Goal: Task Accomplishment & Management: Use online tool/utility

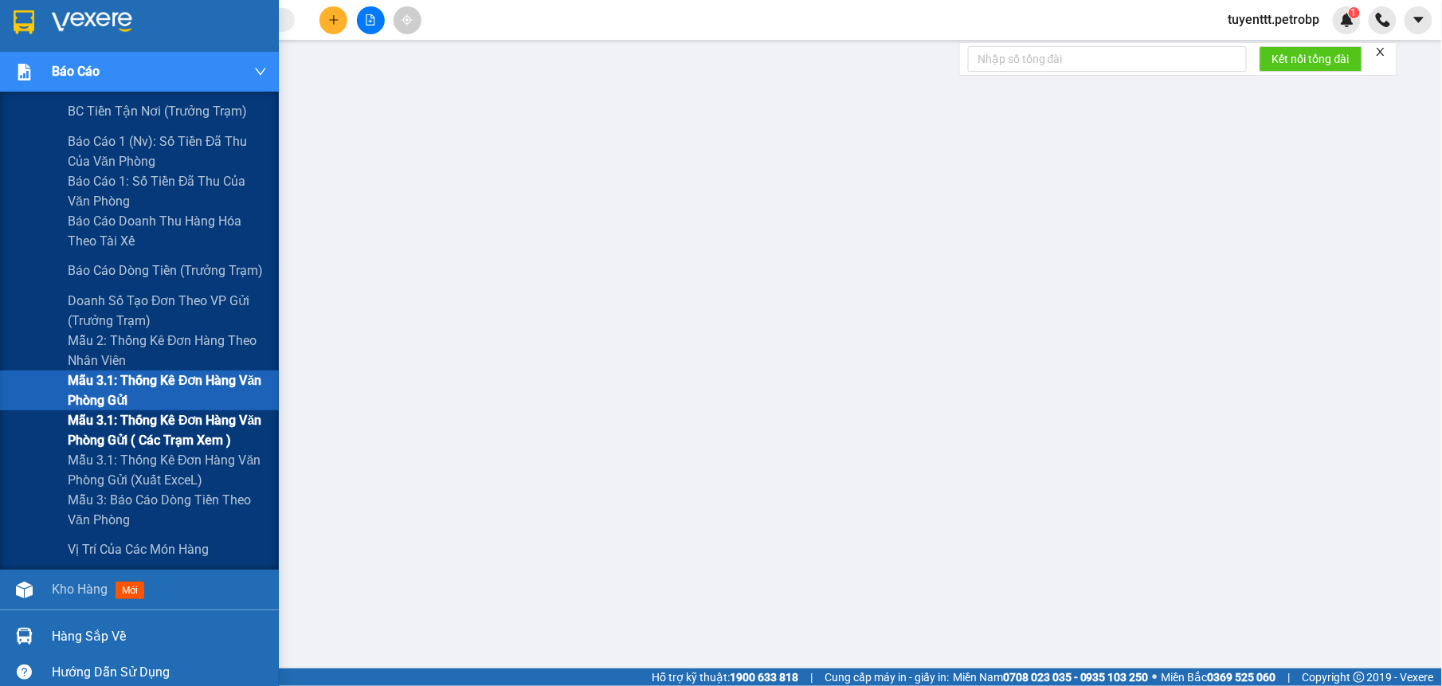
click at [104, 431] on span "Mẫu 3.1: Thống kê đơn hàng văn phòng gửi ( các trạm xem )" at bounding box center [167, 430] width 199 height 40
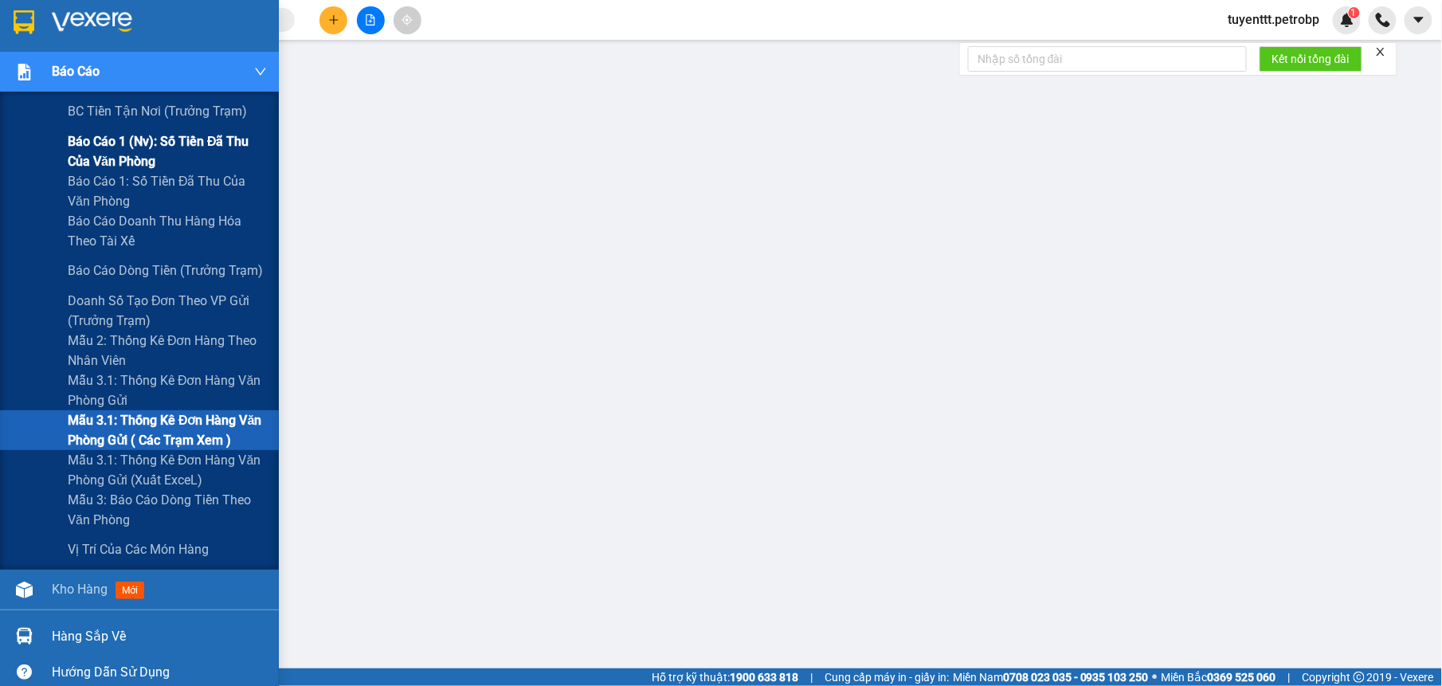
click at [121, 147] on span "Báo cáo 1 (nv): Số tiền đã thu của văn phòng" at bounding box center [167, 151] width 199 height 40
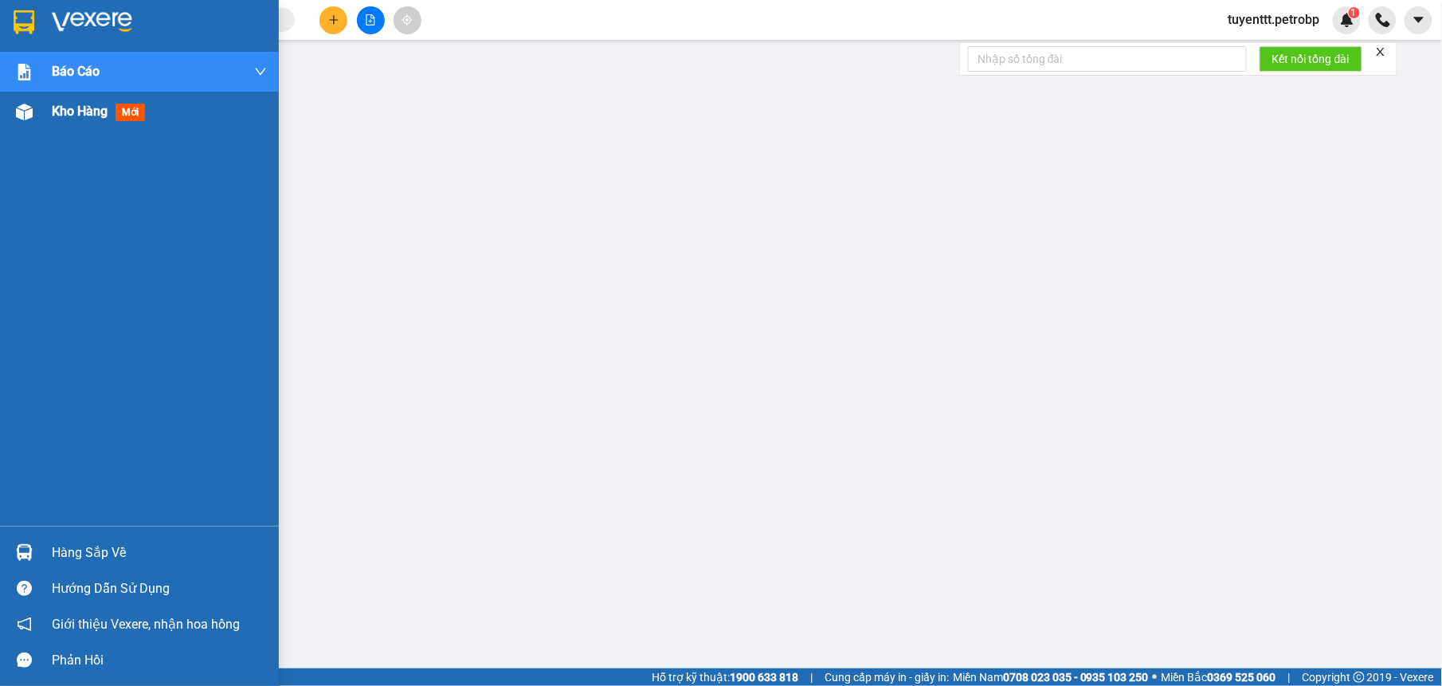
click at [75, 92] on div "Kho hàng mới" at bounding box center [159, 112] width 215 height 40
click at [78, 118] on span "Kho hàng" at bounding box center [80, 111] width 56 height 15
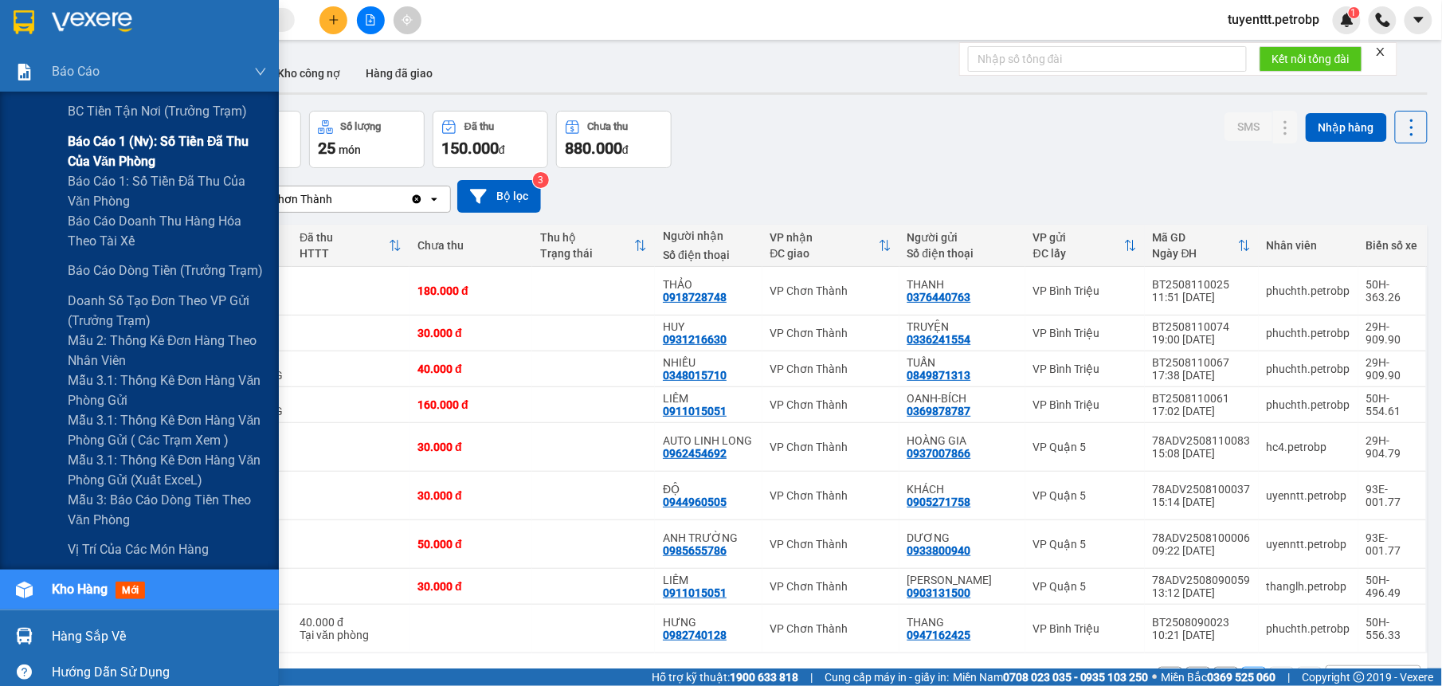
click at [100, 134] on span "Báo cáo 1 (nv): Số tiền đã thu của văn phòng" at bounding box center [167, 151] width 199 height 40
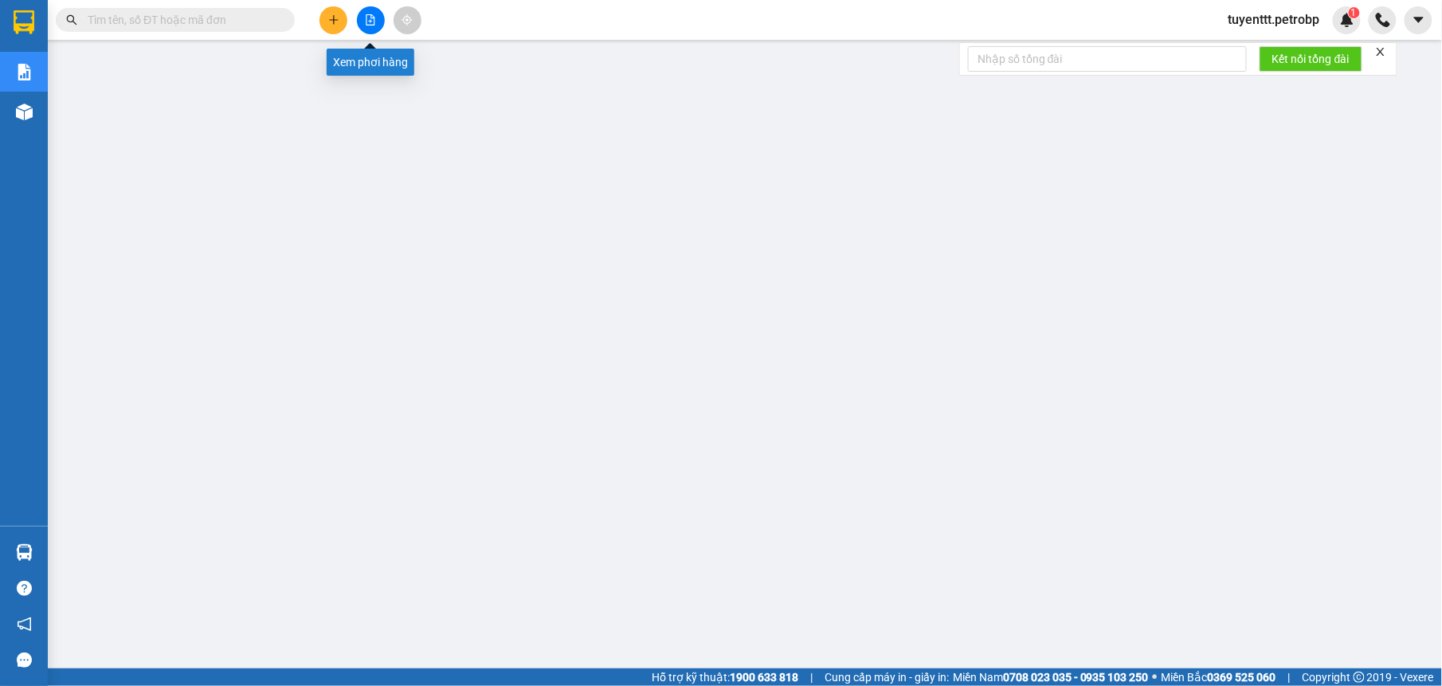
click at [365, 17] on icon "file-add" at bounding box center [370, 19] width 11 height 11
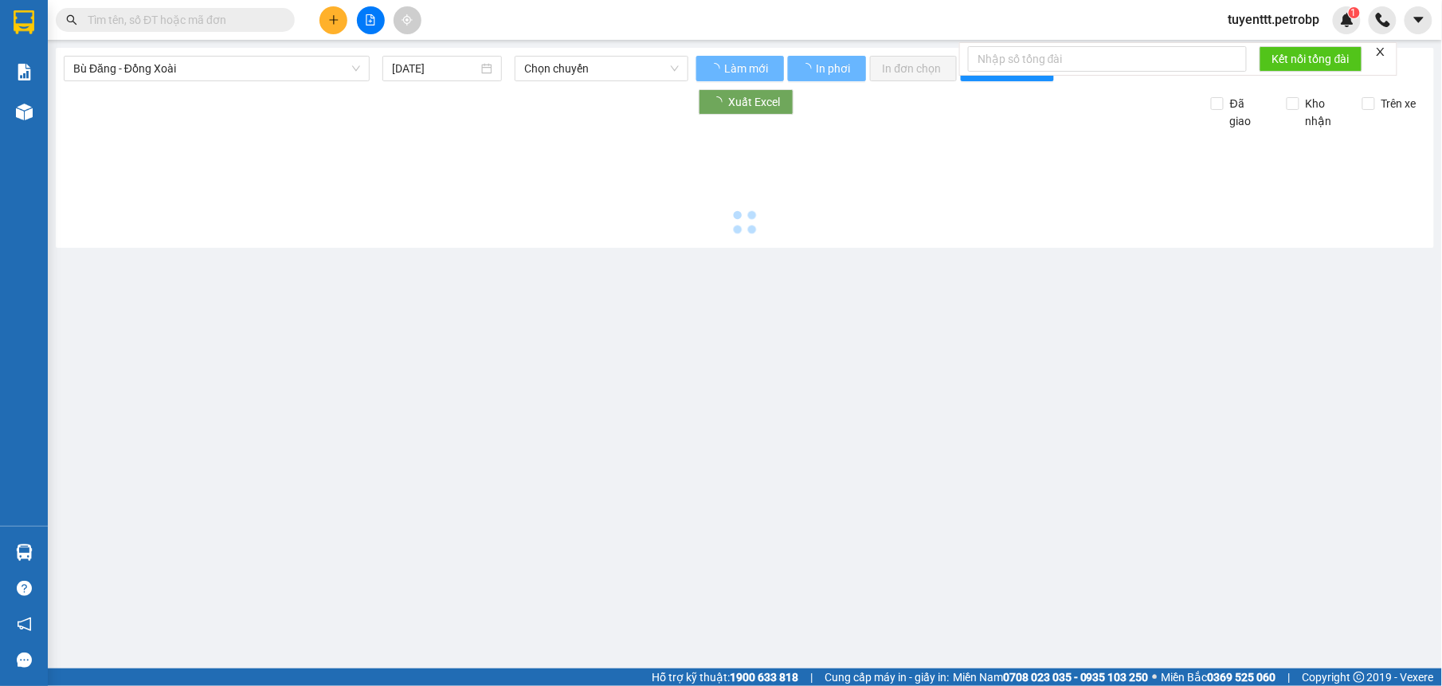
type input "[DATE]"
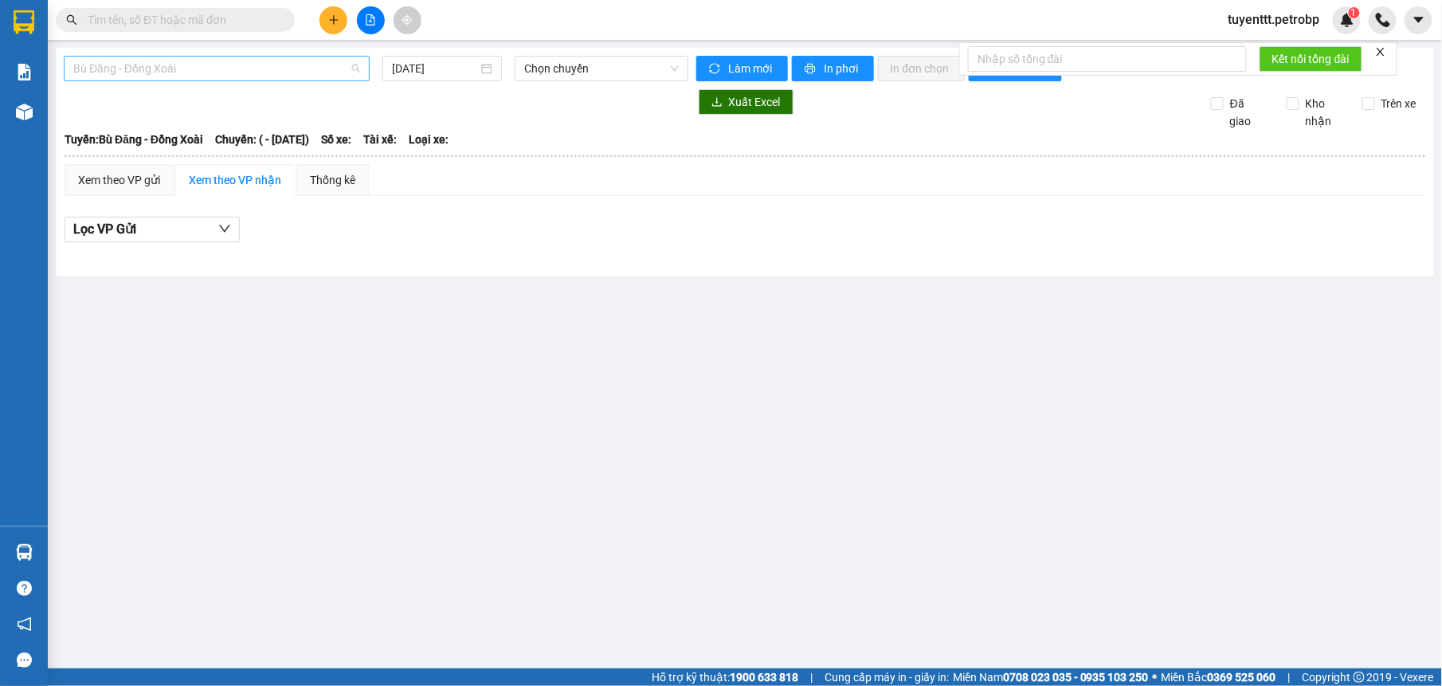
click at [252, 74] on span "Bù Đăng - Đồng Xoài" at bounding box center [216, 69] width 287 height 24
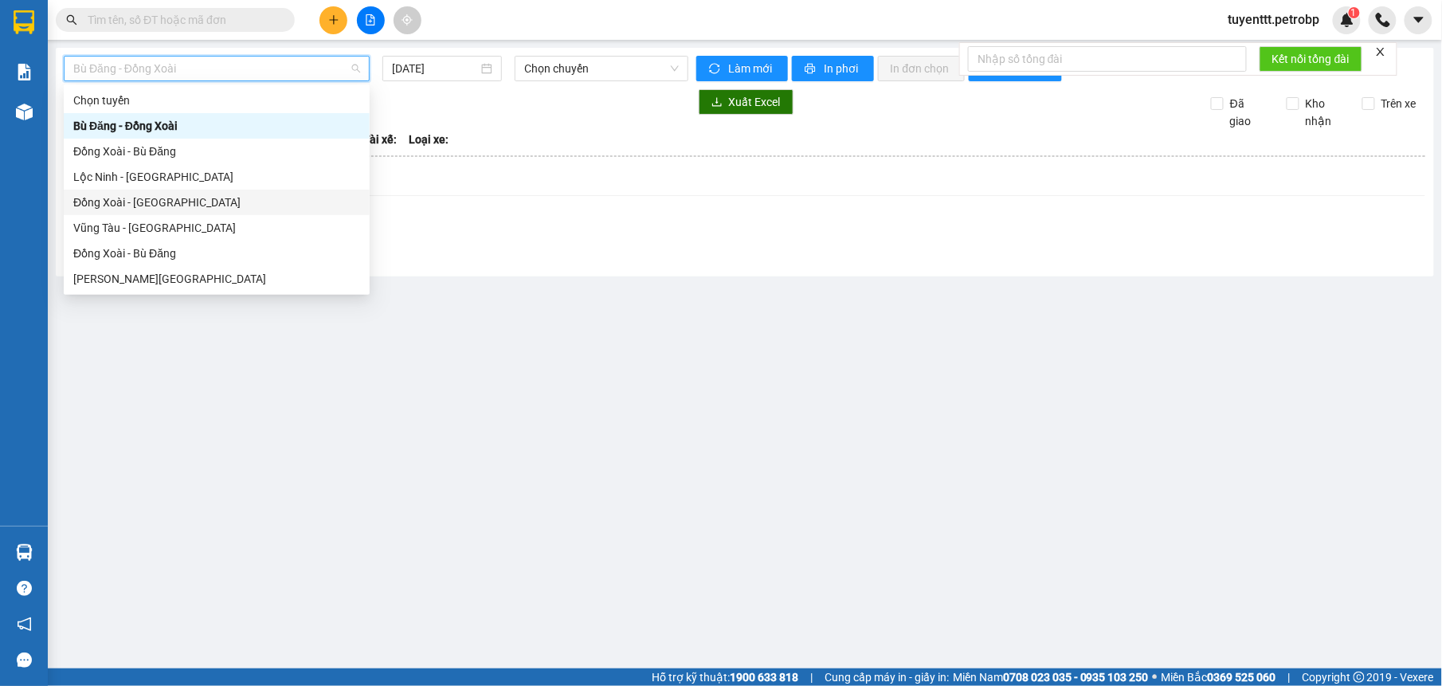
click at [202, 195] on div "Đồng Xoài - [GEOGRAPHIC_DATA]" at bounding box center [216, 203] width 287 height 18
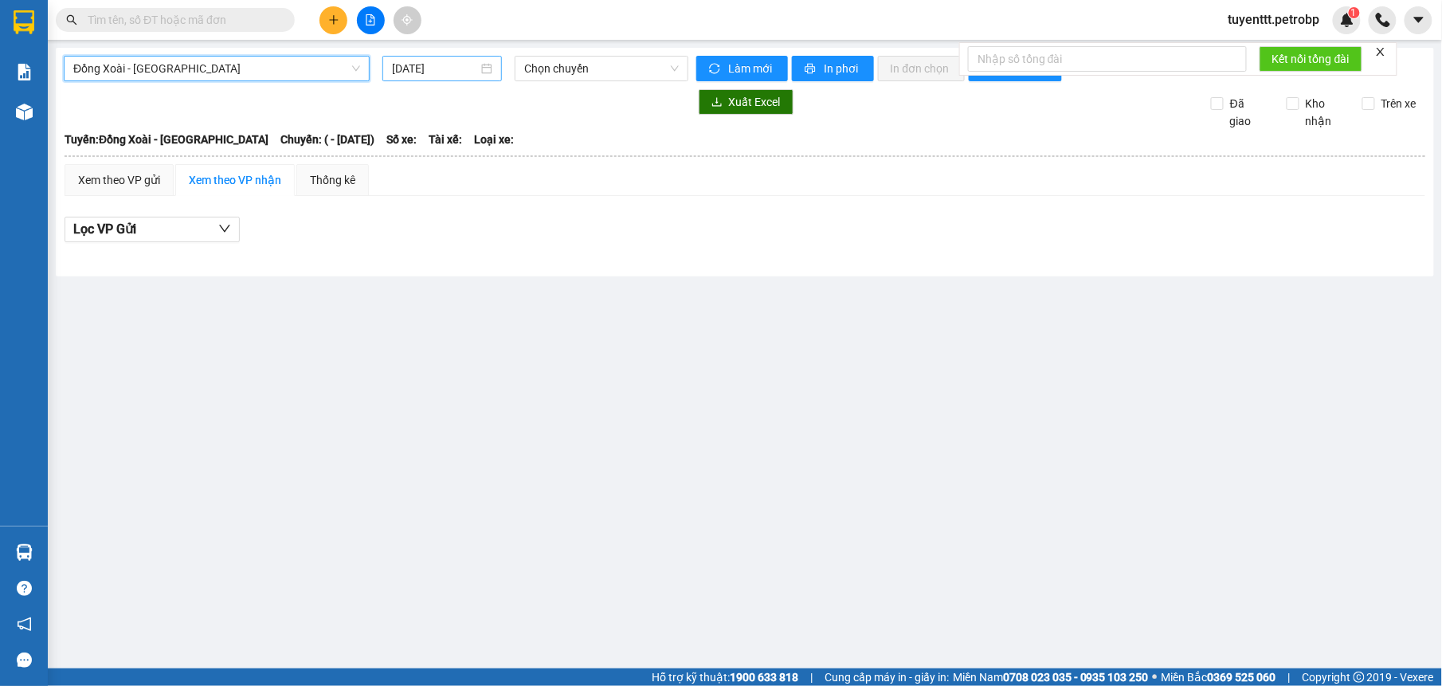
click at [464, 68] on input "[DATE]" at bounding box center [435, 69] width 87 height 18
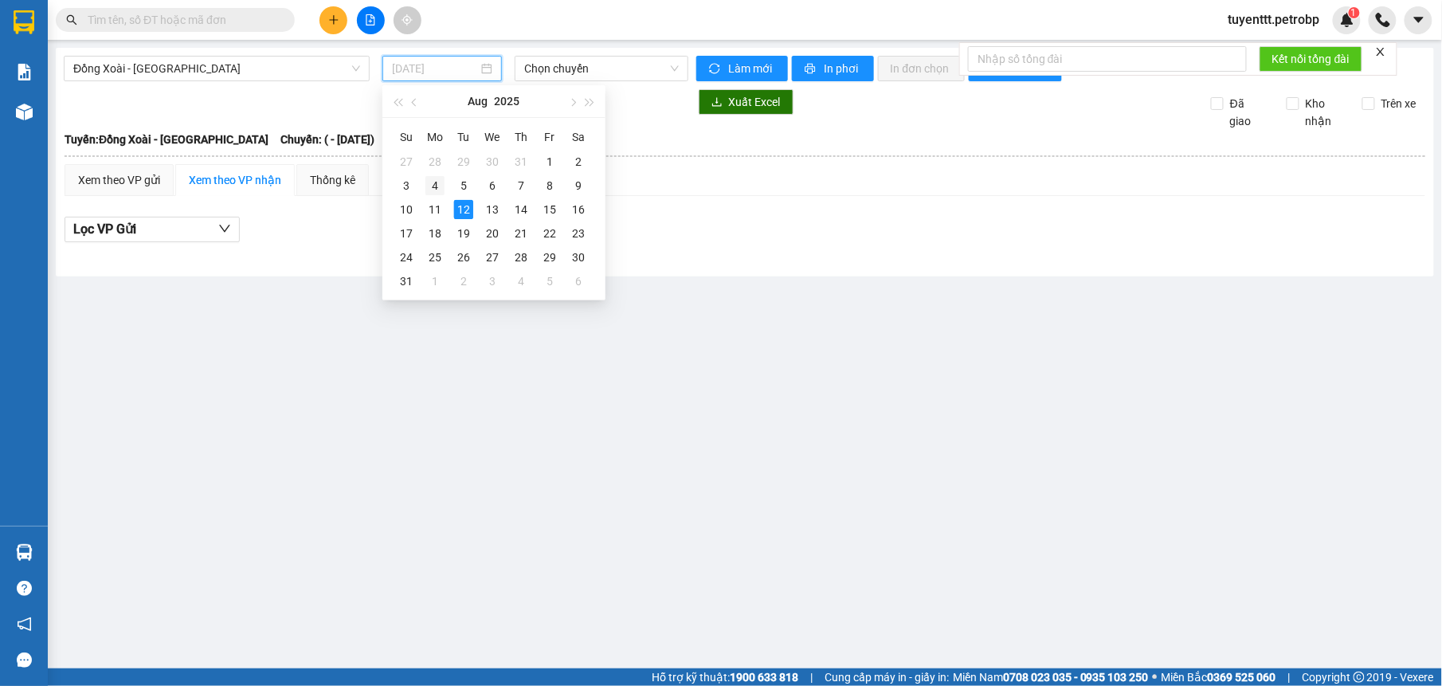
click at [441, 196] on td "4" at bounding box center [435, 186] width 29 height 24
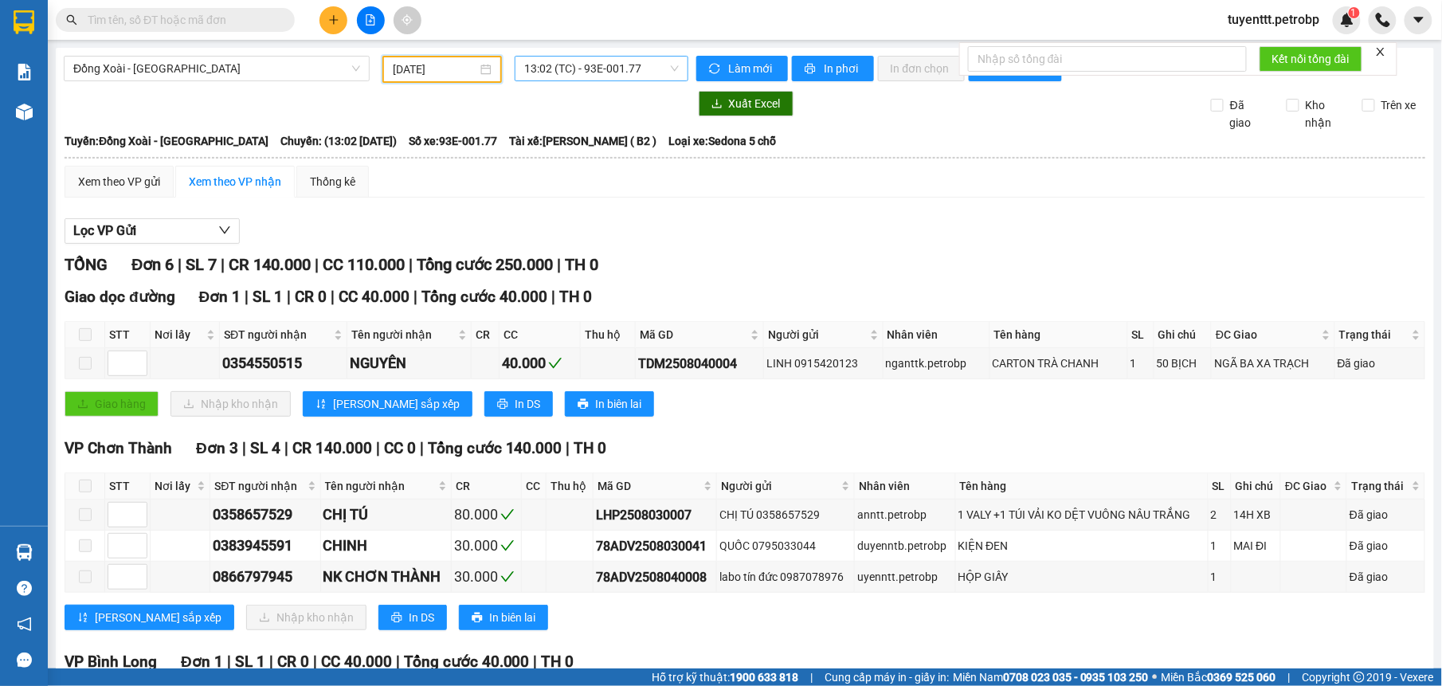
click at [568, 64] on span "13:02 (TC) - 93E-001.77" at bounding box center [601, 69] width 154 height 24
click at [444, 70] on input "[DATE]" at bounding box center [435, 70] width 85 height 18
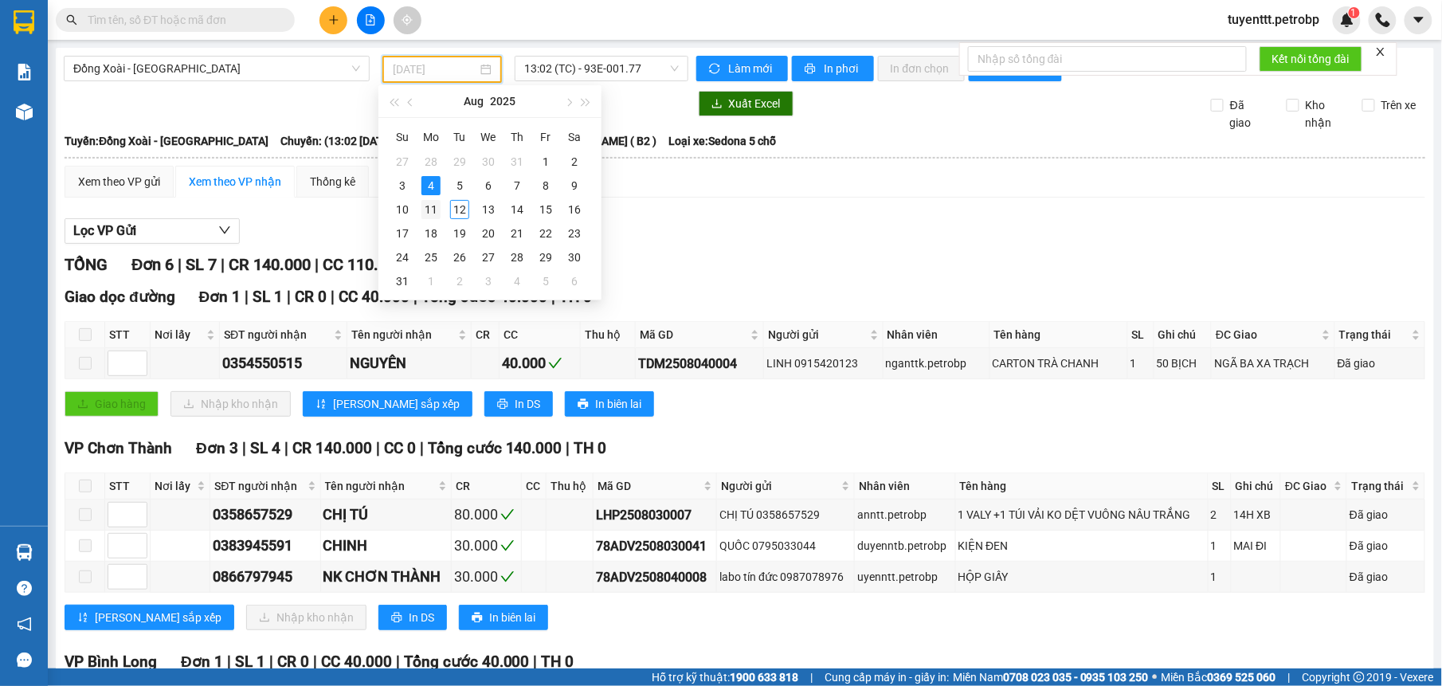
click at [434, 213] on div "11" at bounding box center [430, 209] width 19 height 19
type input "[DATE]"
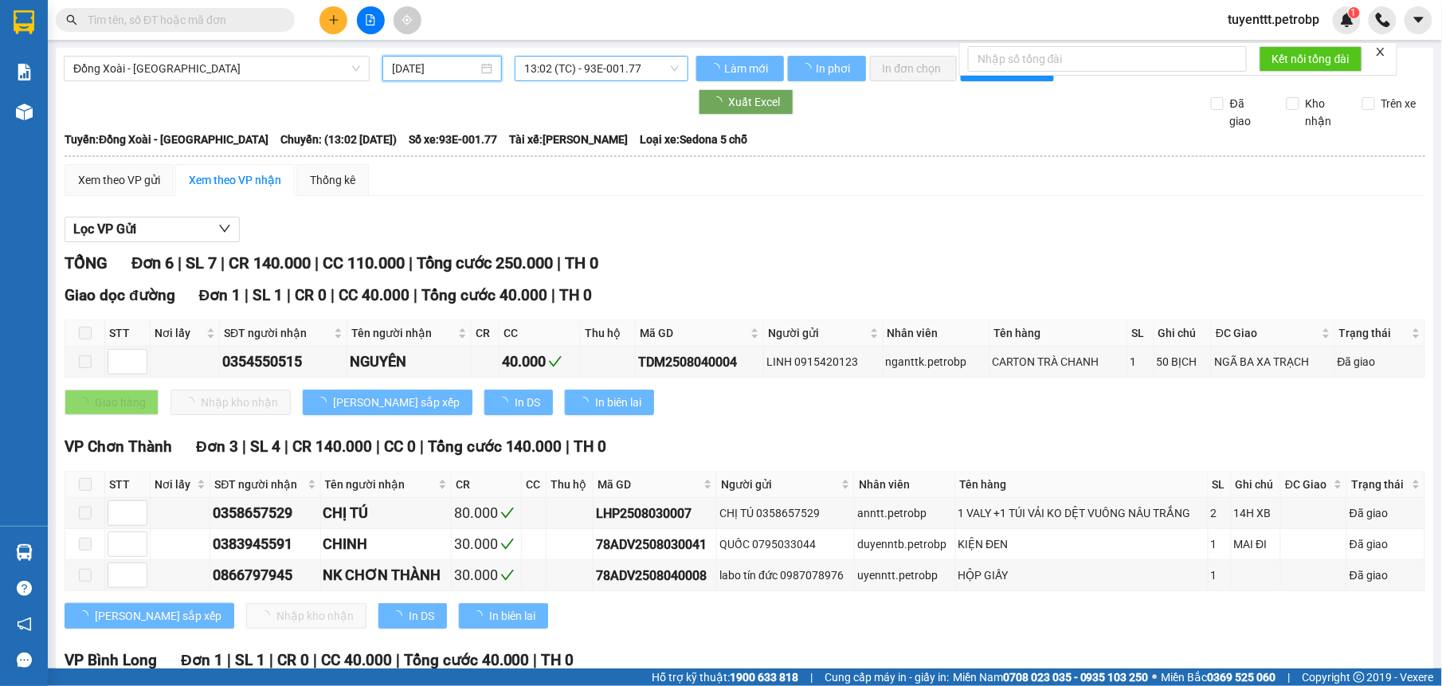
click at [603, 65] on span "13:02 (TC) - 93E-001.77" at bounding box center [601, 69] width 154 height 24
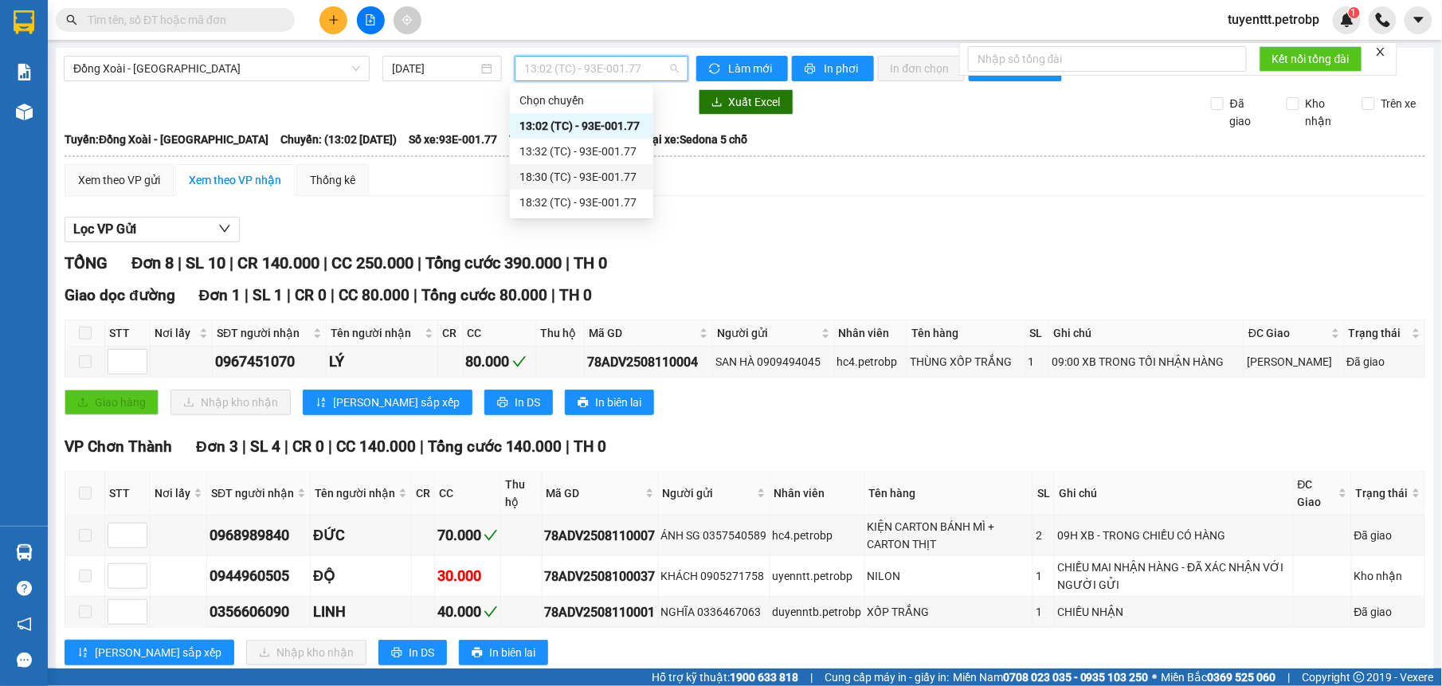
click at [622, 175] on div "18:30 (TC) - 93E-001.77" at bounding box center [581, 177] width 124 height 18
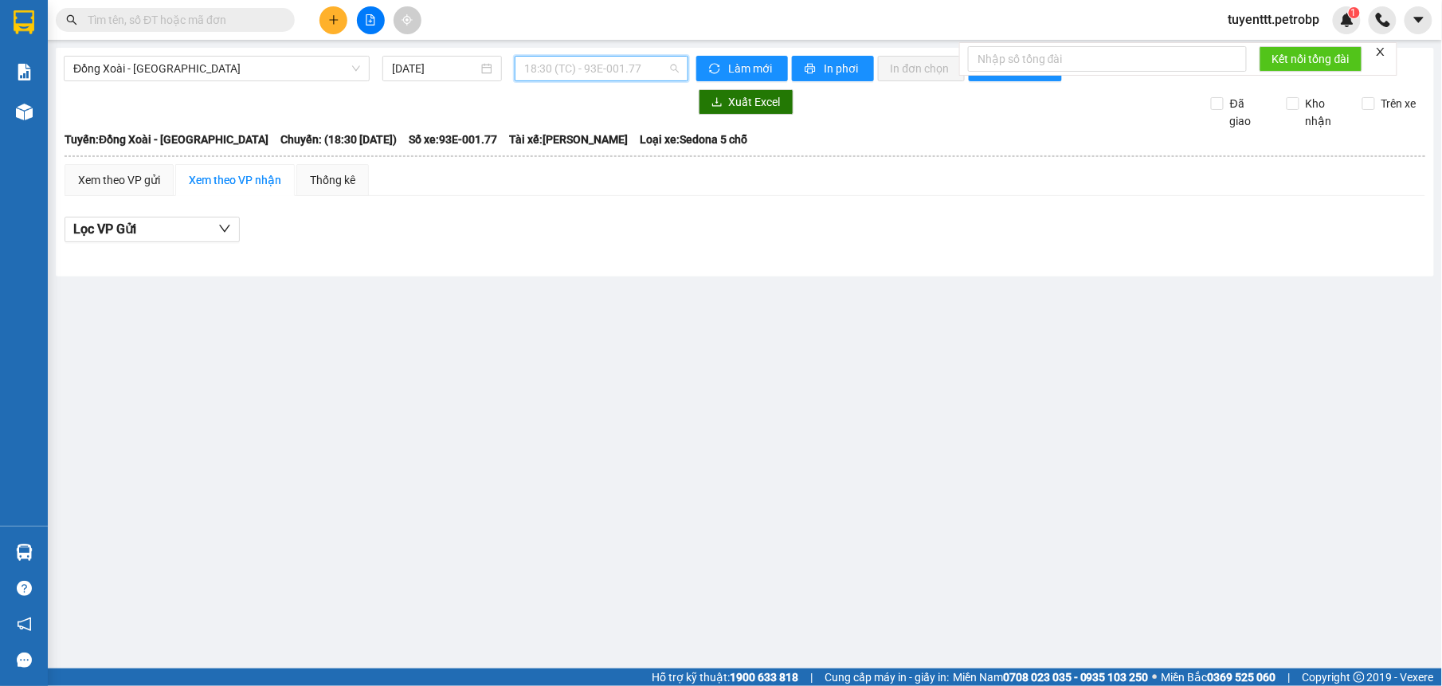
click at [624, 72] on span "18:30 (TC) - 93E-001.77" at bounding box center [601, 69] width 154 height 24
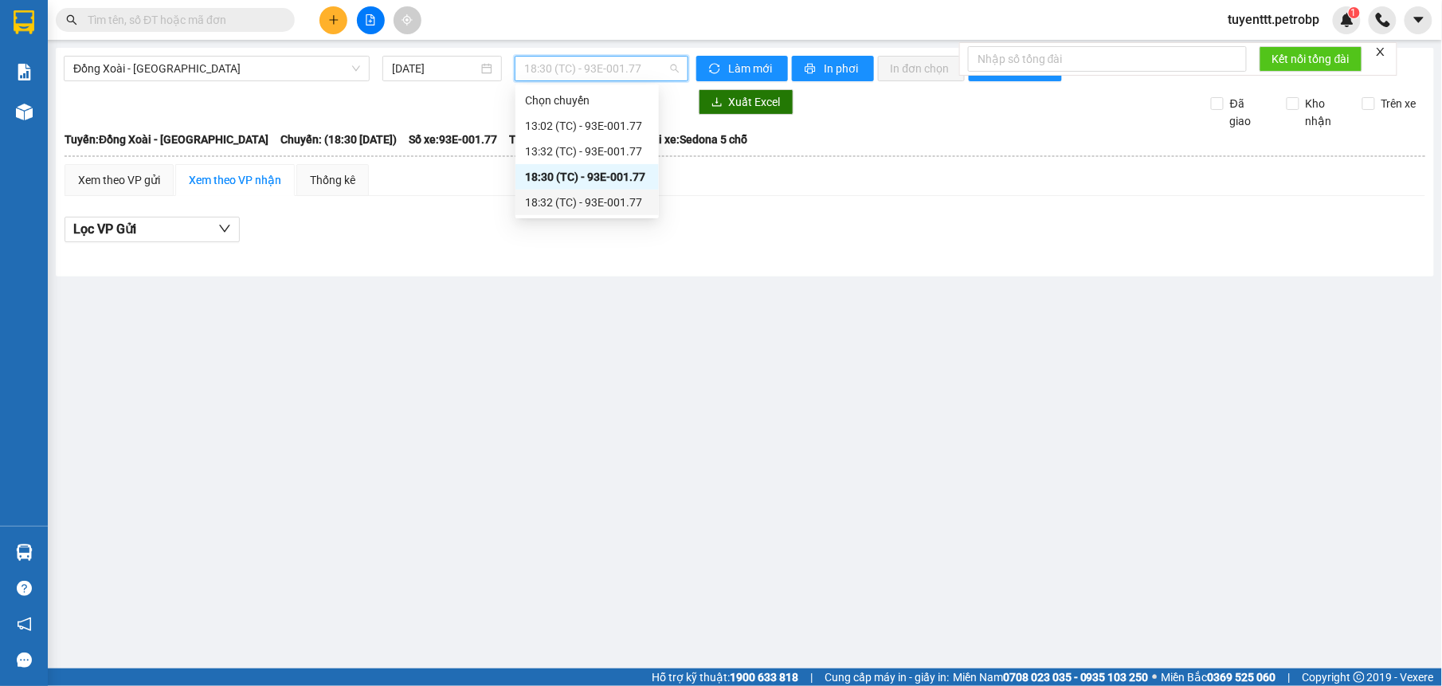
click at [606, 196] on div "18:32 (TC) - 93E-001.77" at bounding box center [587, 203] width 124 height 18
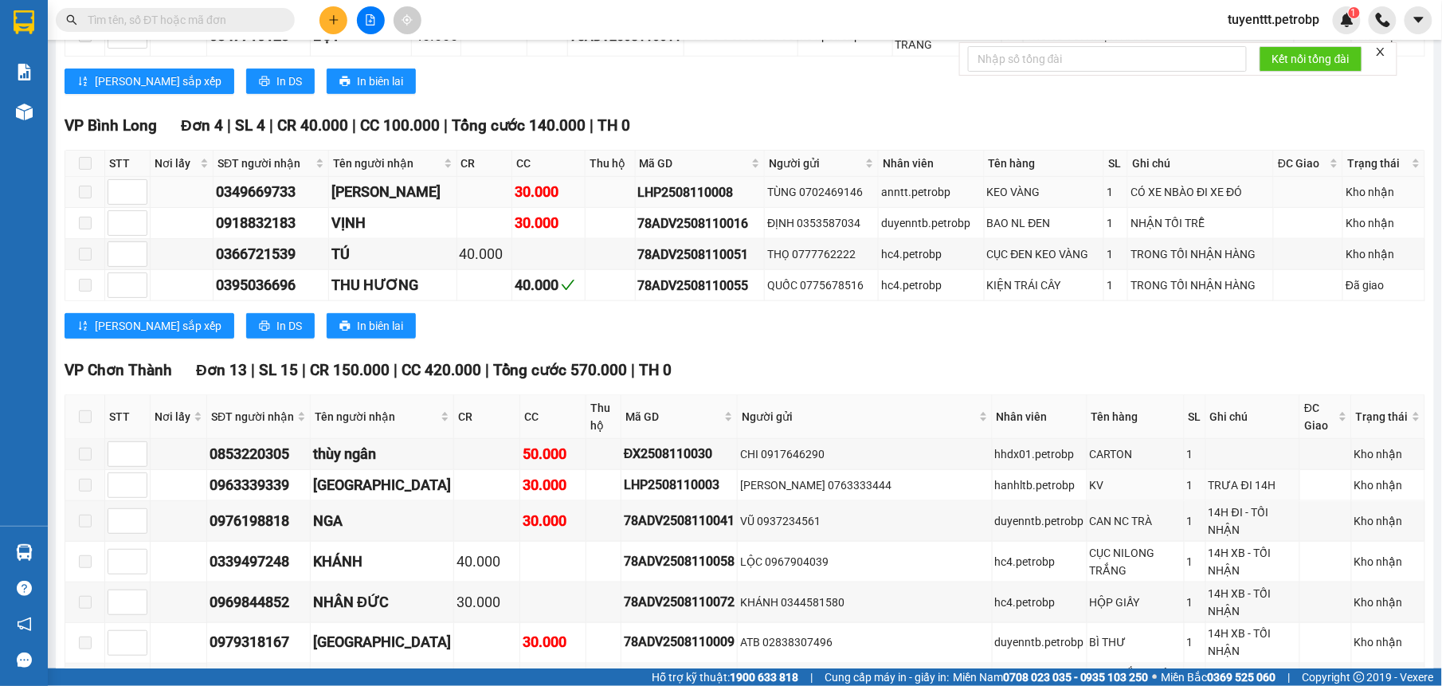
scroll to position [49, 0]
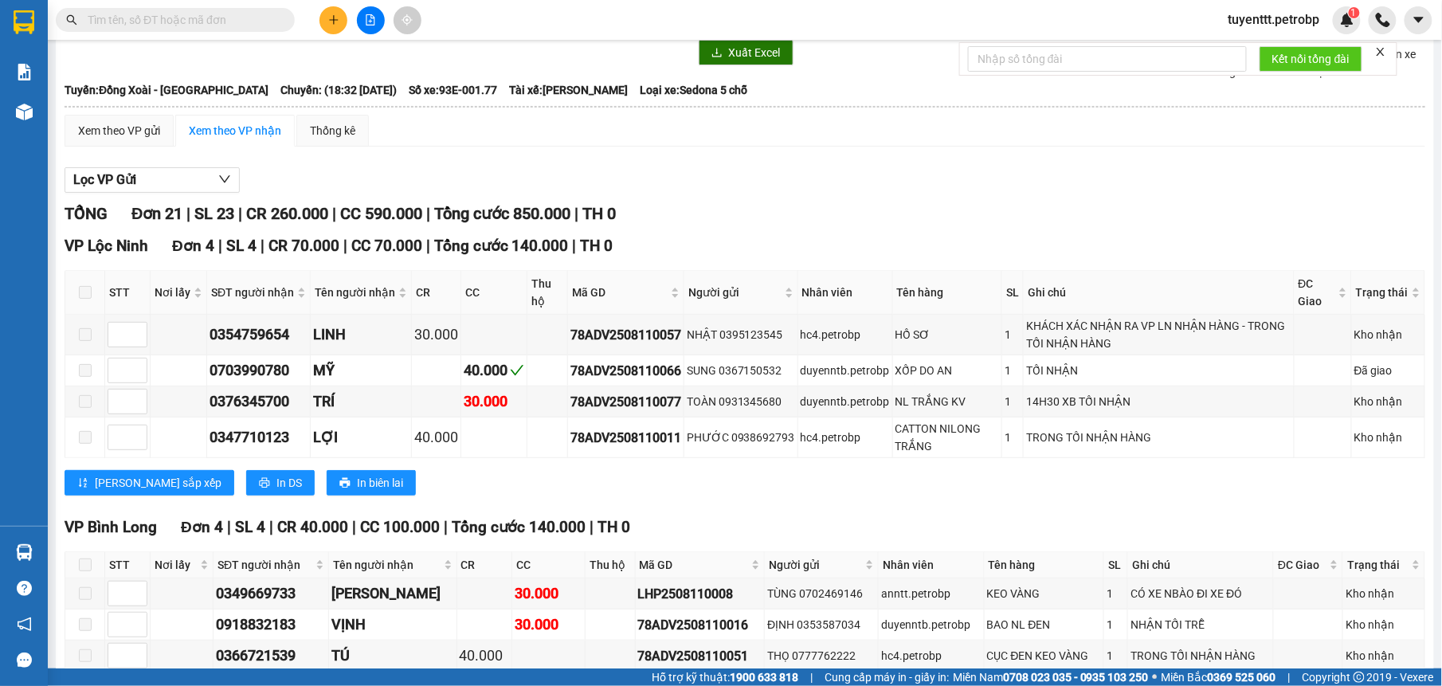
paste input "LHP2508110003"
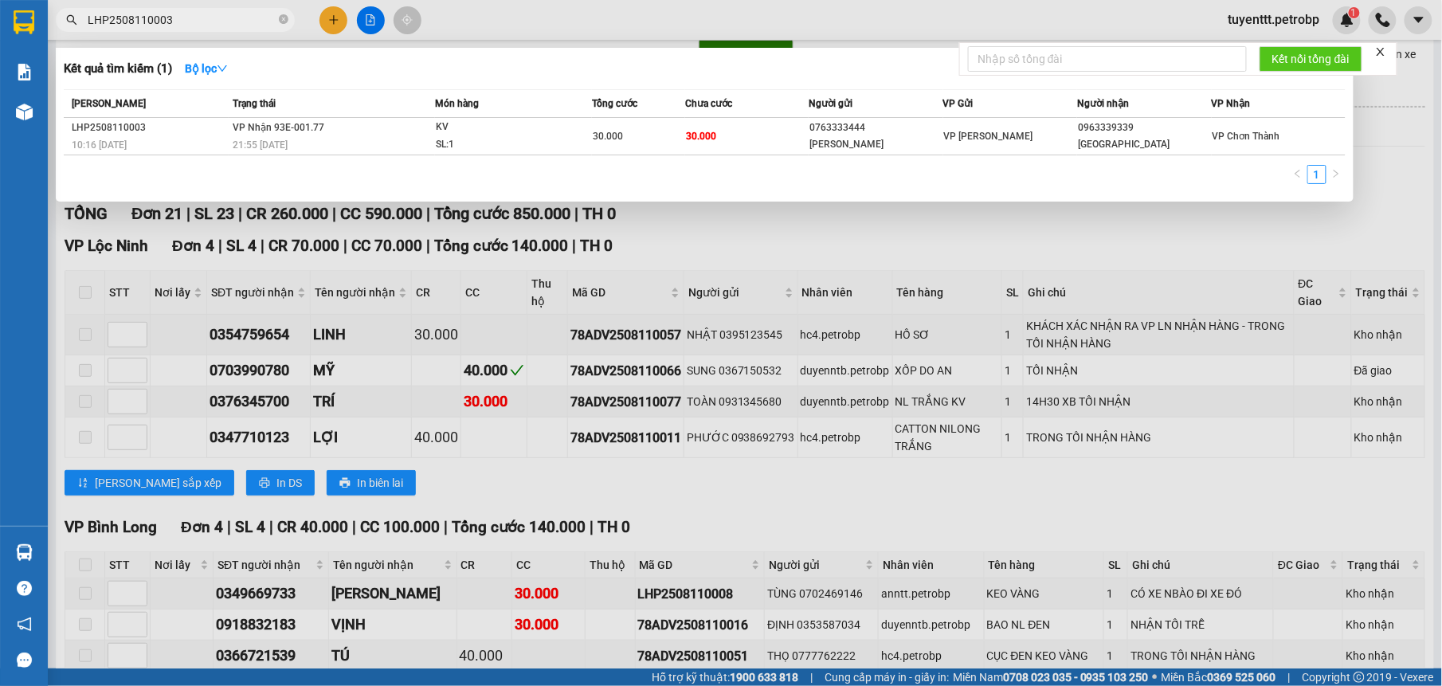
type input "LHP2508110003"
click at [746, 258] on div at bounding box center [721, 343] width 1442 height 686
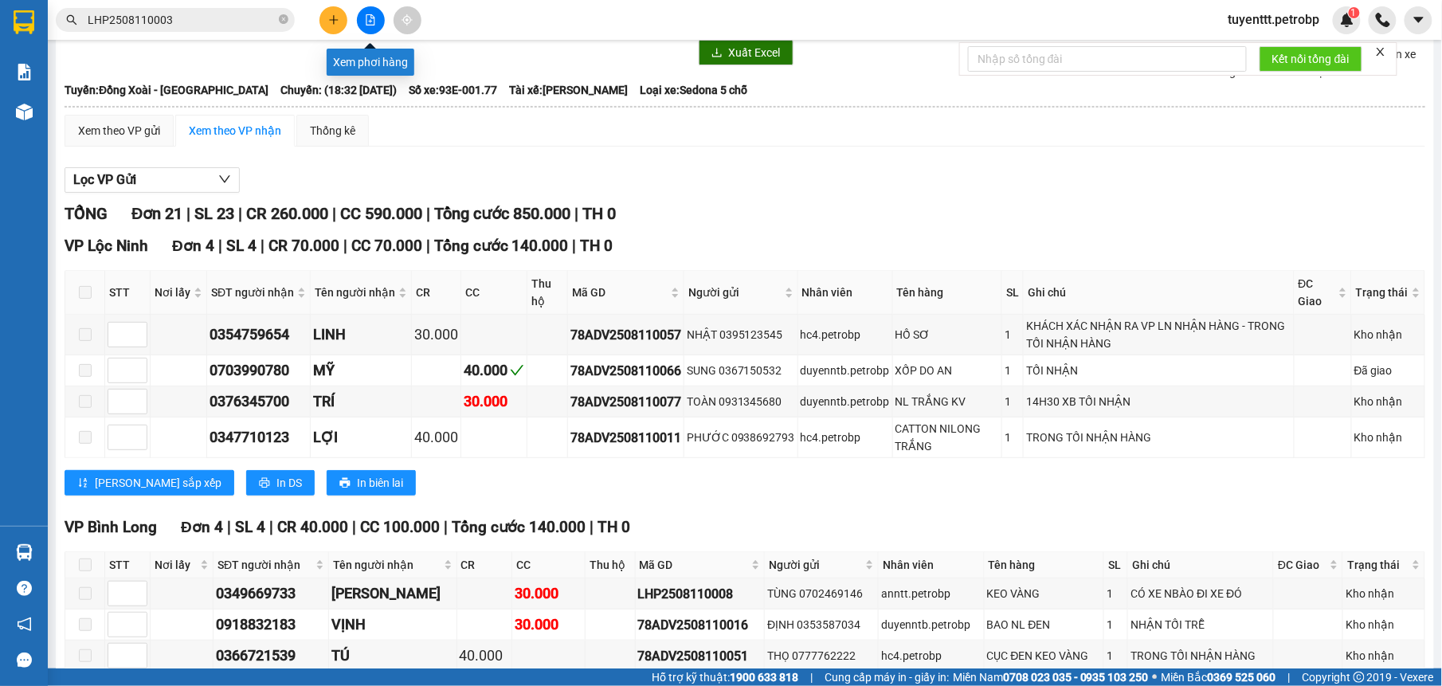
click at [373, 21] on icon "file-add" at bounding box center [370, 19] width 11 height 11
click at [370, 17] on icon "file-add" at bounding box center [370, 19] width 11 height 11
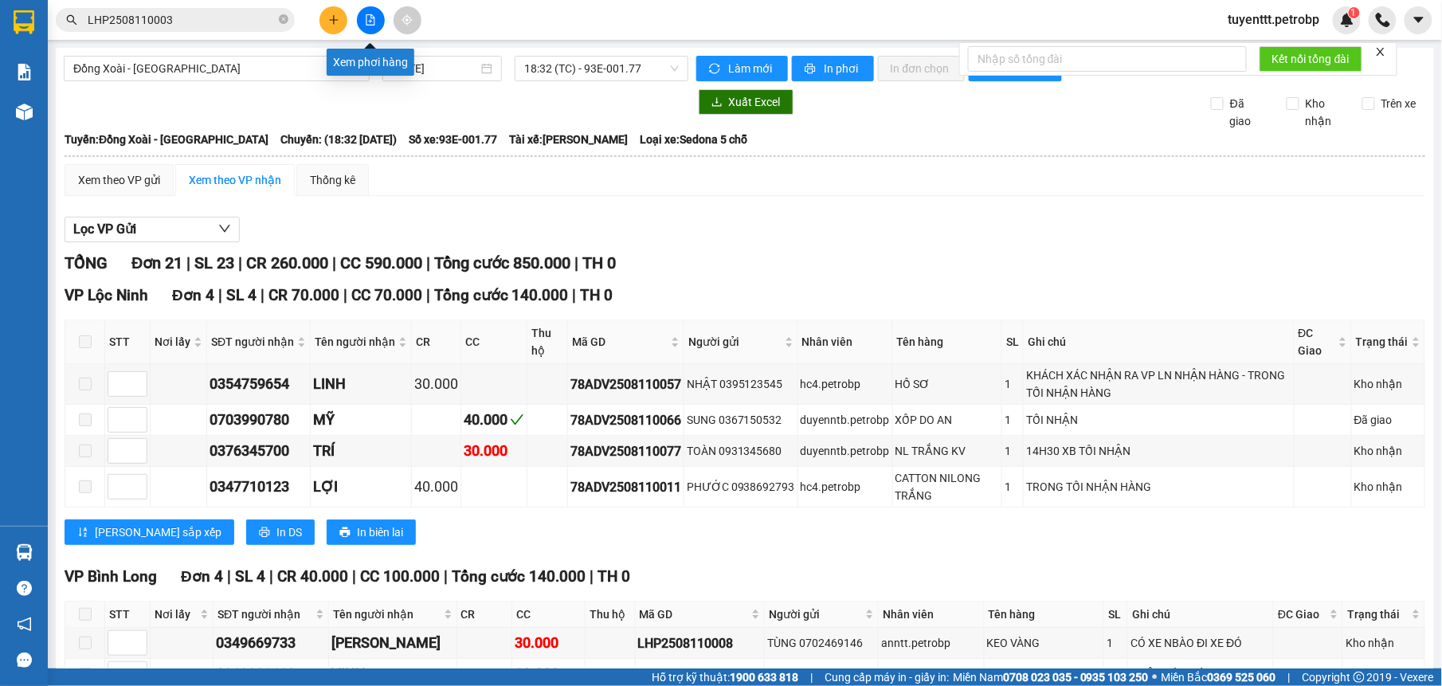
click at [366, 11] on button at bounding box center [371, 20] width 28 height 28
click at [256, 67] on span "Đồng Xoài - [GEOGRAPHIC_DATA]" at bounding box center [216, 69] width 287 height 24
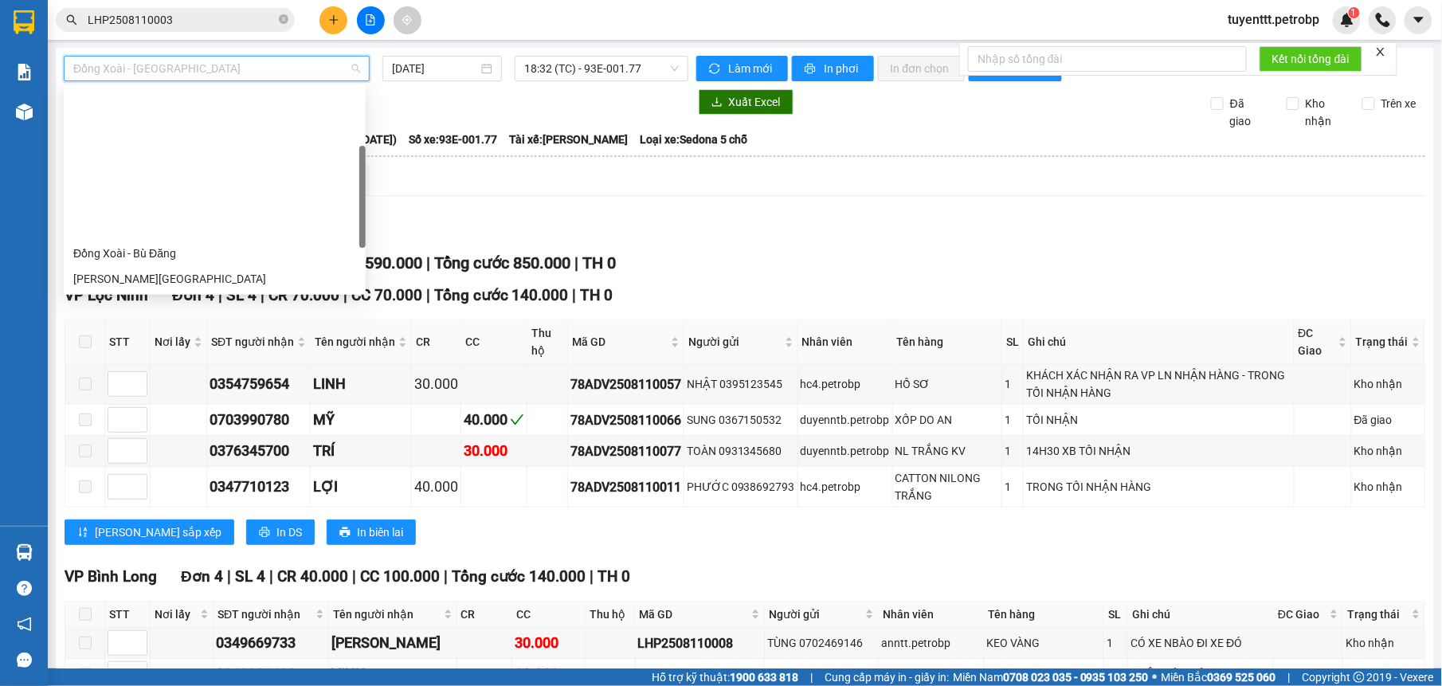
scroll to position [159, 0]
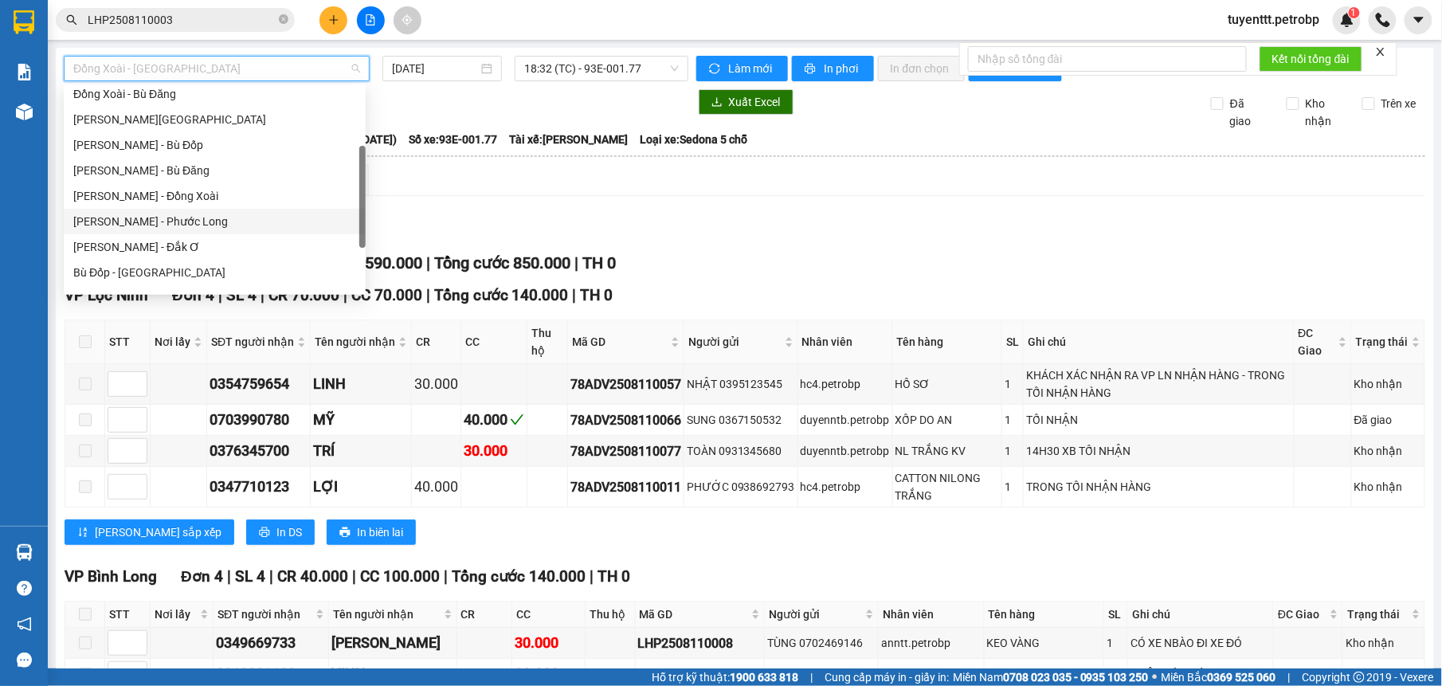
click at [214, 207] on div "[PERSON_NAME] - Đồng Xoài" at bounding box center [215, 195] width 302 height 25
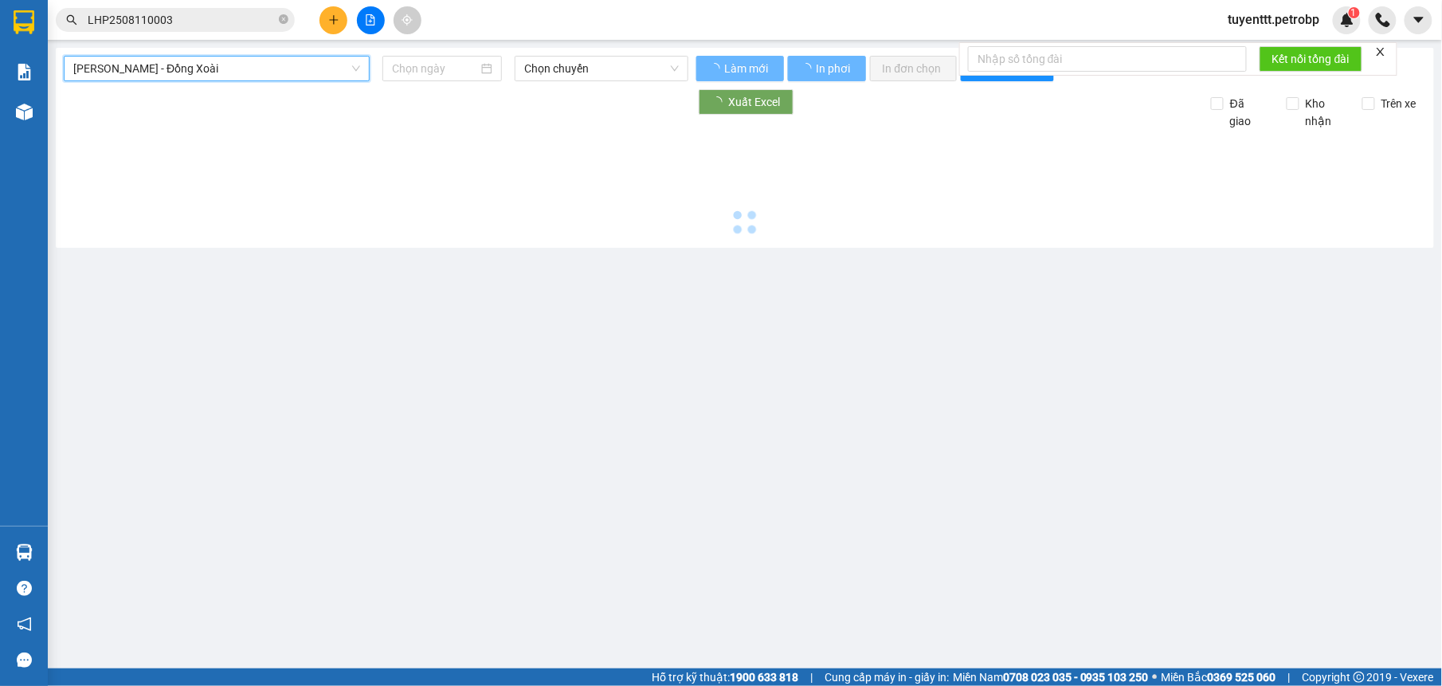
type input "[DATE]"
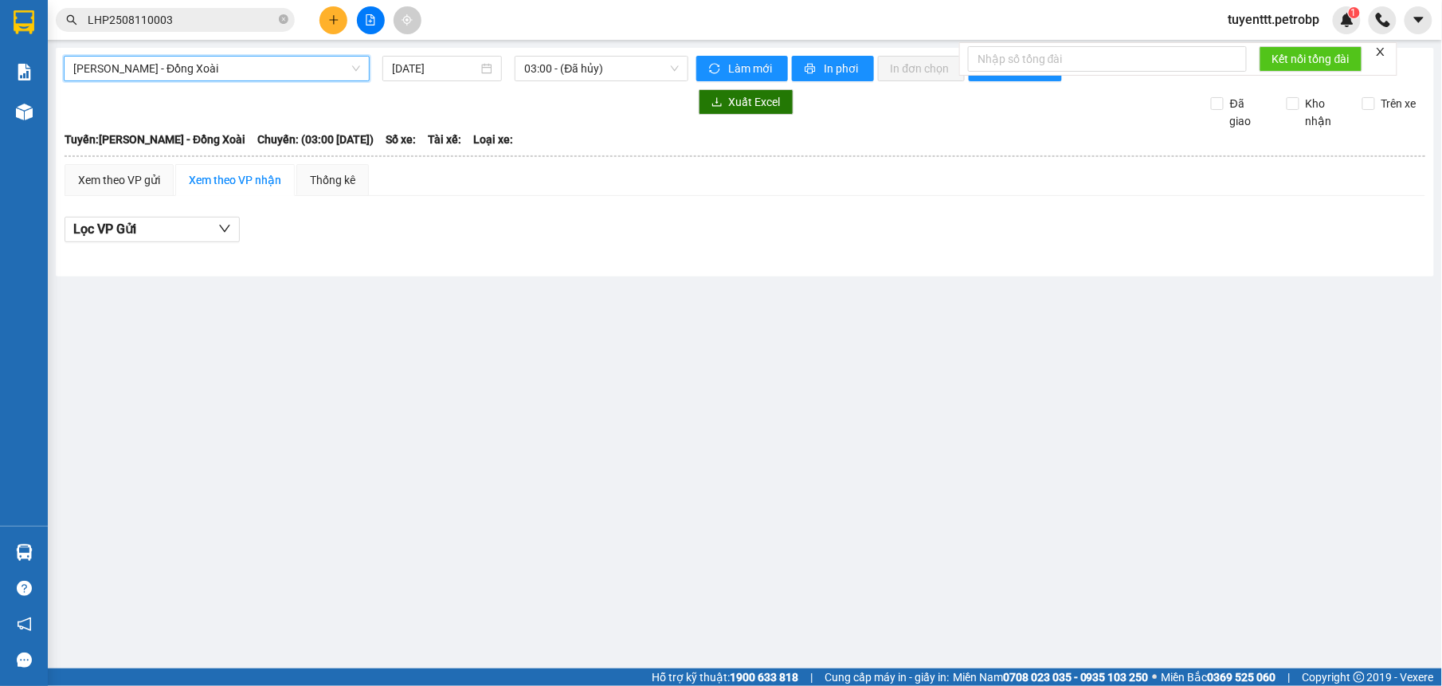
click at [237, 76] on span "[PERSON_NAME] - Đồng Xoài" at bounding box center [216, 69] width 287 height 24
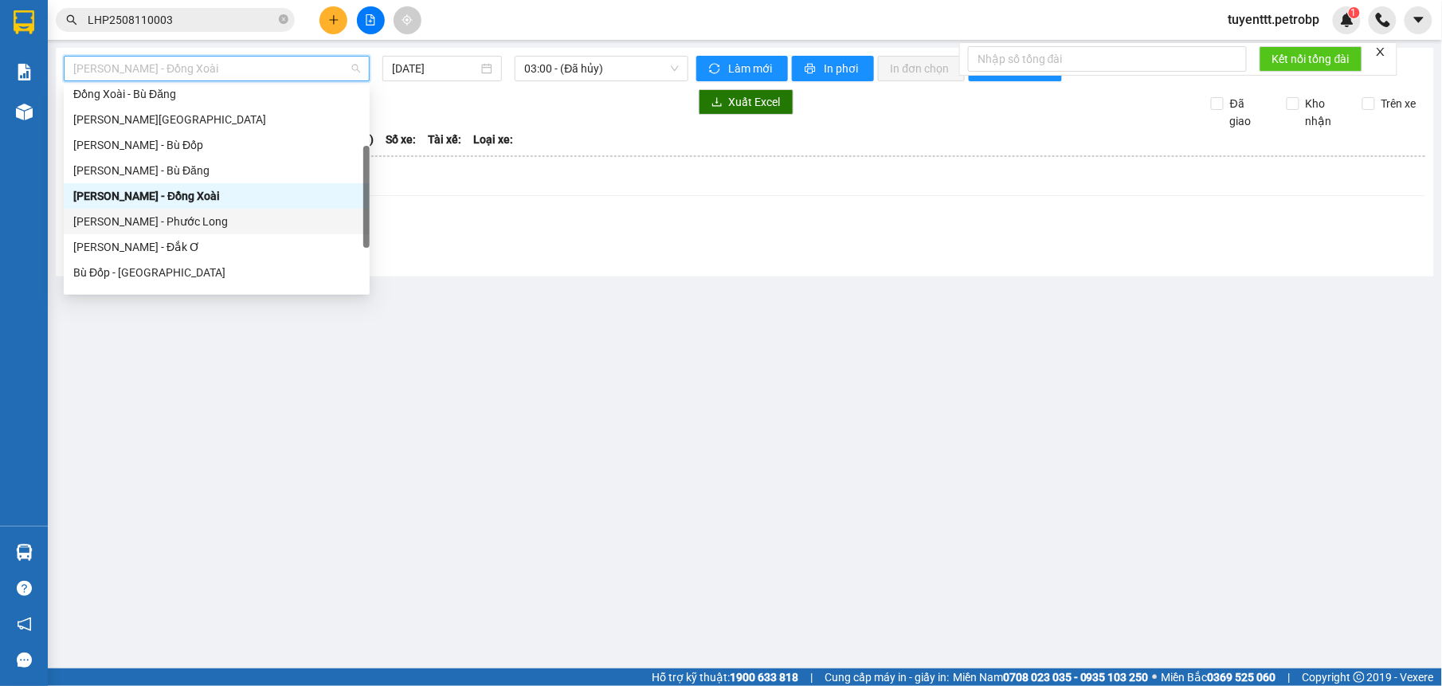
click at [214, 215] on div "[PERSON_NAME] - Phước Long" at bounding box center [216, 222] width 287 height 18
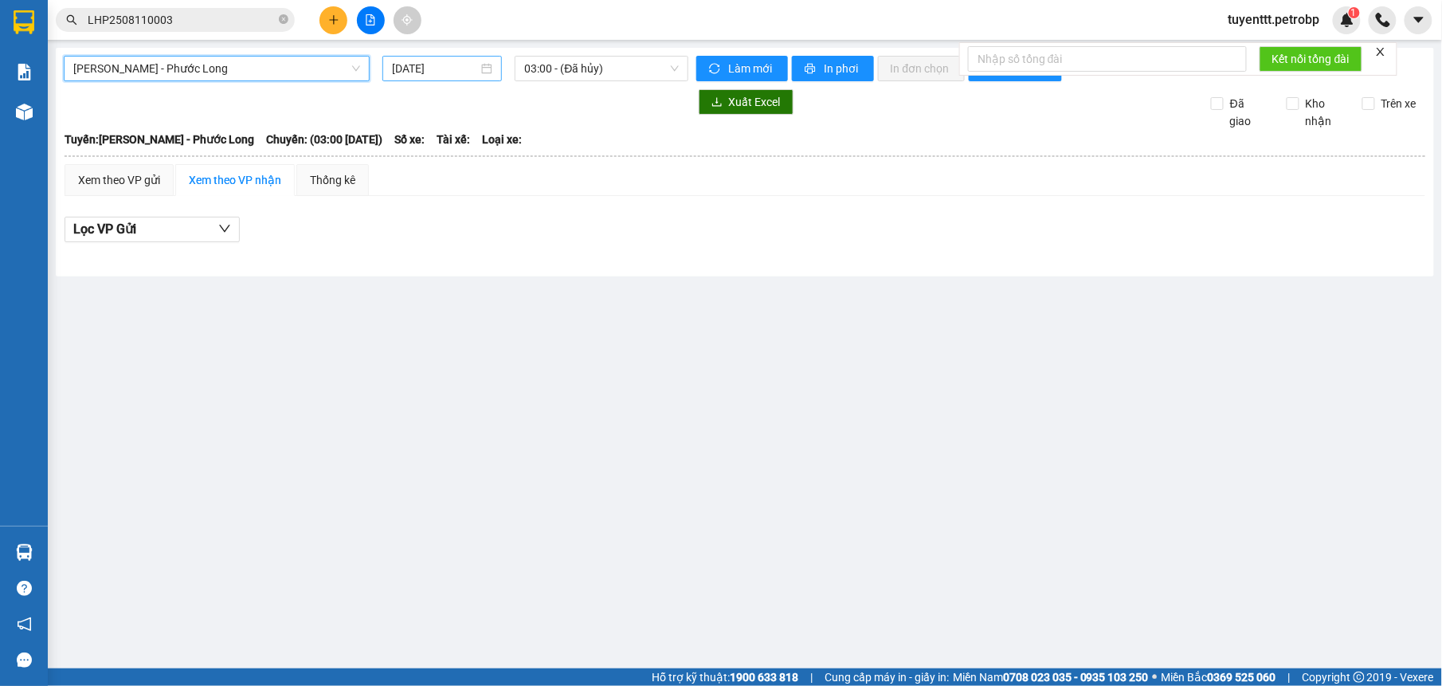
click at [428, 71] on input "[DATE]" at bounding box center [435, 69] width 87 height 18
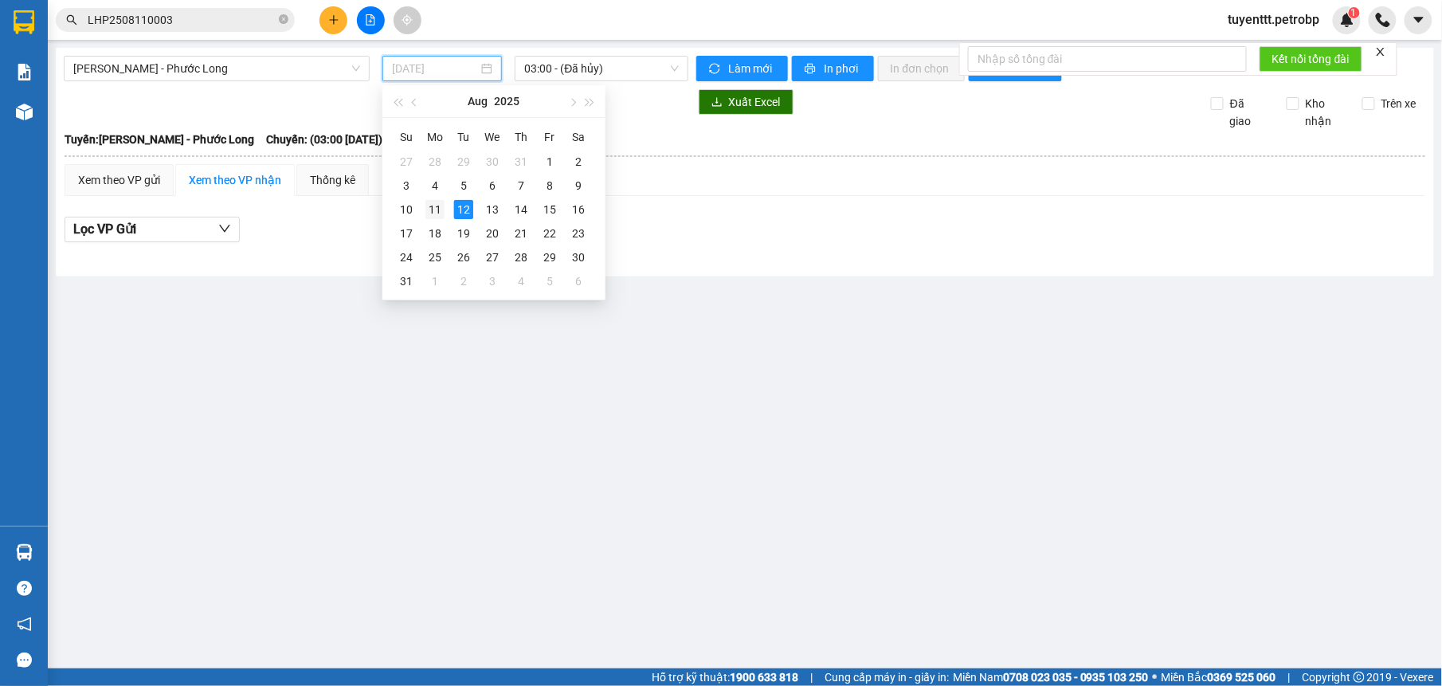
click at [435, 211] on div "11" at bounding box center [434, 209] width 19 height 19
type input "[DATE]"
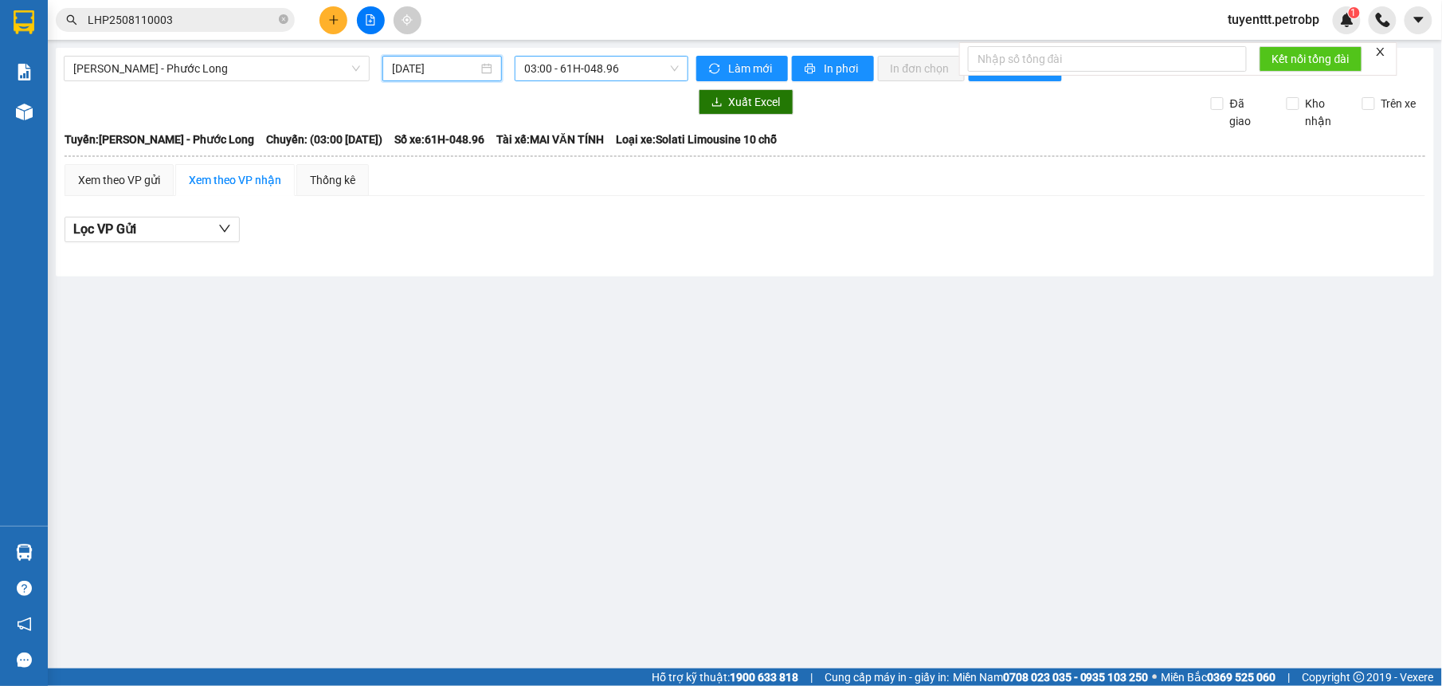
click at [603, 70] on span "03:00 - 61H-048.96" at bounding box center [601, 69] width 154 height 24
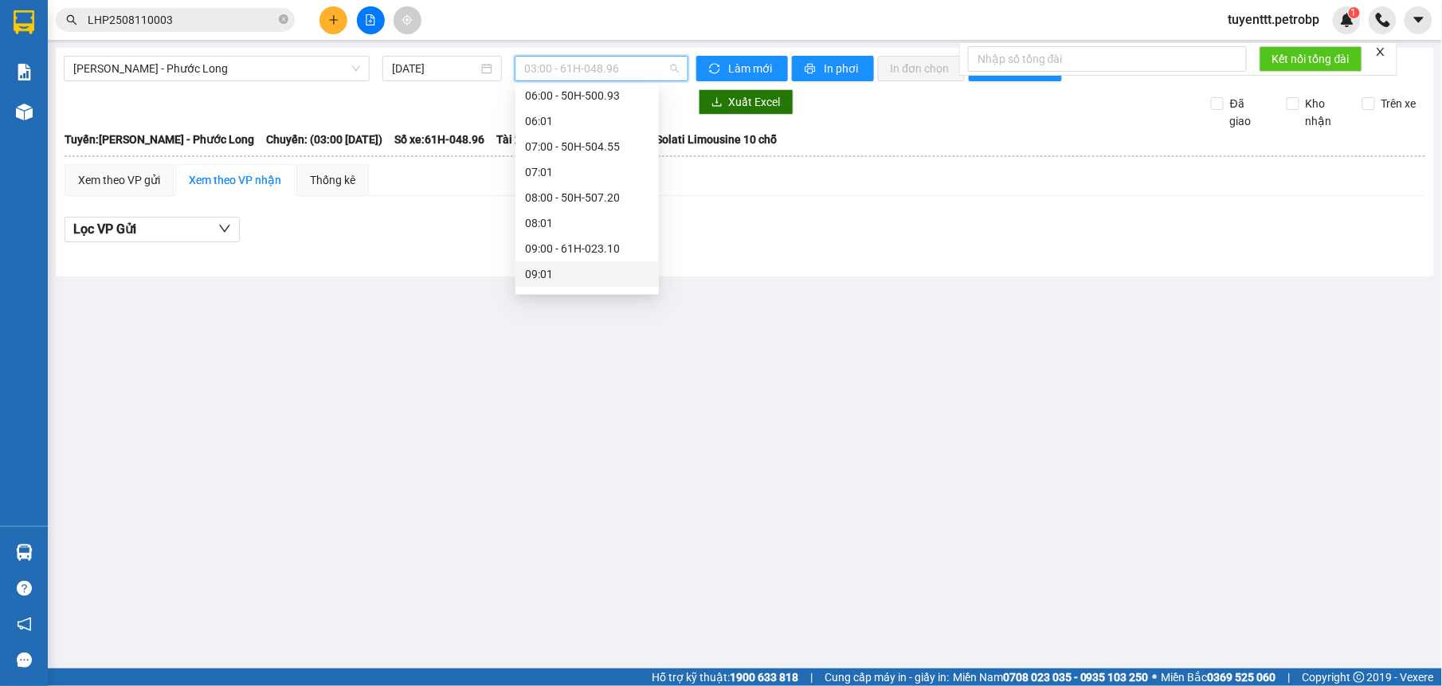
scroll to position [275, 0]
click at [602, 205] on div "09:02 (TC) - 50H-074.37" at bounding box center [587, 208] width 124 height 18
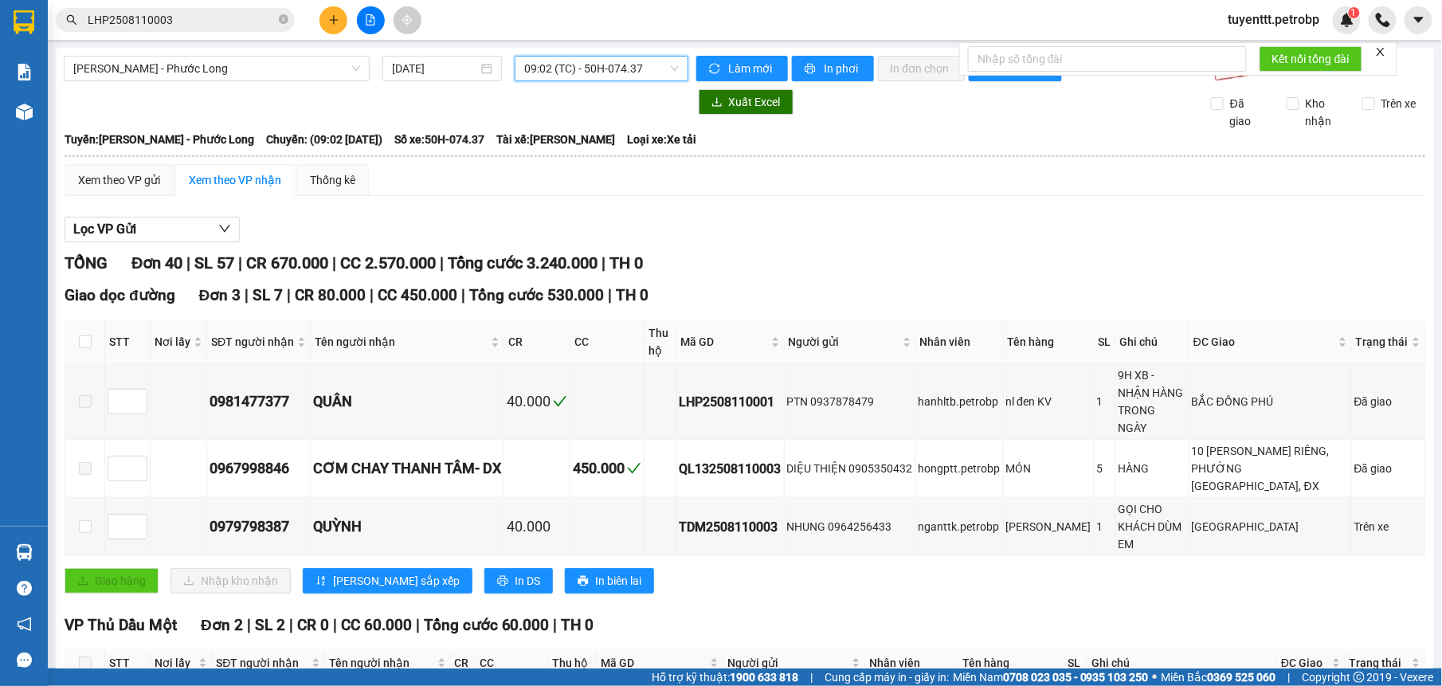
click at [590, 57] on span "09:02 (TC) - 50H-074.37" at bounding box center [601, 69] width 154 height 24
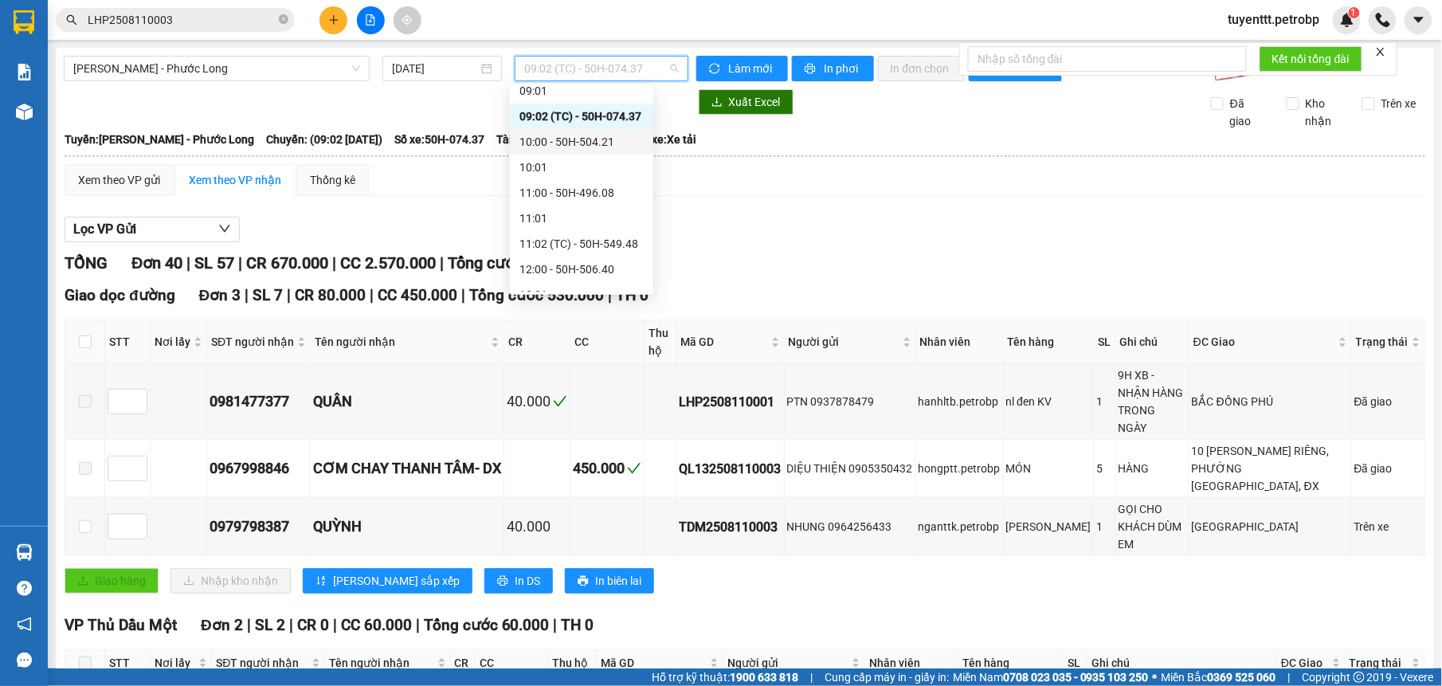
scroll to position [397, 0]
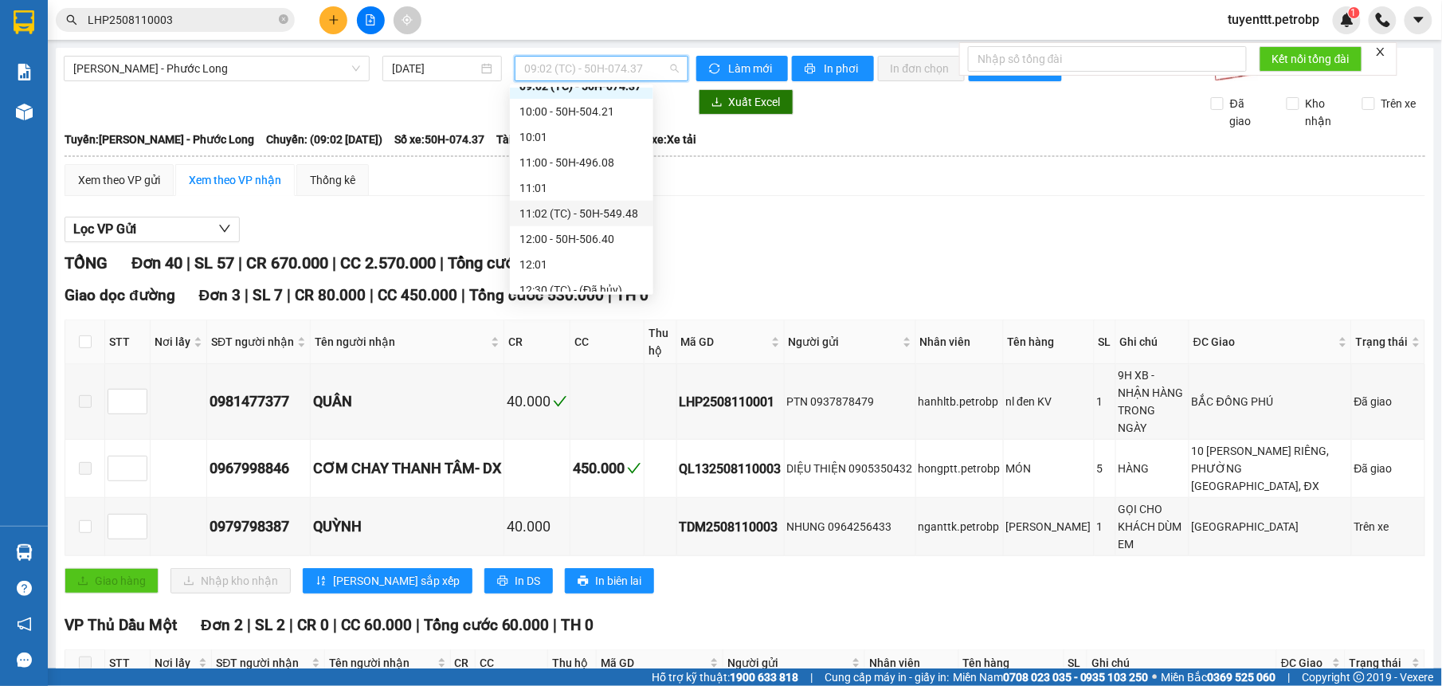
click at [621, 217] on div "11:02 (TC) - 50H-549.48" at bounding box center [581, 214] width 124 height 18
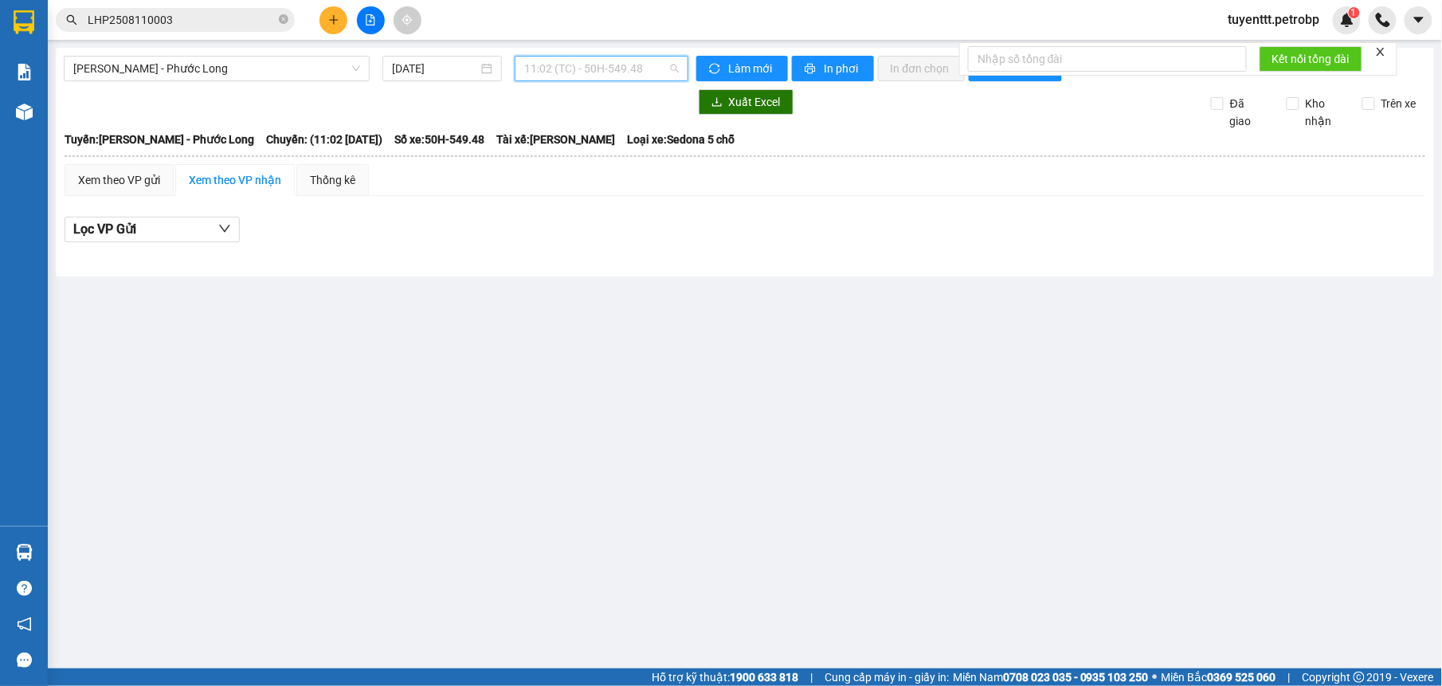
click at [626, 67] on span "11:02 (TC) - 50H-549.48" at bounding box center [601, 69] width 154 height 24
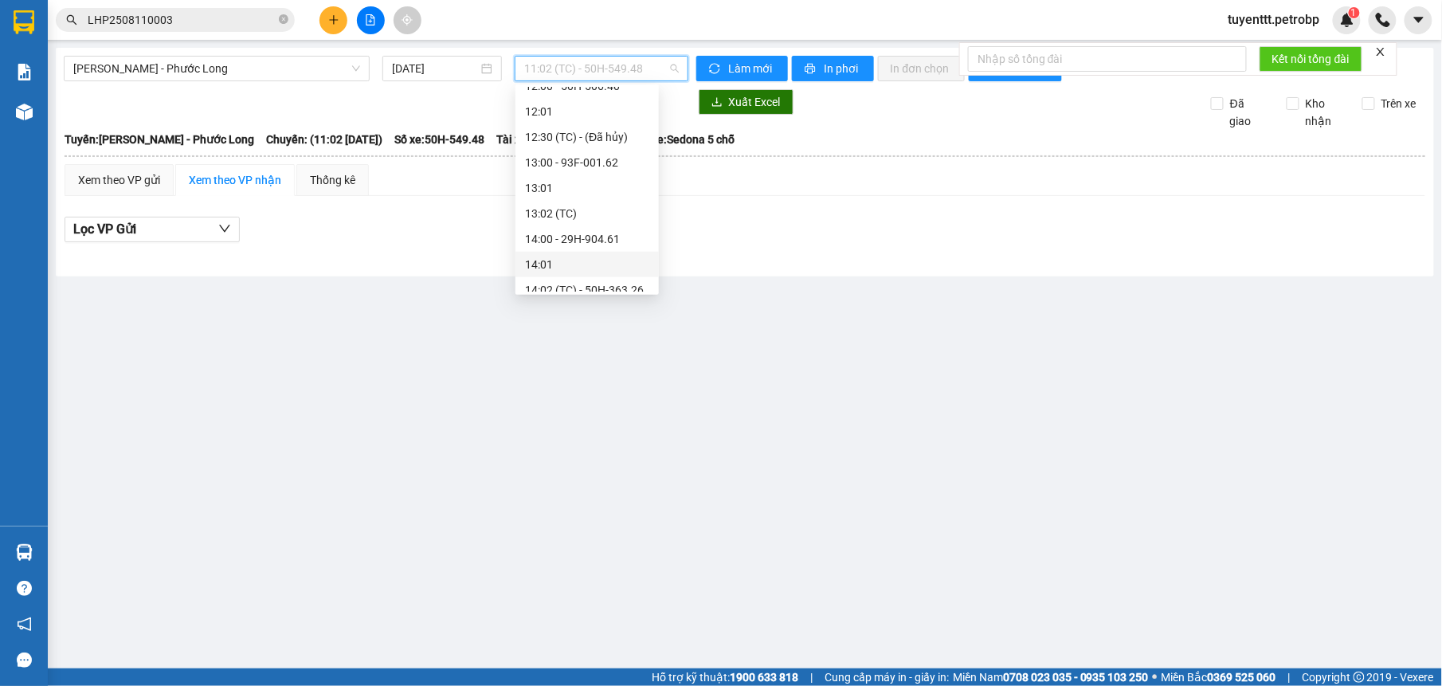
scroll to position [581, 0]
click at [621, 259] on div "14:02 (TC) - 50H-363.26" at bounding box center [587, 259] width 124 height 18
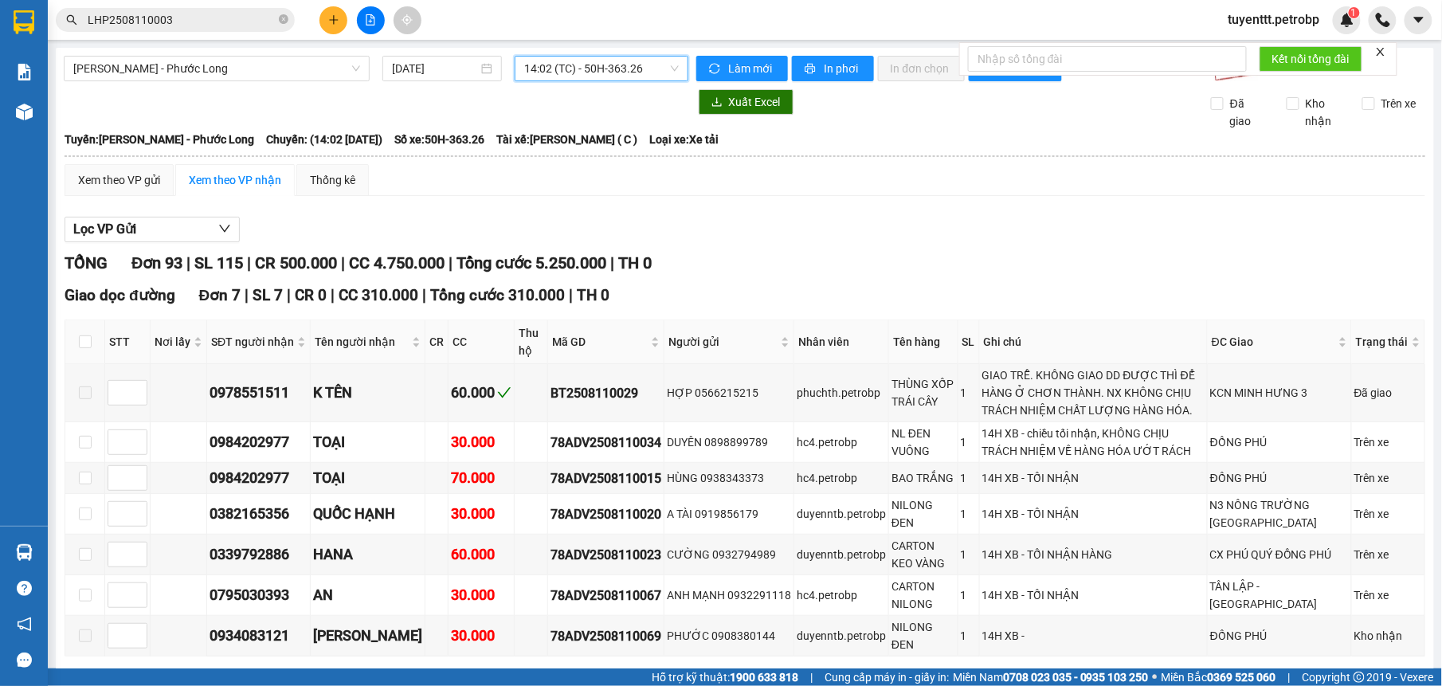
click at [632, 71] on span "14:02 (TC) - 50H-363.26" at bounding box center [601, 69] width 154 height 24
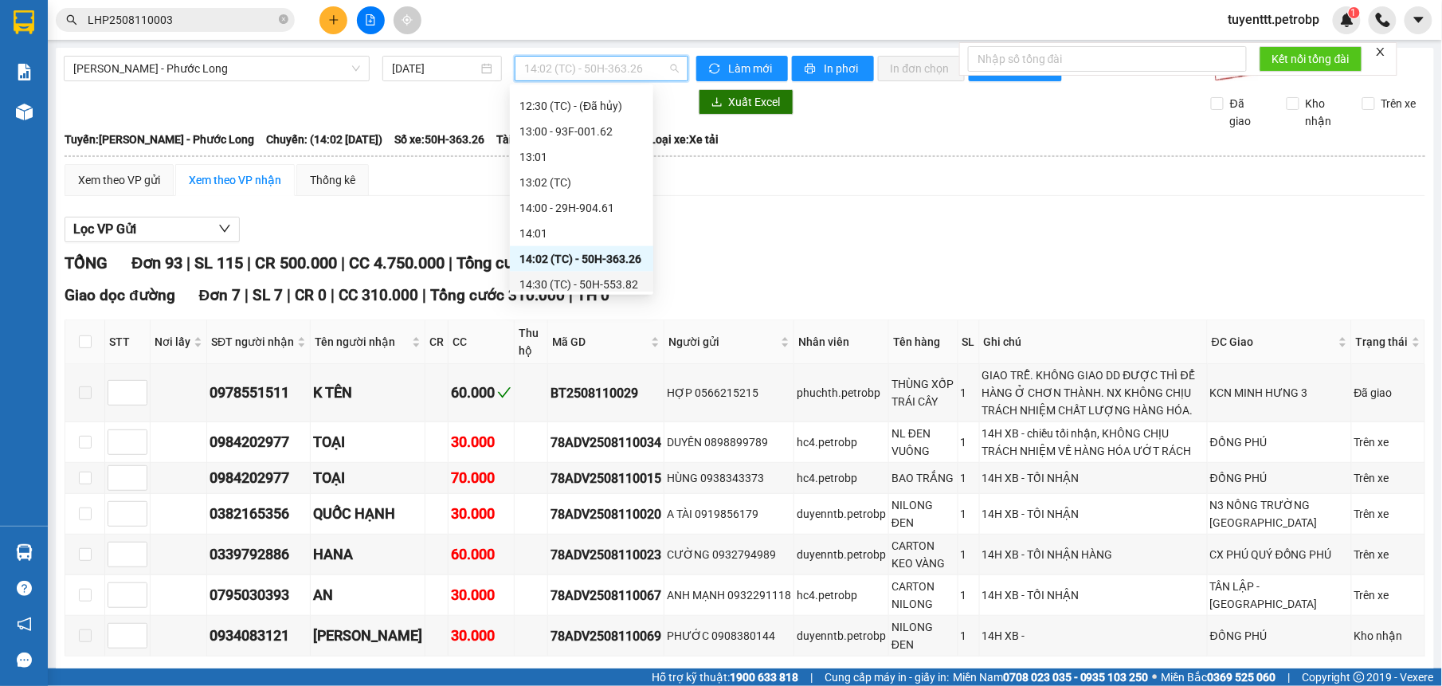
click at [615, 284] on div "14:30 (TC) - 50H-553.82" at bounding box center [581, 285] width 124 height 18
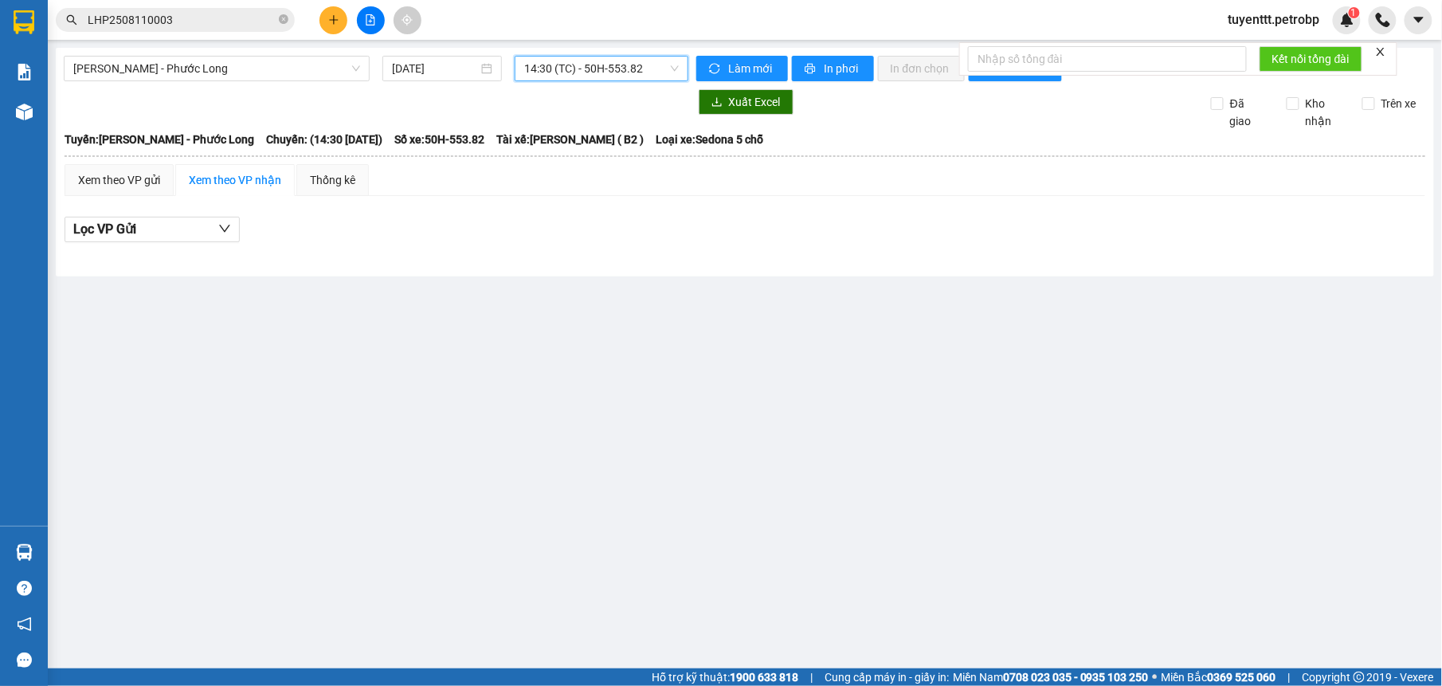
click at [634, 65] on span "14:30 (TC) - 50H-553.82" at bounding box center [601, 69] width 154 height 24
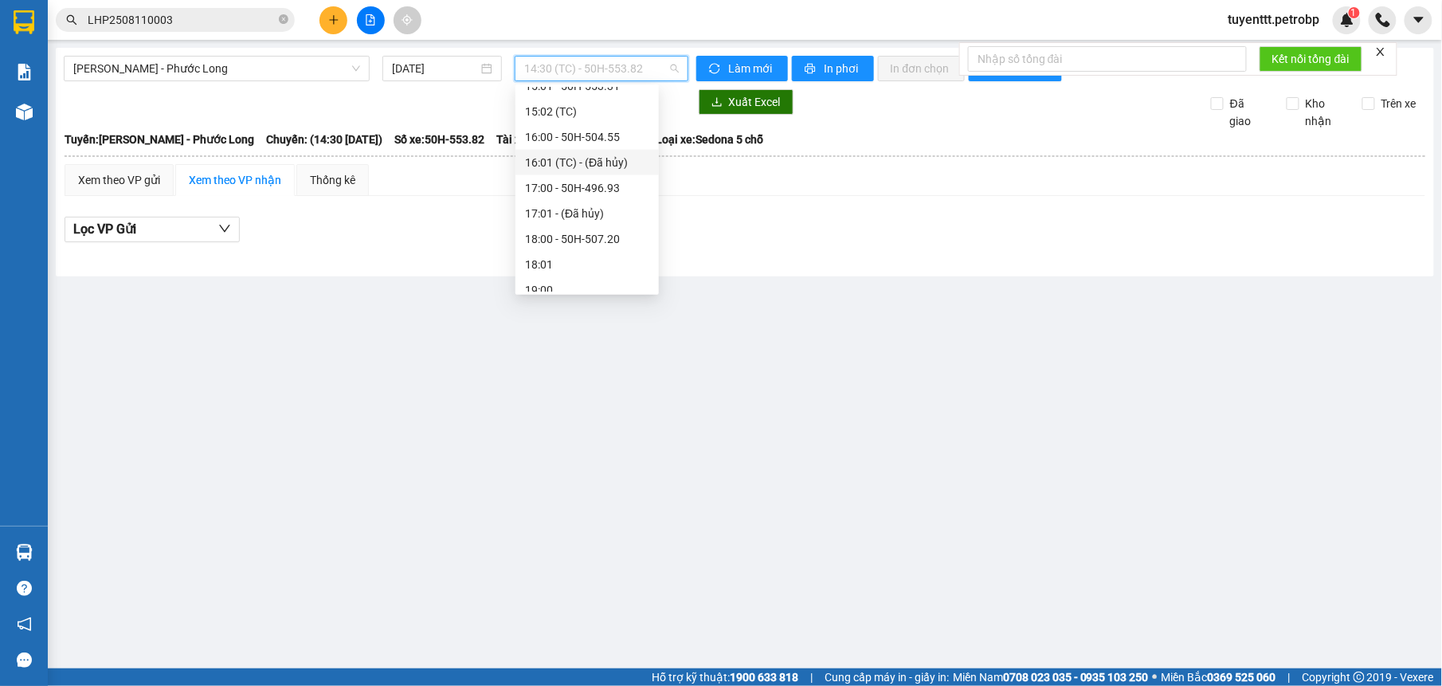
scroll to position [708, 0]
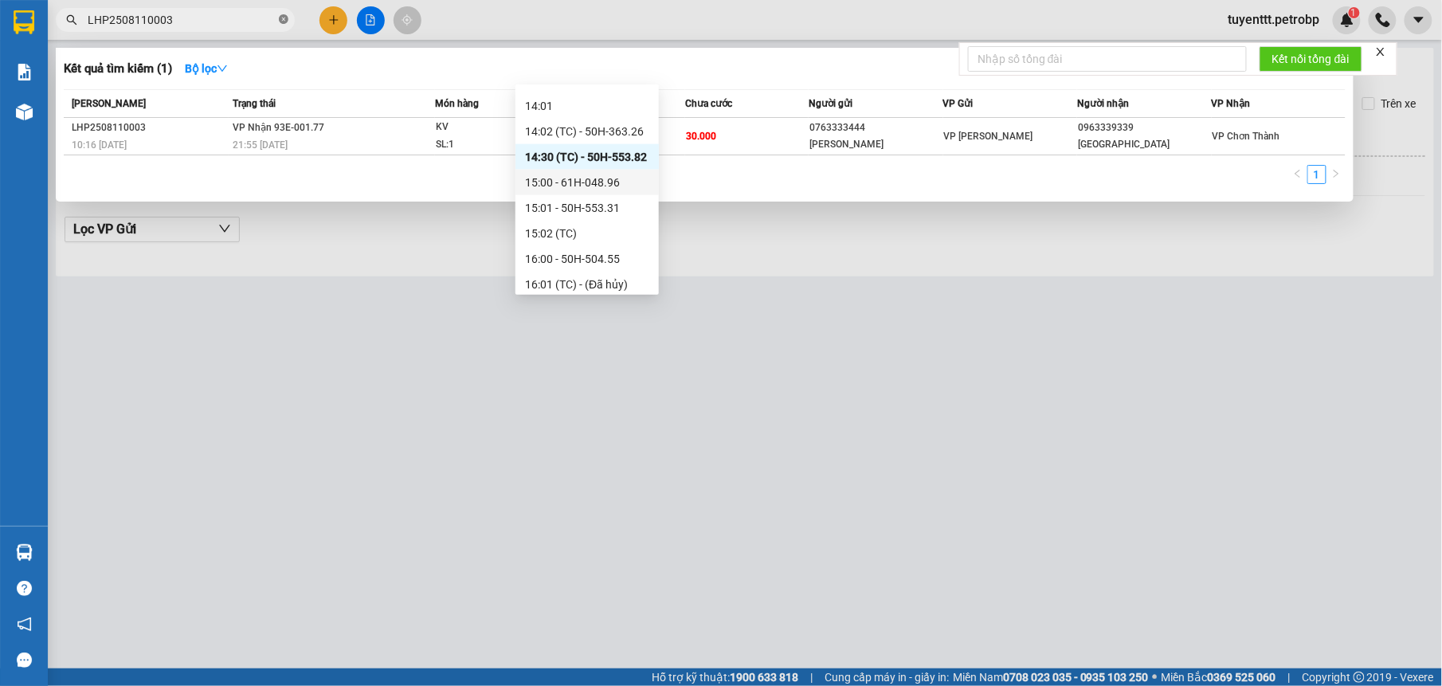
click at [280, 26] on span at bounding box center [284, 20] width 10 height 15
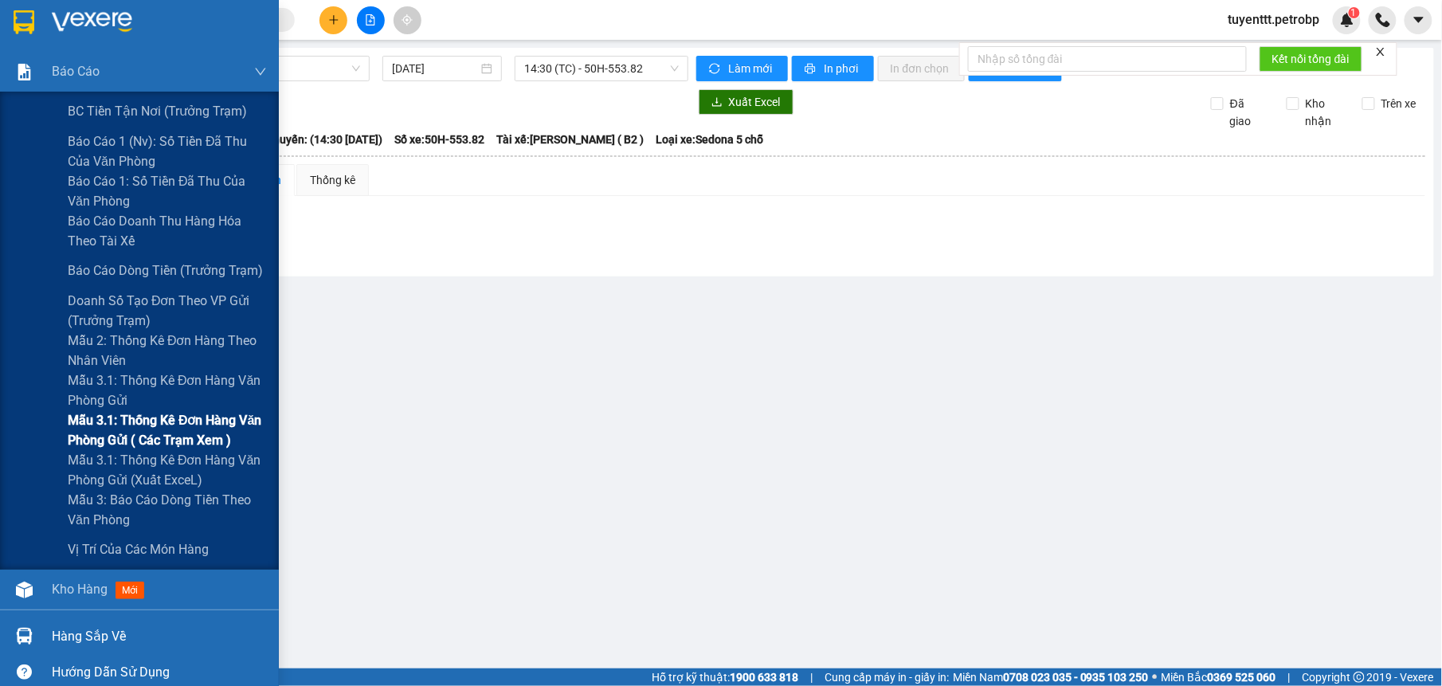
click at [132, 421] on span "Mẫu 3.1: Thống kê đơn hàng văn phòng gửi ( các trạm xem )" at bounding box center [167, 430] width 199 height 40
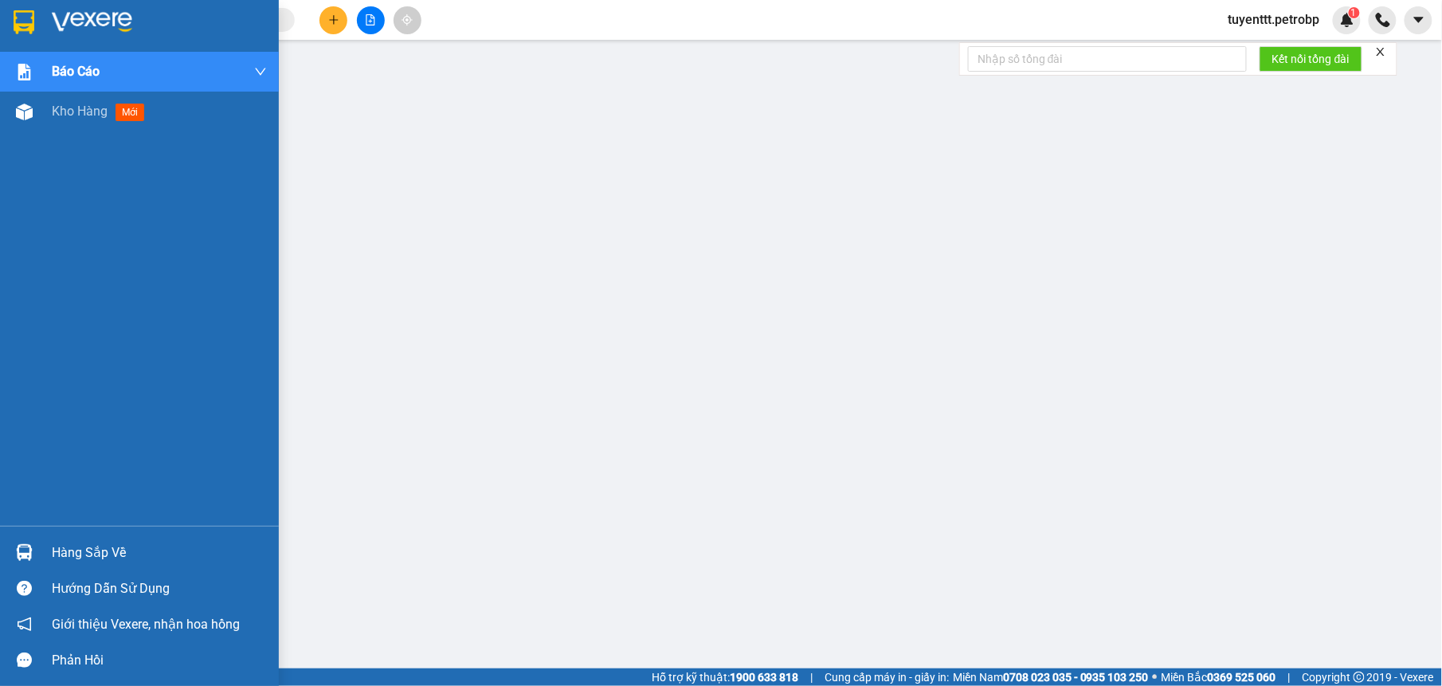
click at [32, 553] on img at bounding box center [24, 552] width 17 height 17
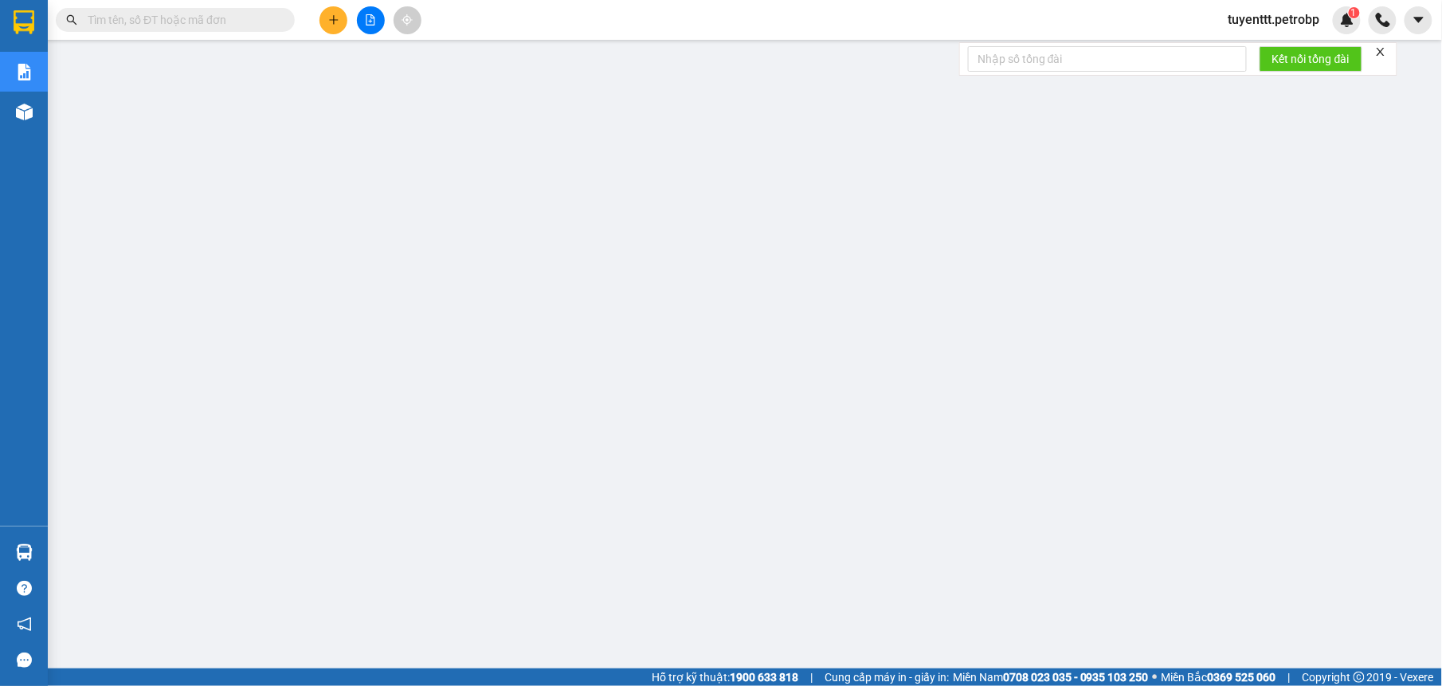
click at [377, 7] on button at bounding box center [371, 20] width 28 height 28
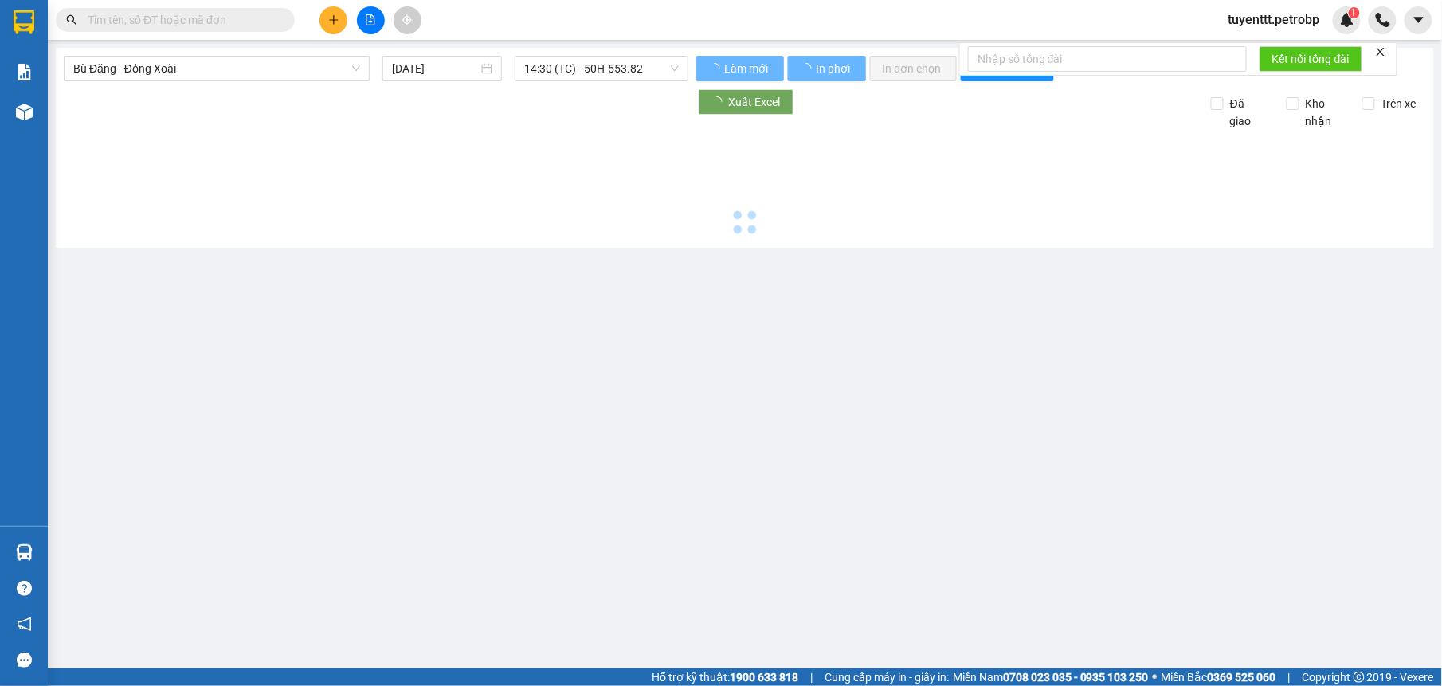
type input "[DATE]"
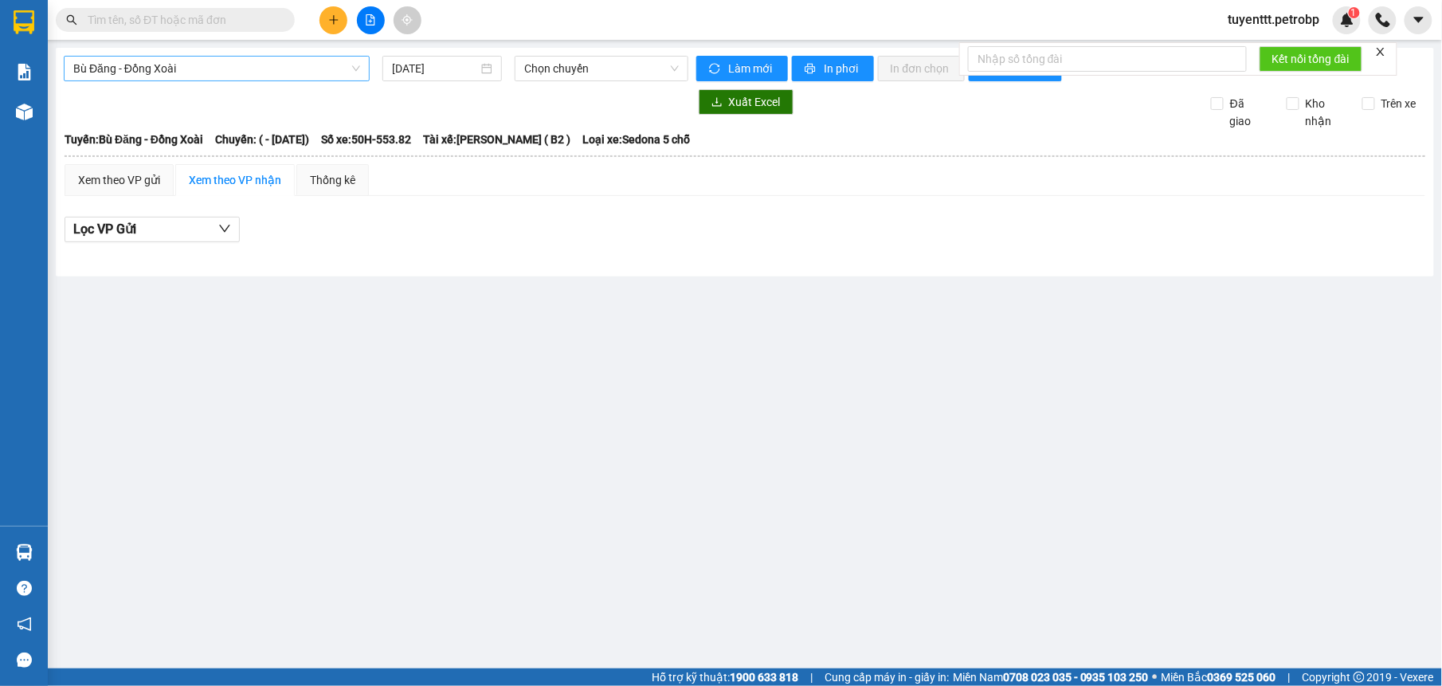
click at [311, 68] on span "Bù Đăng - Đồng Xoài" at bounding box center [216, 69] width 287 height 24
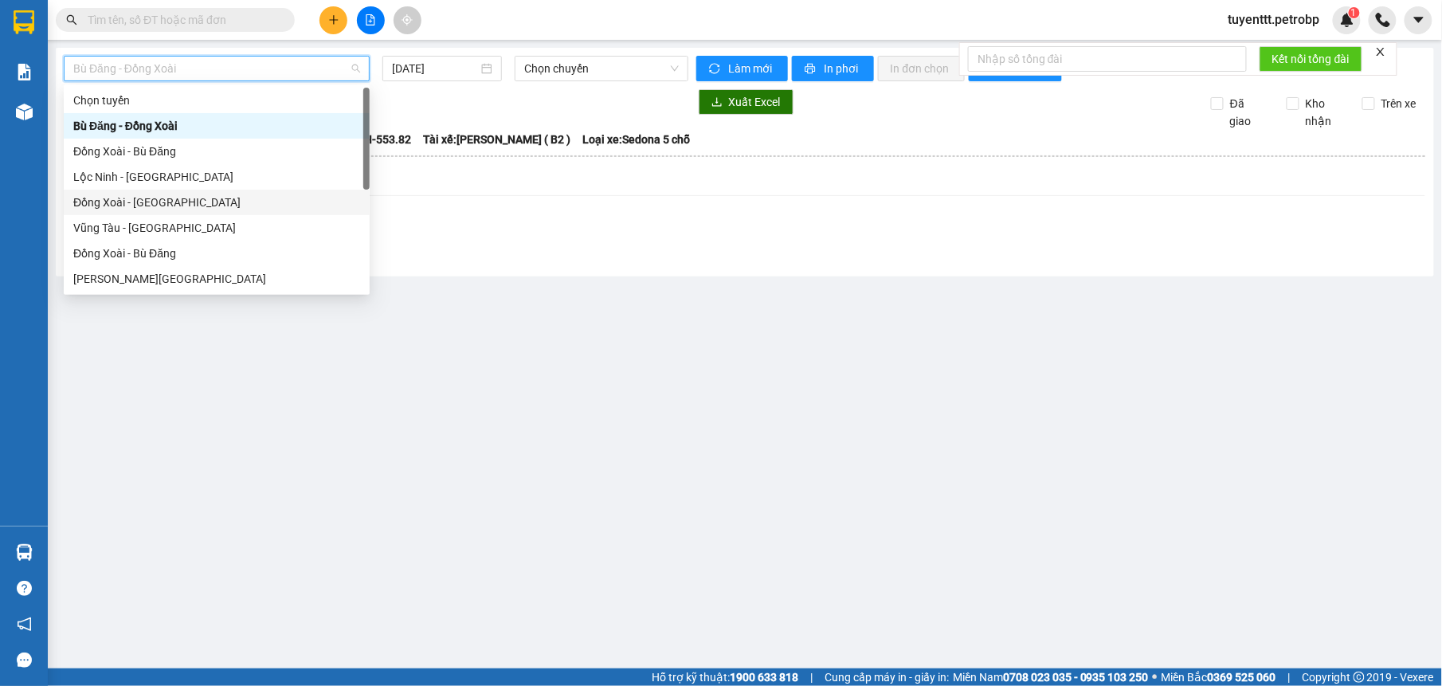
click at [198, 208] on div "Đồng Xoài - [GEOGRAPHIC_DATA]" at bounding box center [216, 203] width 287 height 18
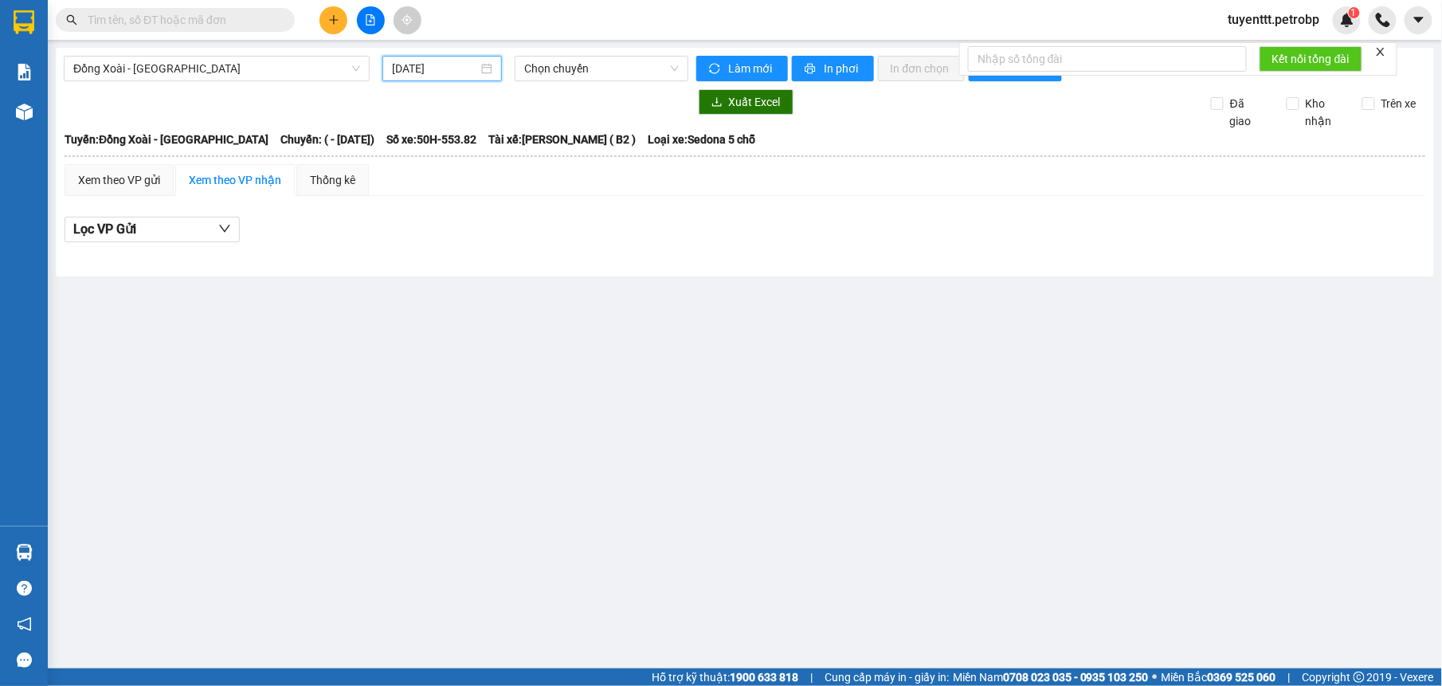
click at [436, 68] on input "[DATE]" at bounding box center [435, 69] width 87 height 18
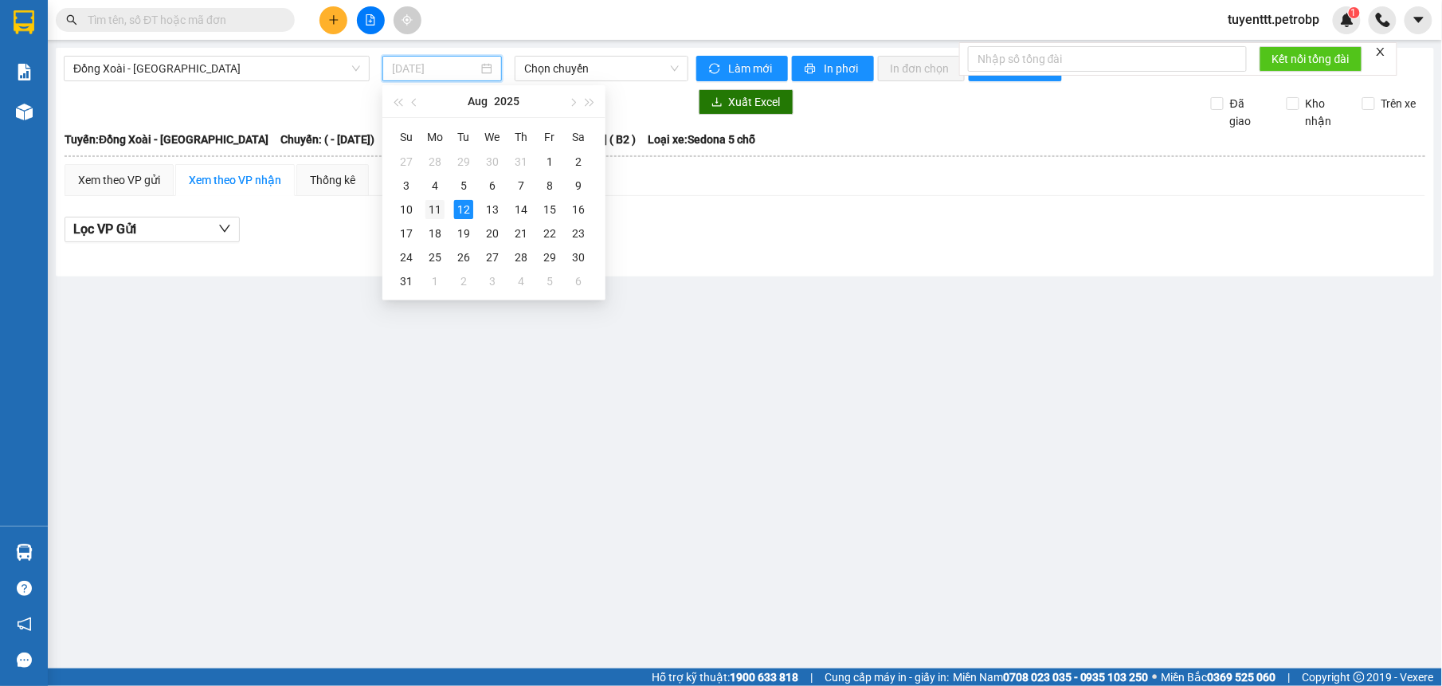
click at [436, 202] on div "11" at bounding box center [434, 209] width 19 height 19
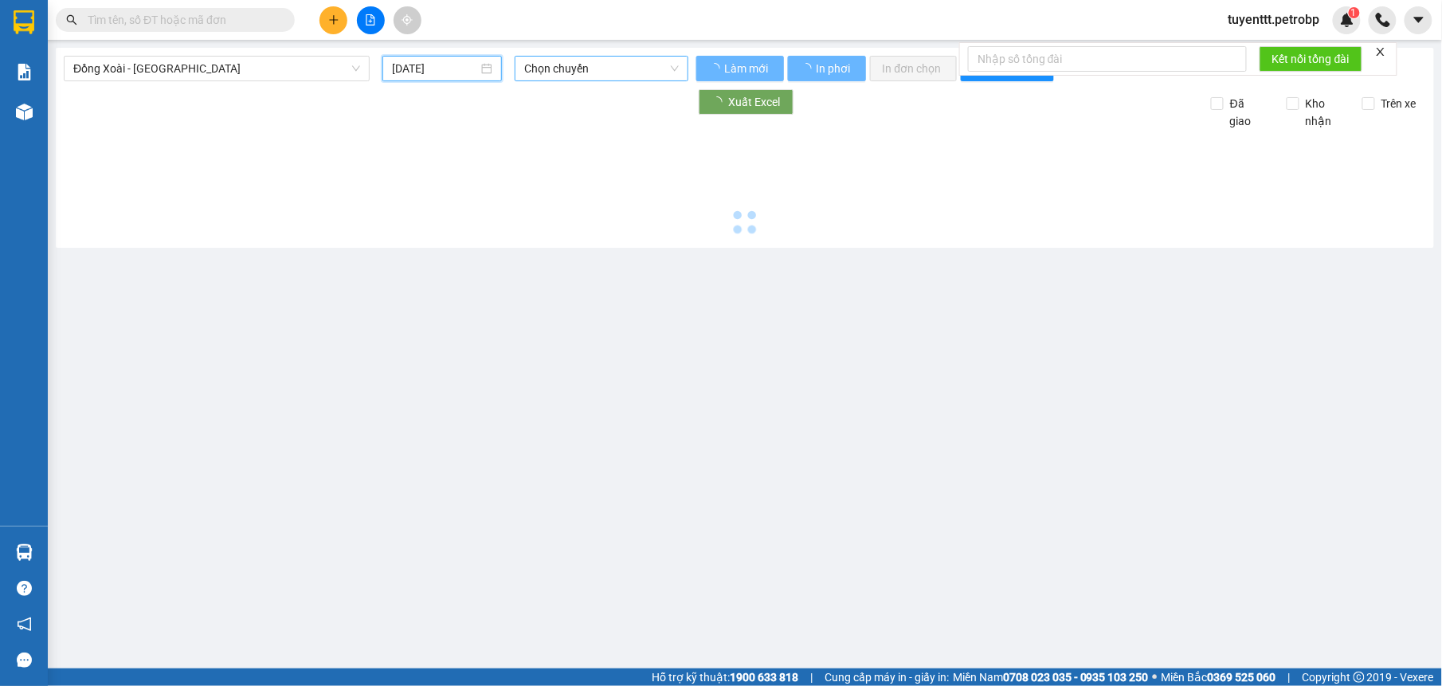
type input "[DATE]"
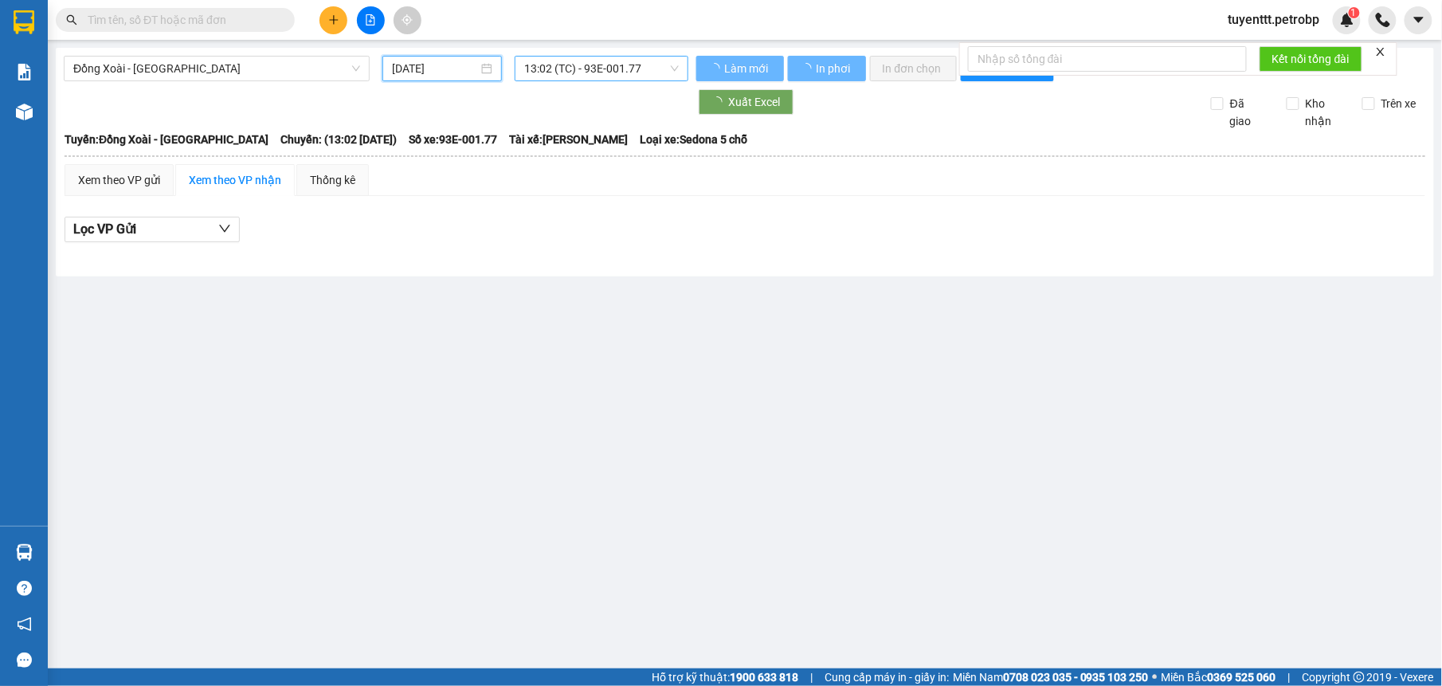
click at [605, 57] on span "13:02 (TC) - 93E-001.77" at bounding box center [601, 69] width 154 height 24
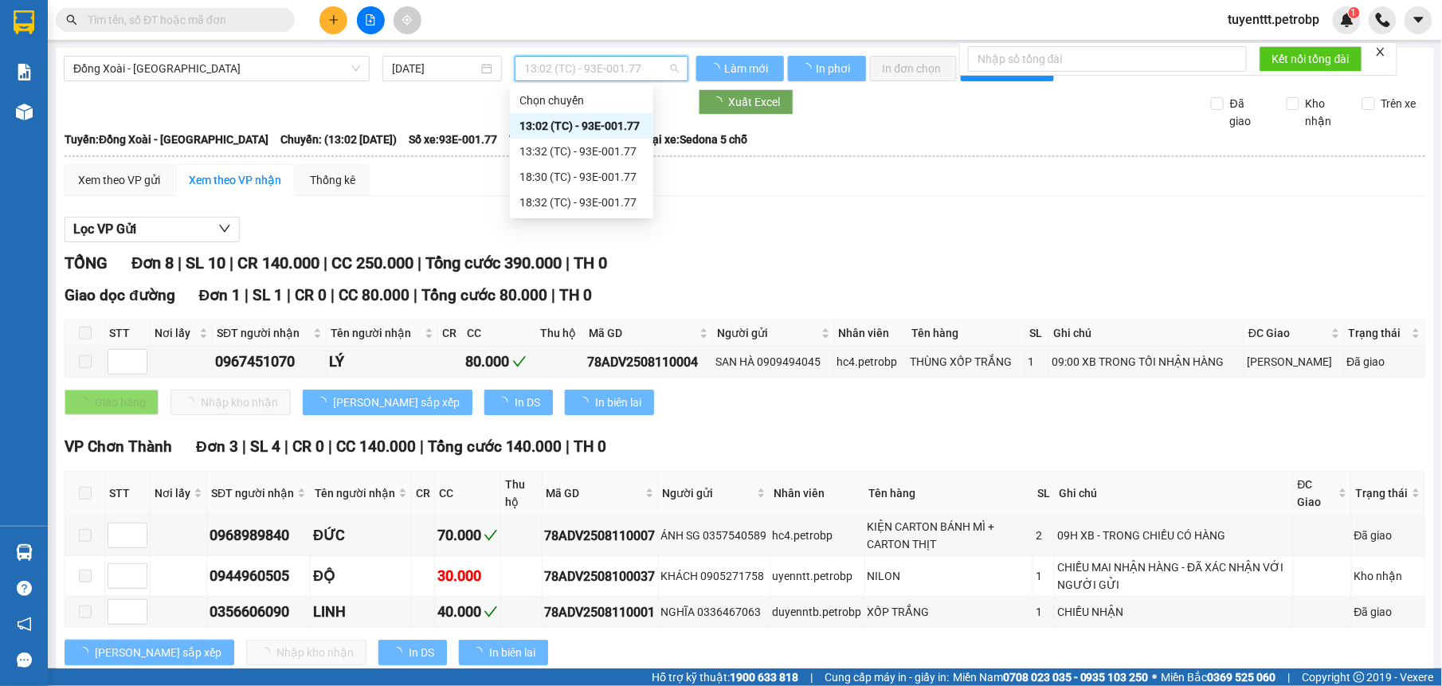
click at [605, 76] on span "13:02 (TC) - 93E-001.77" at bounding box center [601, 69] width 154 height 24
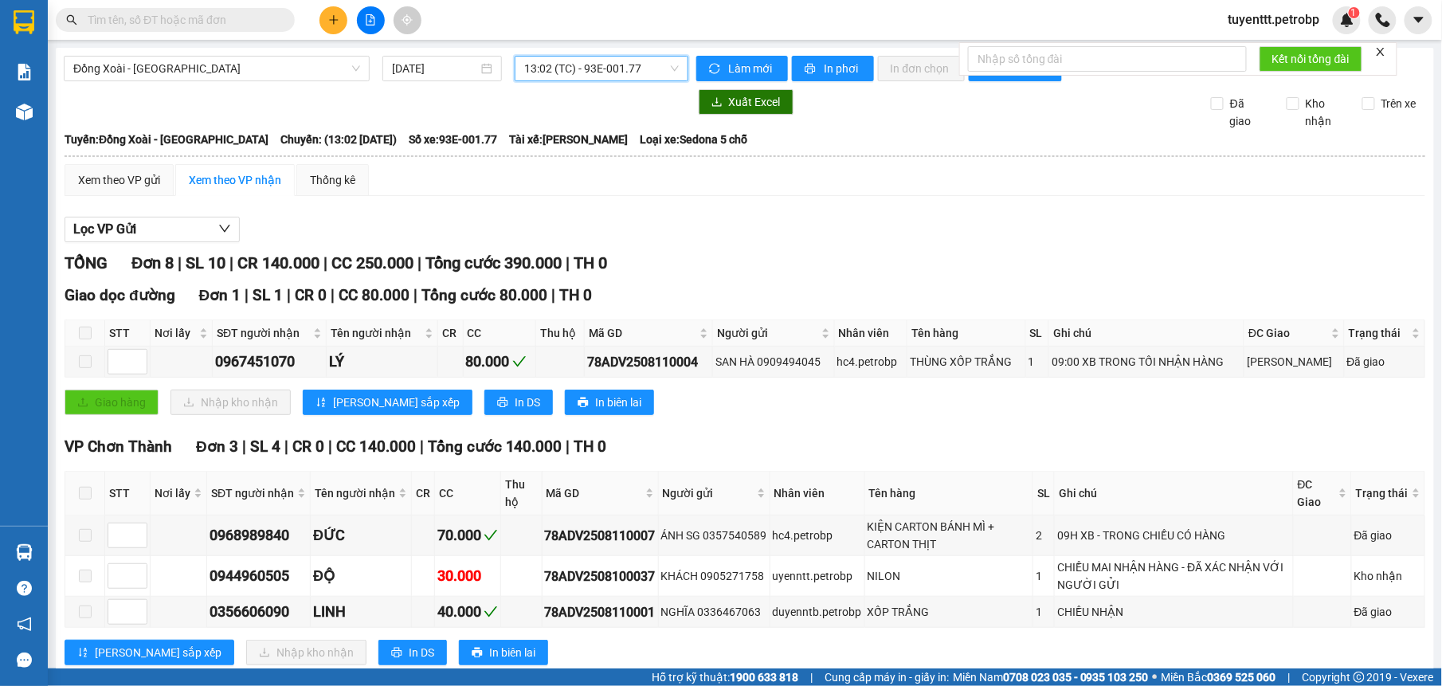
click at [624, 68] on span "13:02 (TC) - 93E-001.77" at bounding box center [601, 69] width 154 height 24
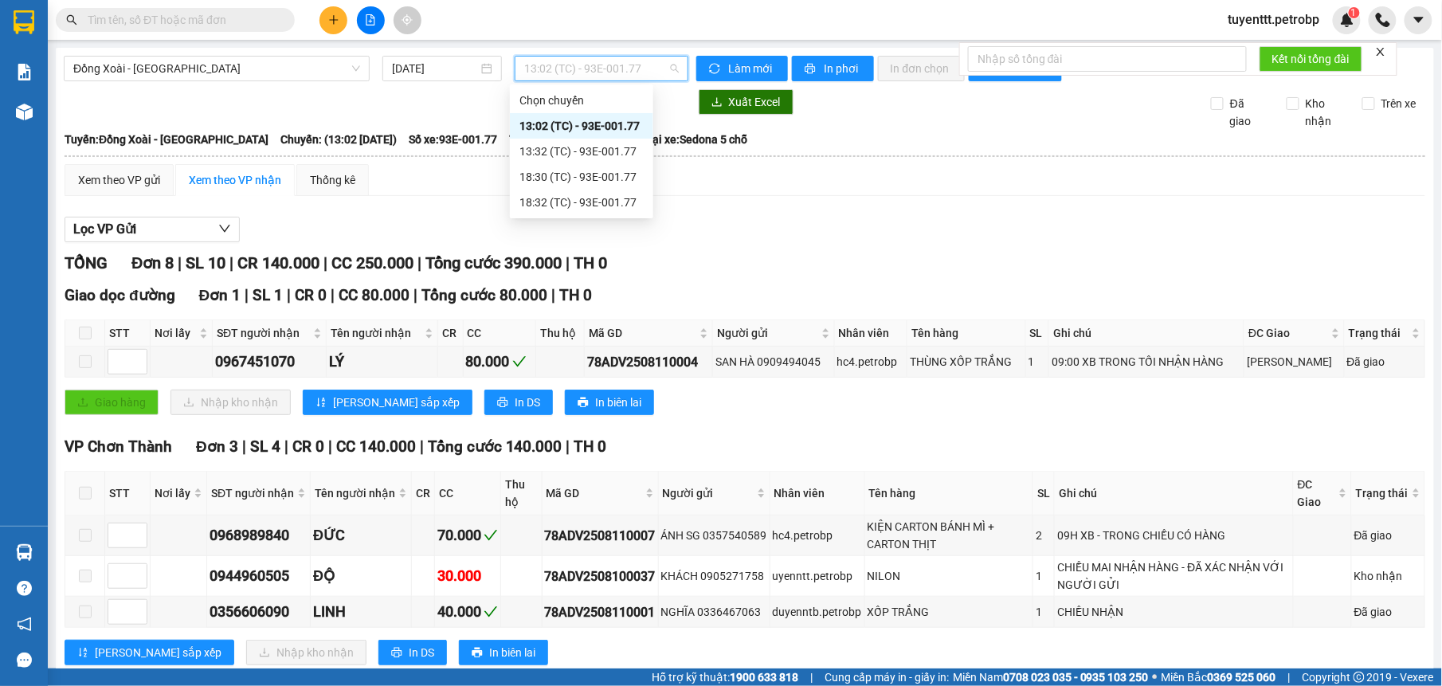
click at [621, 118] on div "13:02 (TC) - 93E-001.77" at bounding box center [581, 126] width 124 height 18
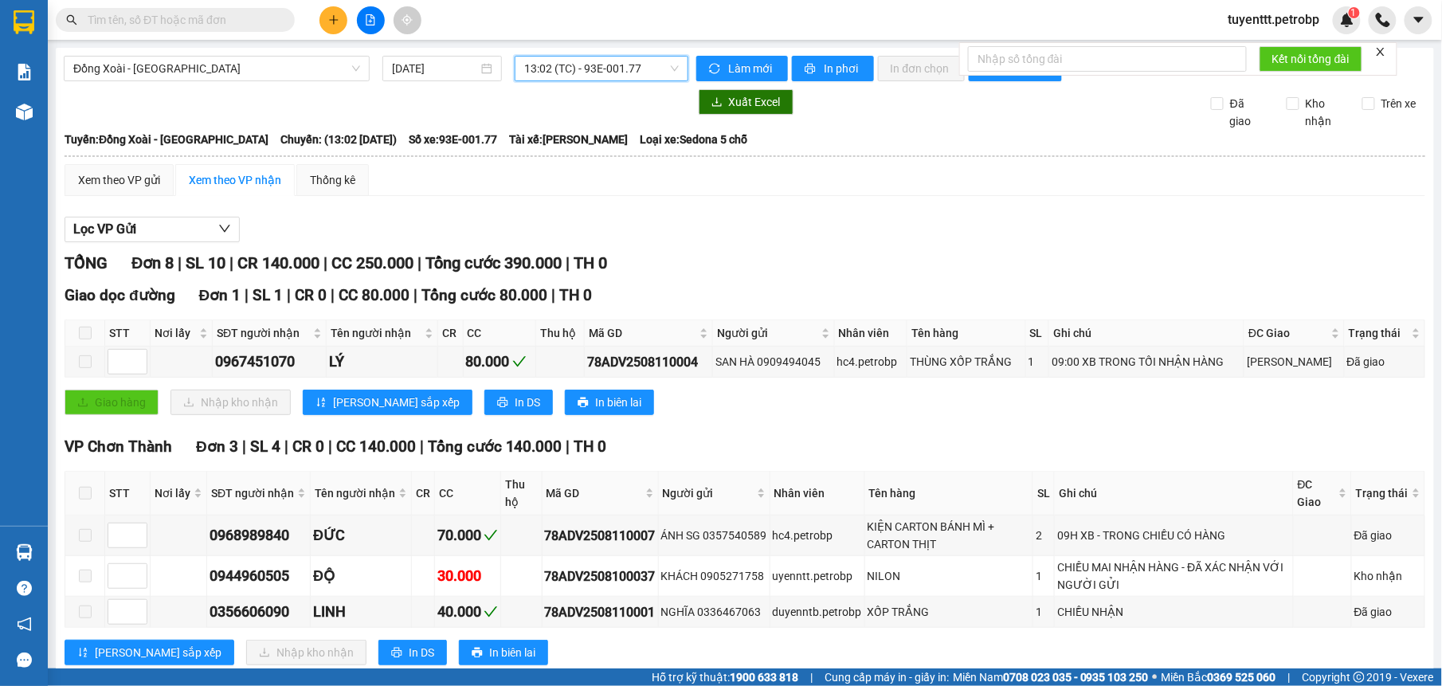
click at [631, 70] on span "13:02 (TC) - 93E-001.77" at bounding box center [601, 69] width 154 height 24
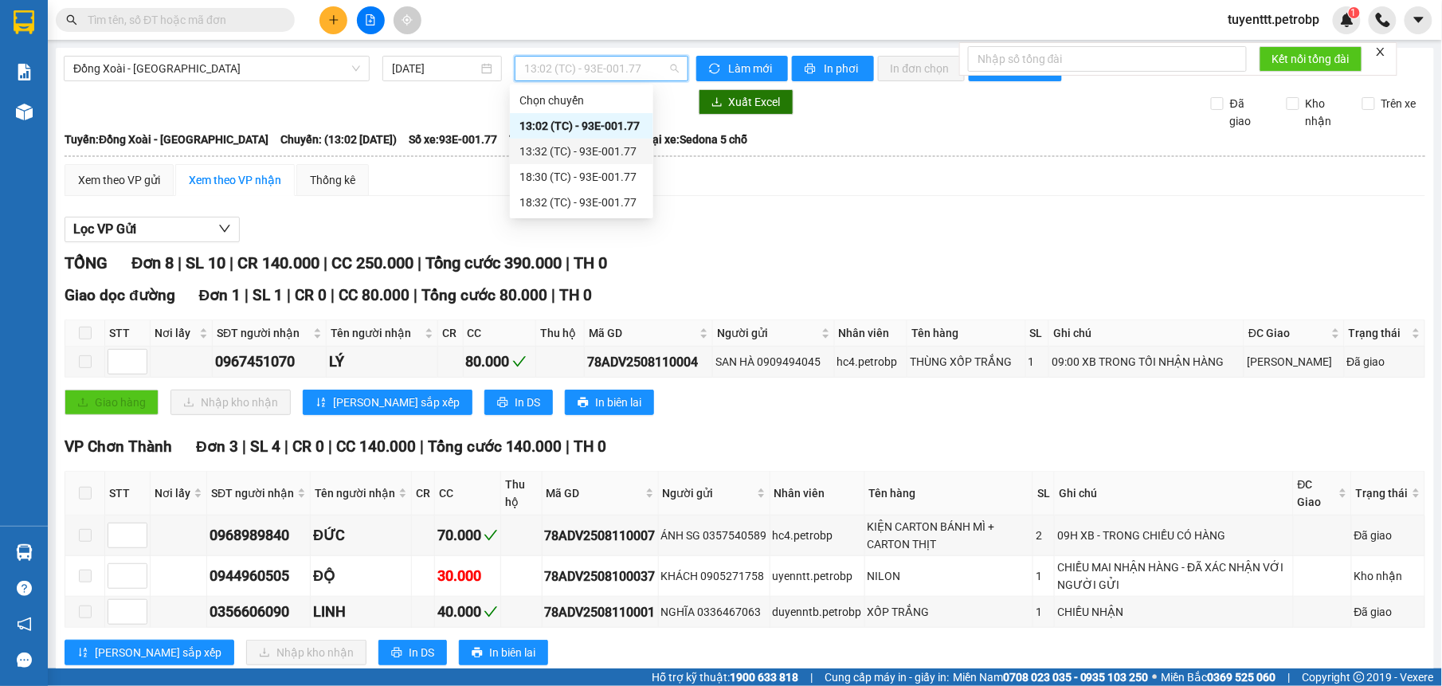
click at [599, 147] on div "13:32 (TC) - 93E-001.77" at bounding box center [581, 152] width 124 height 18
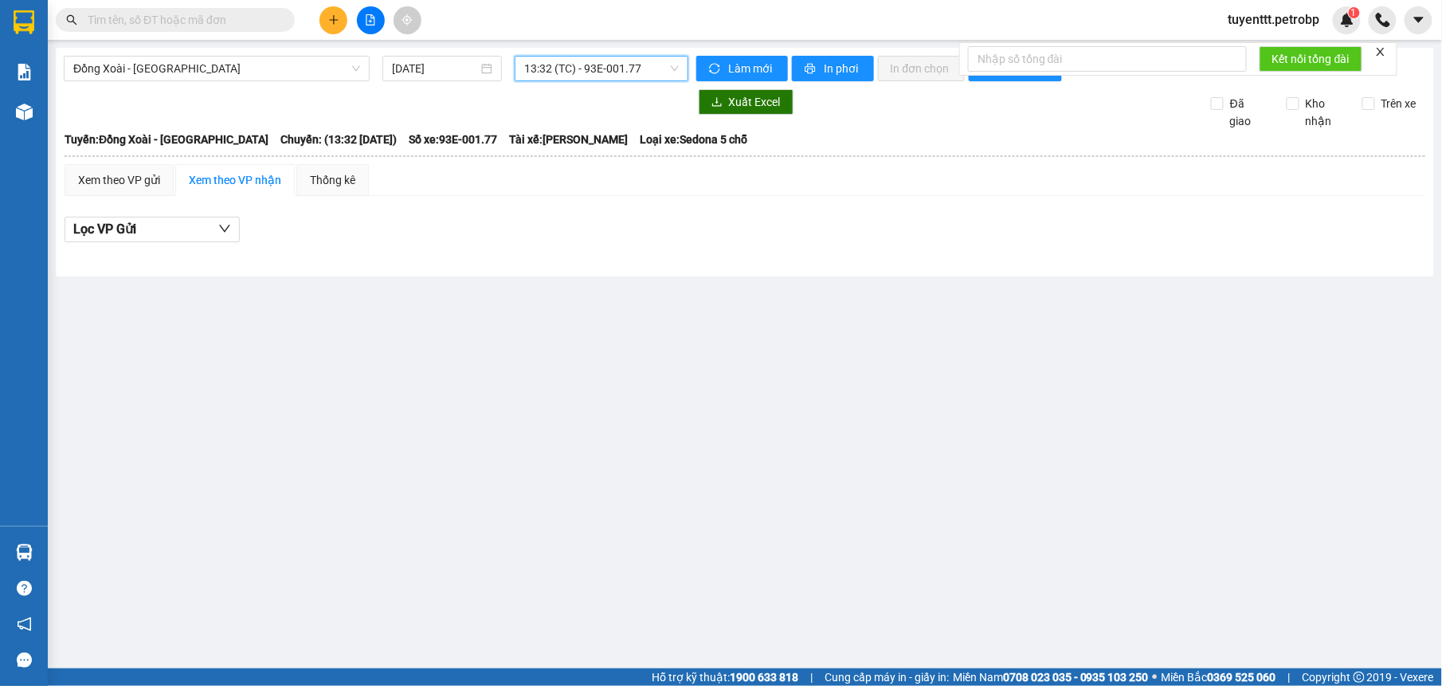
click at [612, 71] on span "13:32 (TC) - 93E-001.77" at bounding box center [601, 69] width 154 height 24
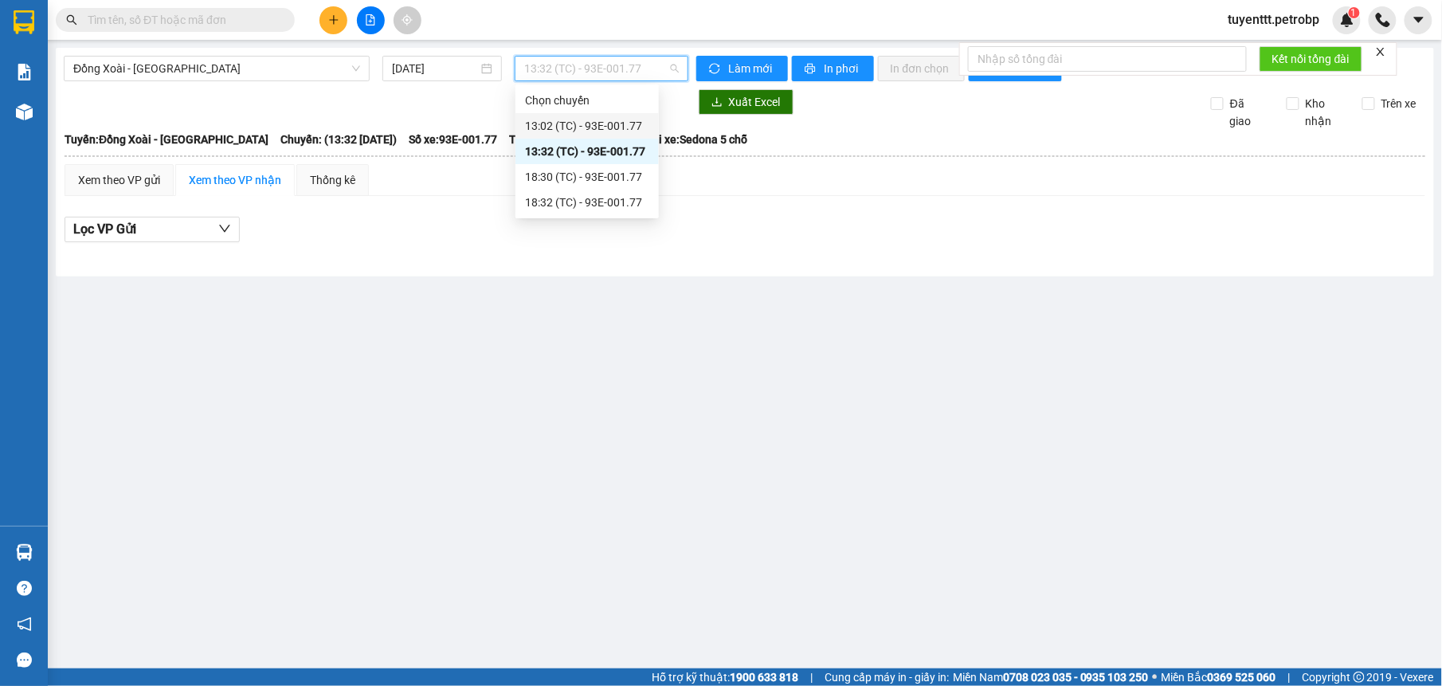
click at [608, 129] on div "13:02 (TC) - 93E-001.77" at bounding box center [587, 126] width 124 height 18
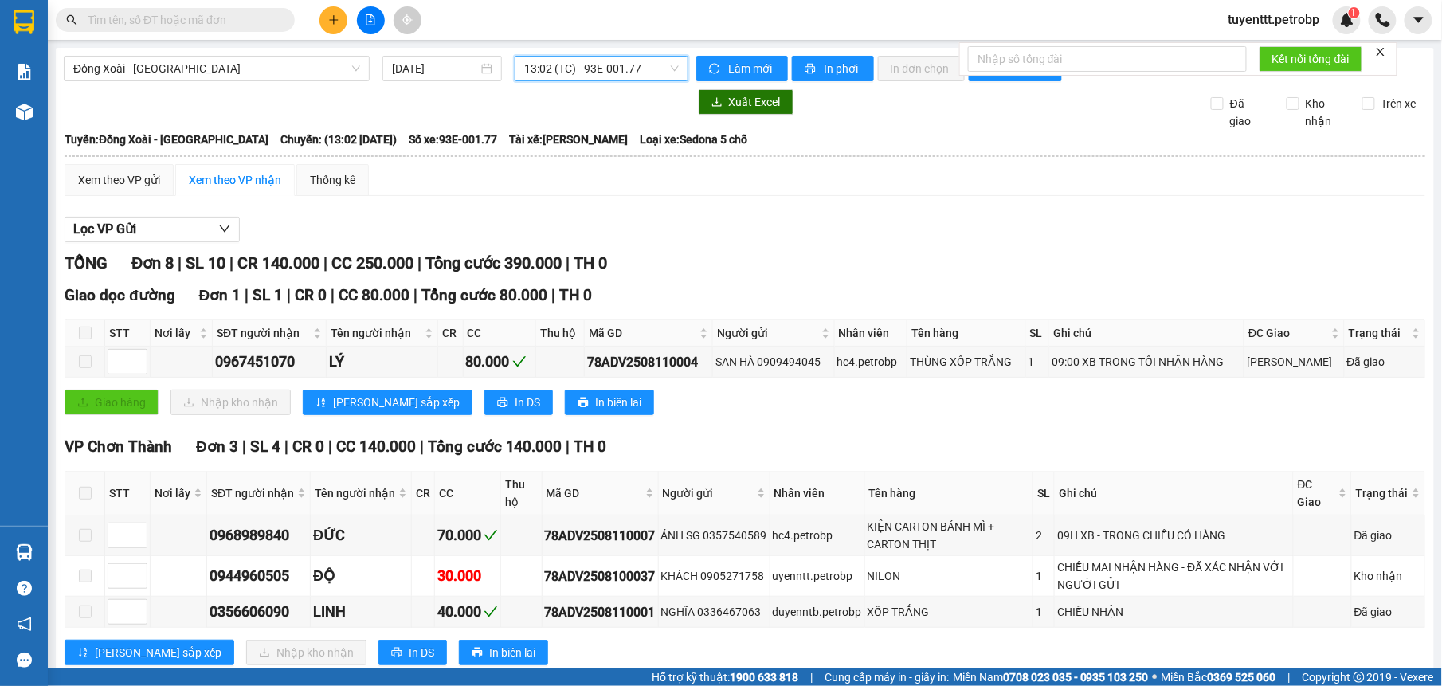
scroll to position [201, 0]
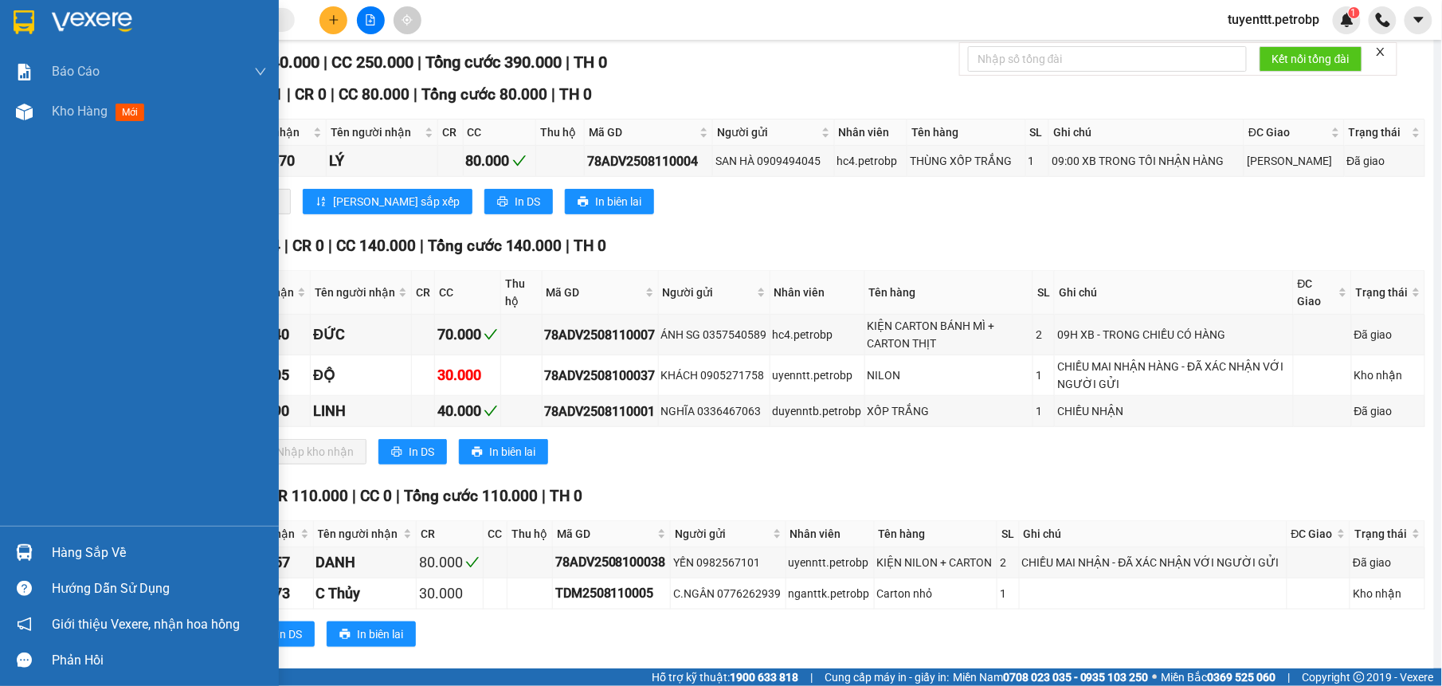
drag, startPoint x: 23, startPoint y: 552, endPoint x: 174, endPoint y: 517, distance: 154.5
click at [24, 551] on img at bounding box center [24, 552] width 17 height 17
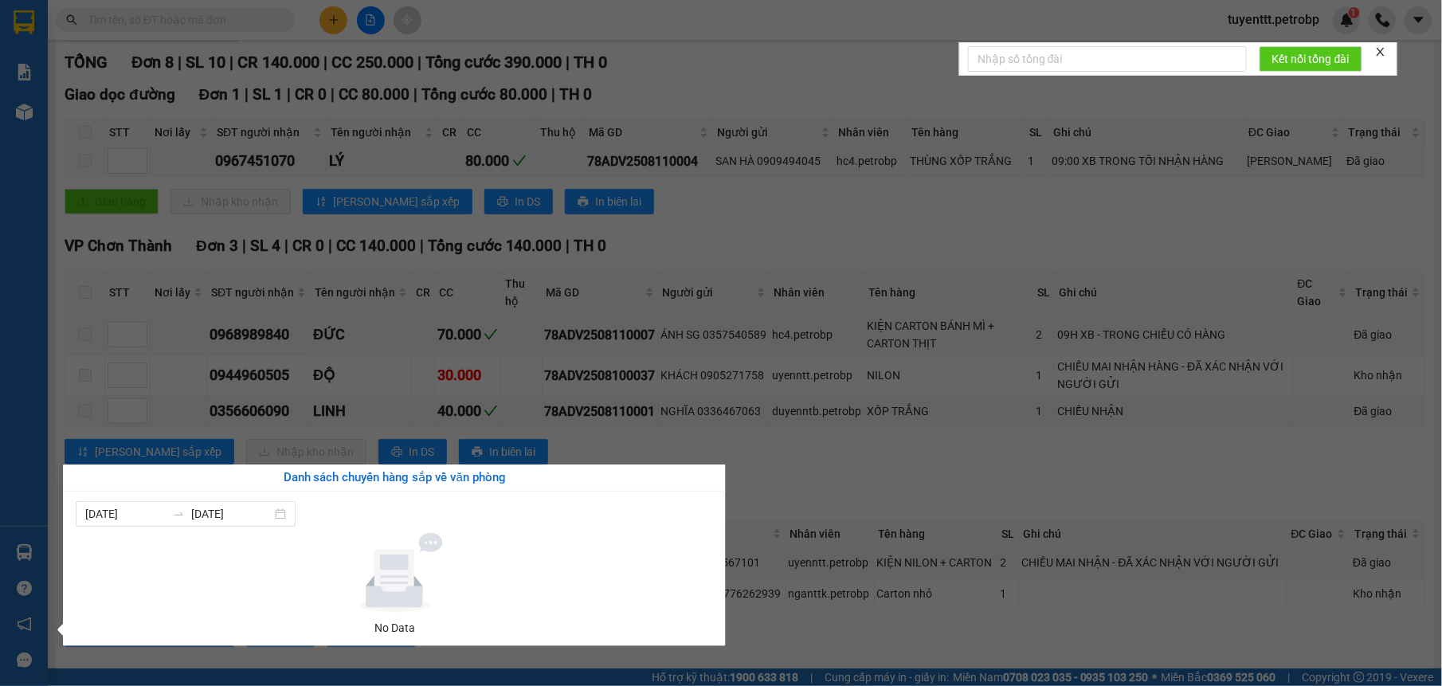
click at [860, 498] on section "Kết quả tìm kiếm ( 1 ) Bộ lọc Mã ĐH Trạng thái Món hàng Tổng cước Chưa cước Ngư…" at bounding box center [721, 343] width 1442 height 686
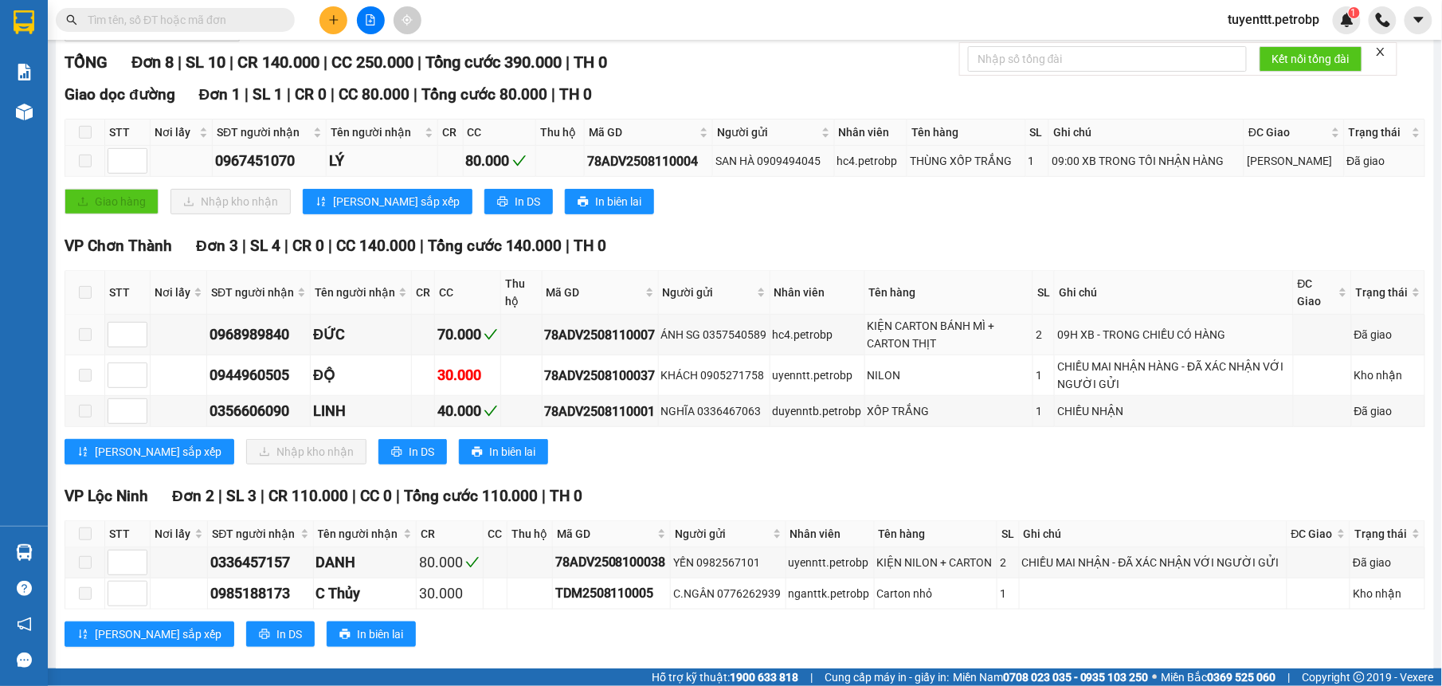
scroll to position [0, 0]
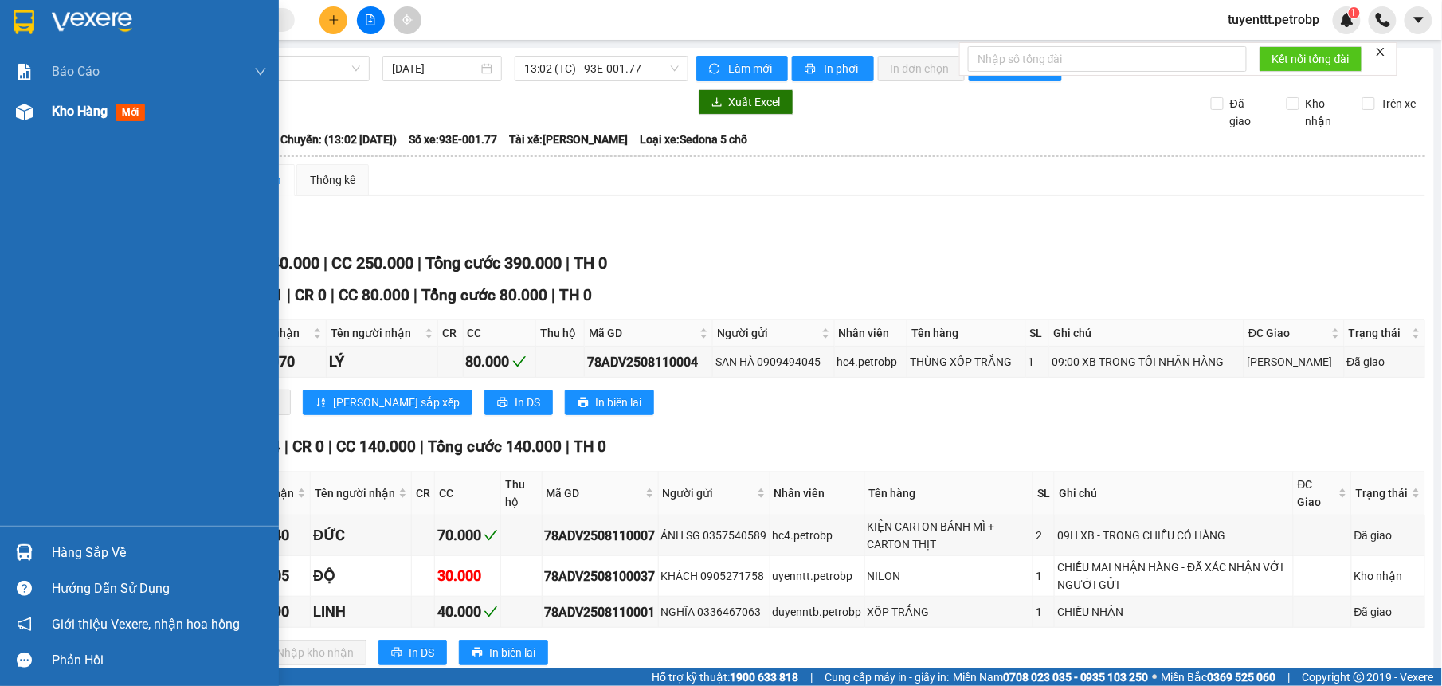
click at [19, 106] on img at bounding box center [24, 112] width 17 height 17
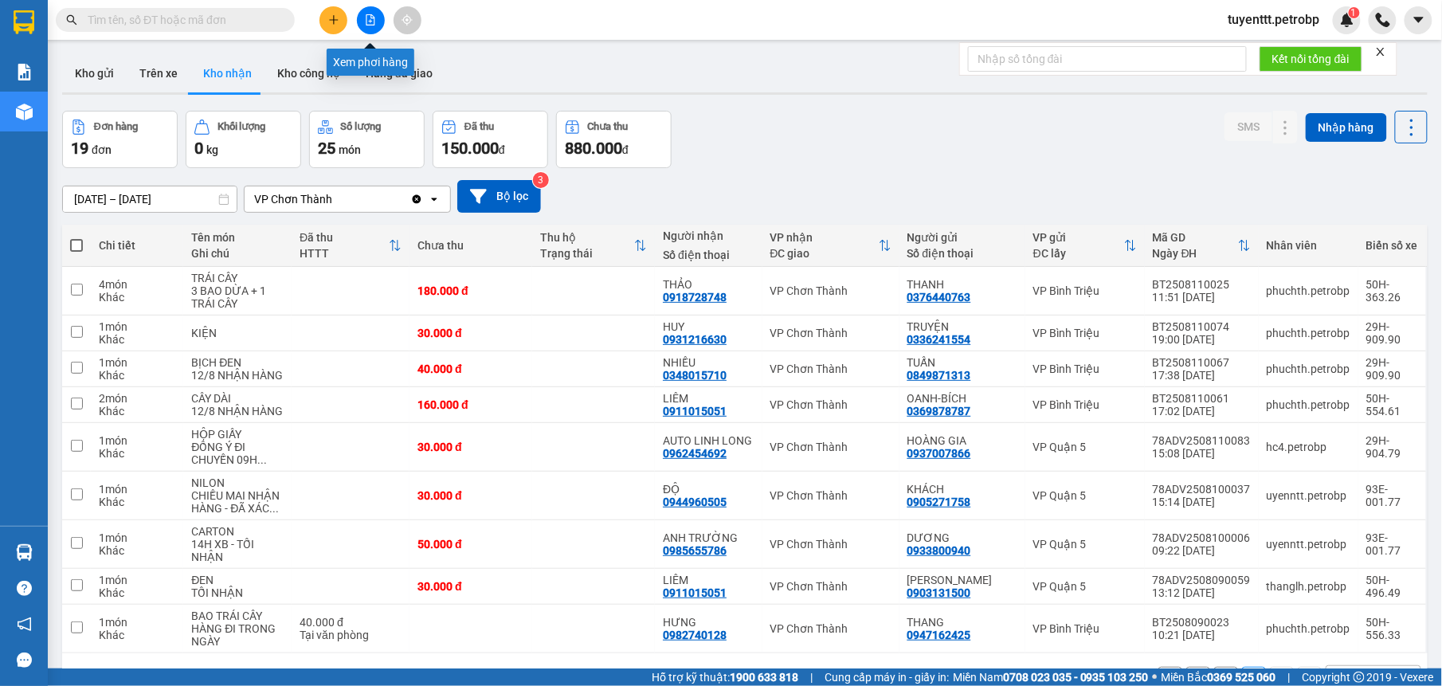
click at [366, 23] on icon "file-add" at bounding box center [370, 19] width 9 height 11
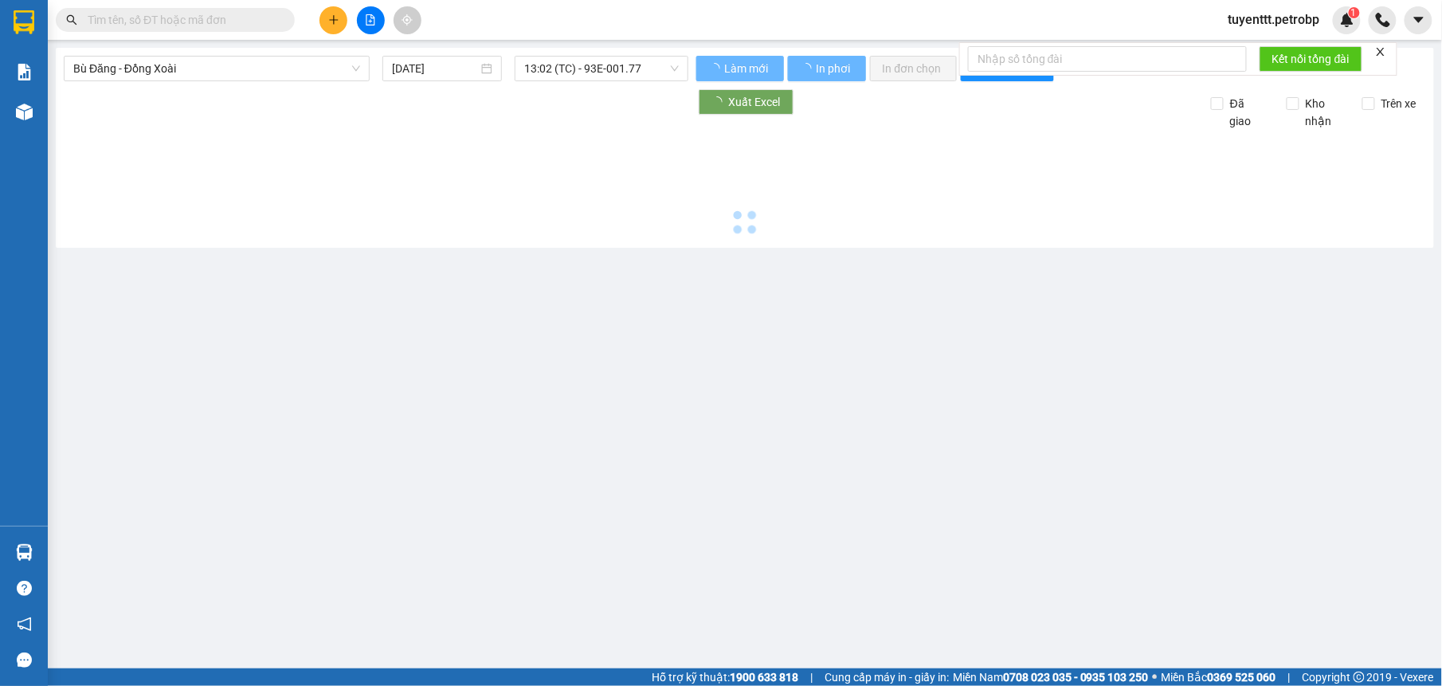
type input "[DATE]"
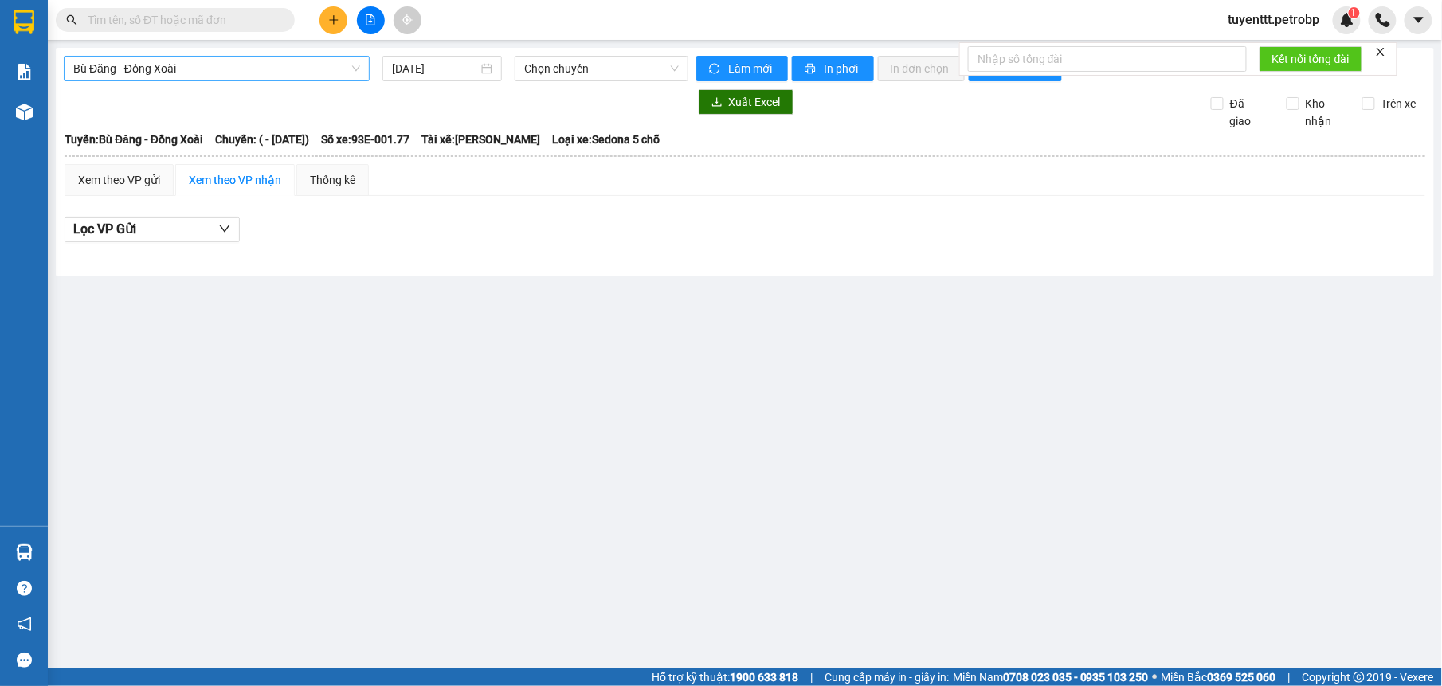
click at [265, 74] on span "Bù Đăng - Đồng Xoài" at bounding box center [216, 69] width 287 height 24
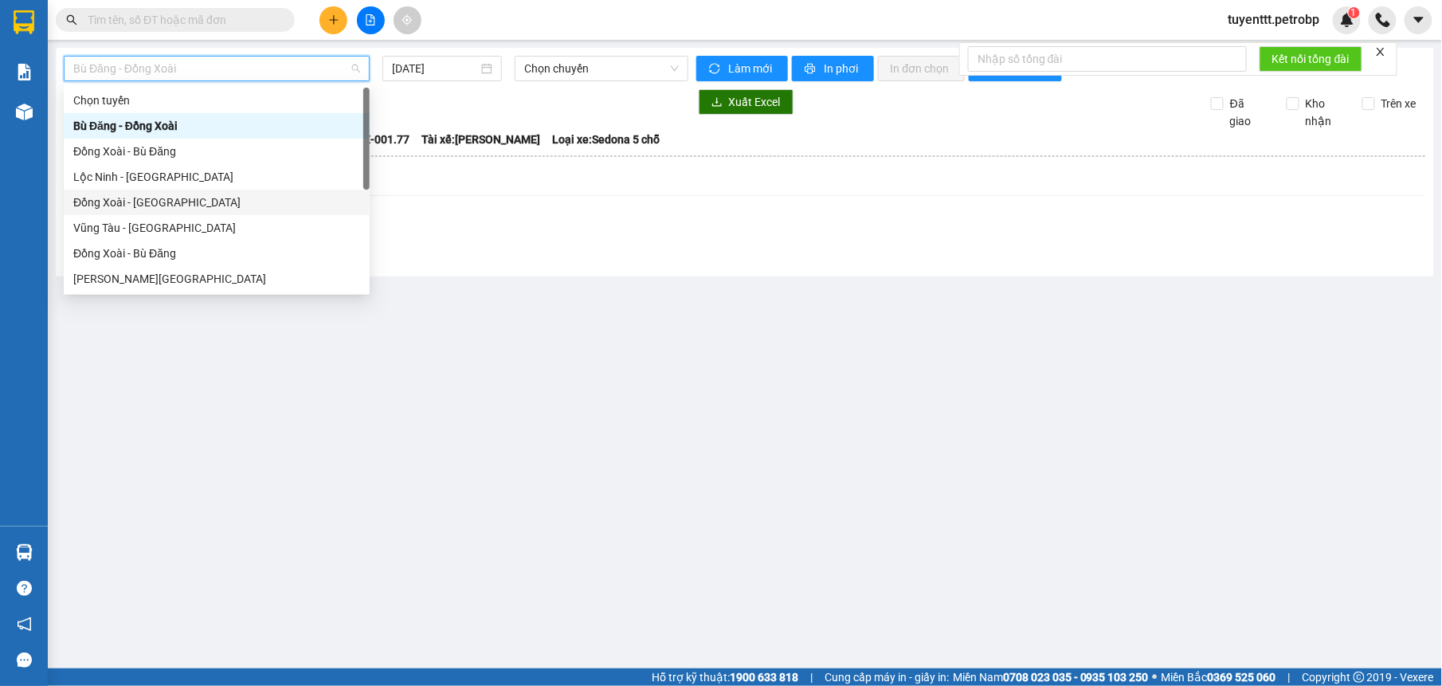
click at [205, 209] on div "Đồng Xoài - [GEOGRAPHIC_DATA]" at bounding box center [216, 203] width 287 height 18
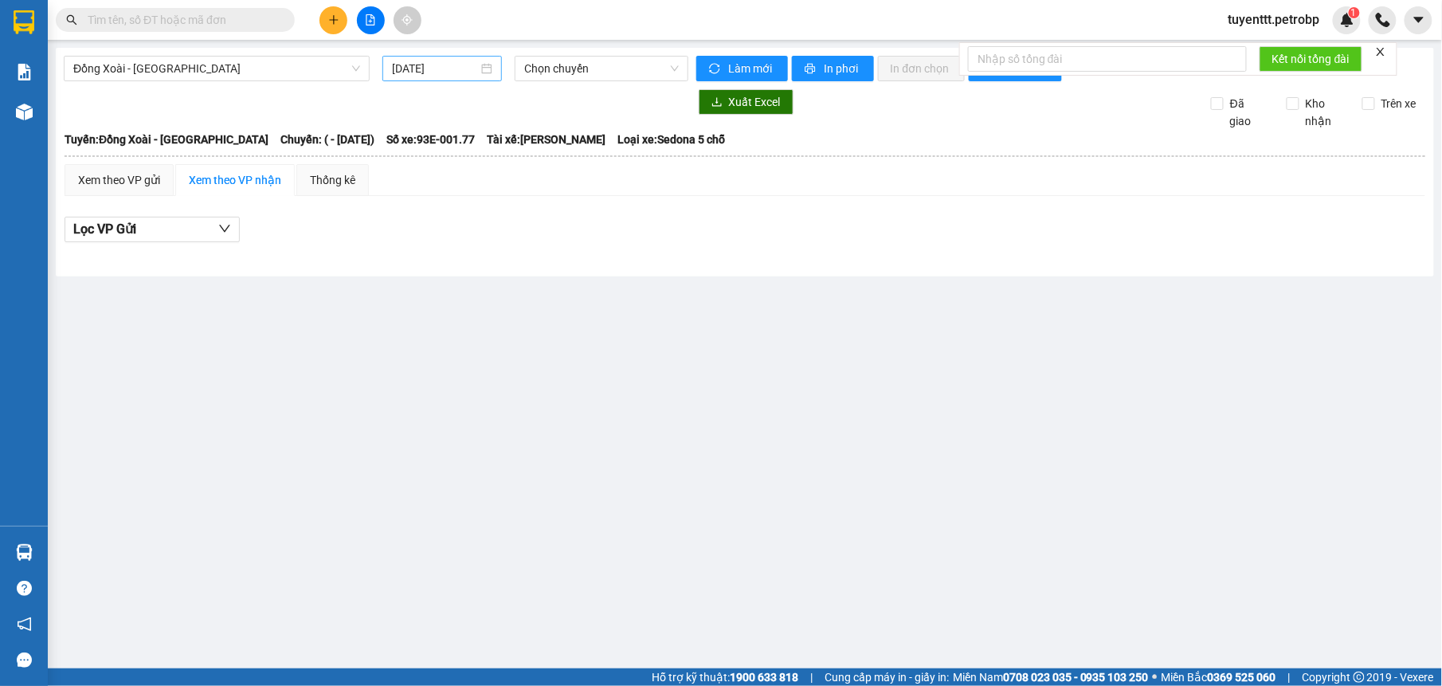
click at [444, 58] on div "[DATE]" at bounding box center [442, 68] width 120 height 25
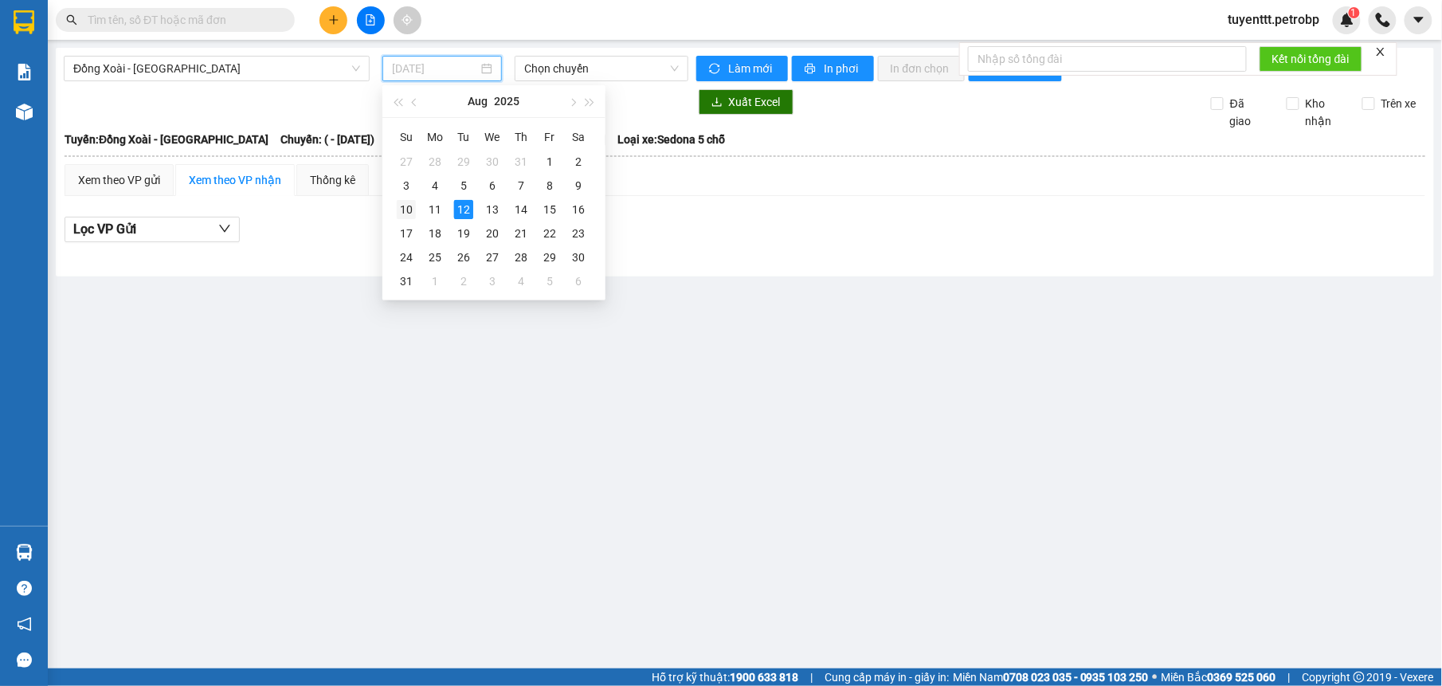
click at [398, 205] on div "10" at bounding box center [406, 209] width 19 height 19
type input "[DATE]"
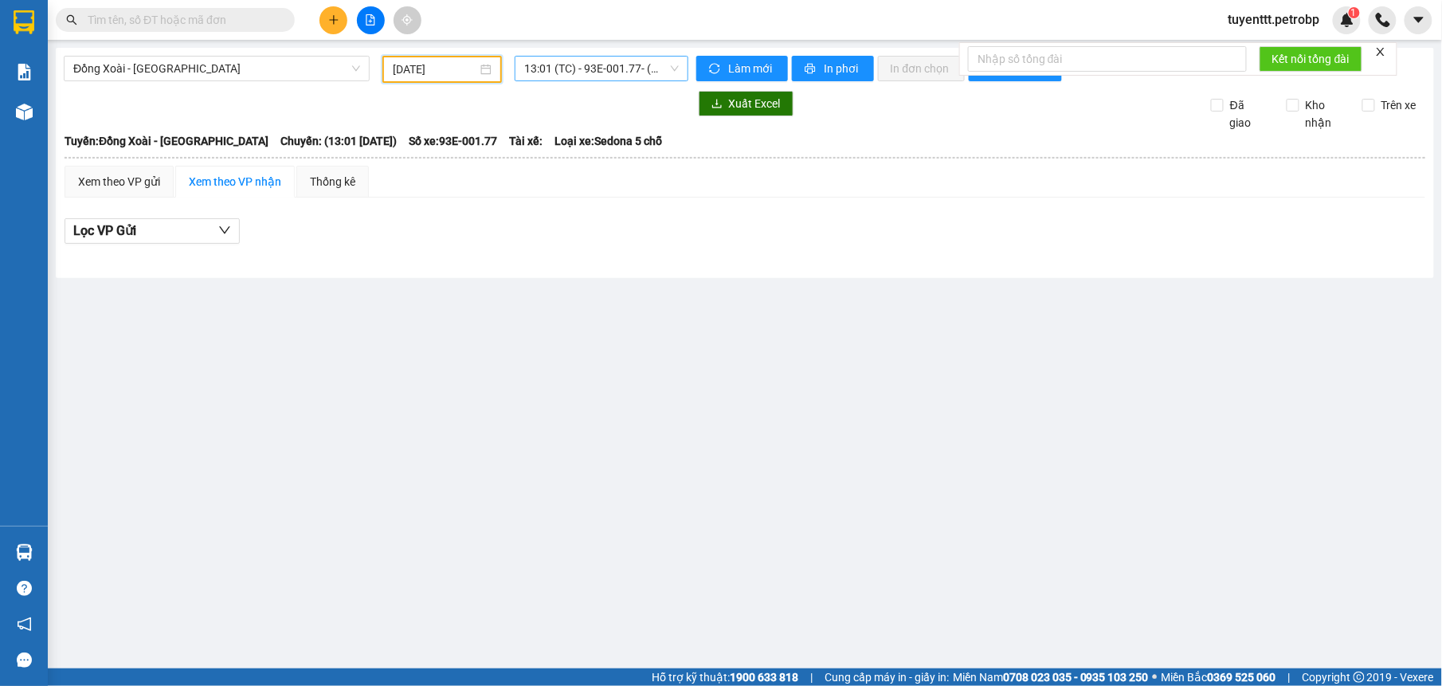
click at [580, 73] on span "13:01 (TC) - 93E-001.77 - (Đã hủy)" at bounding box center [601, 69] width 154 height 24
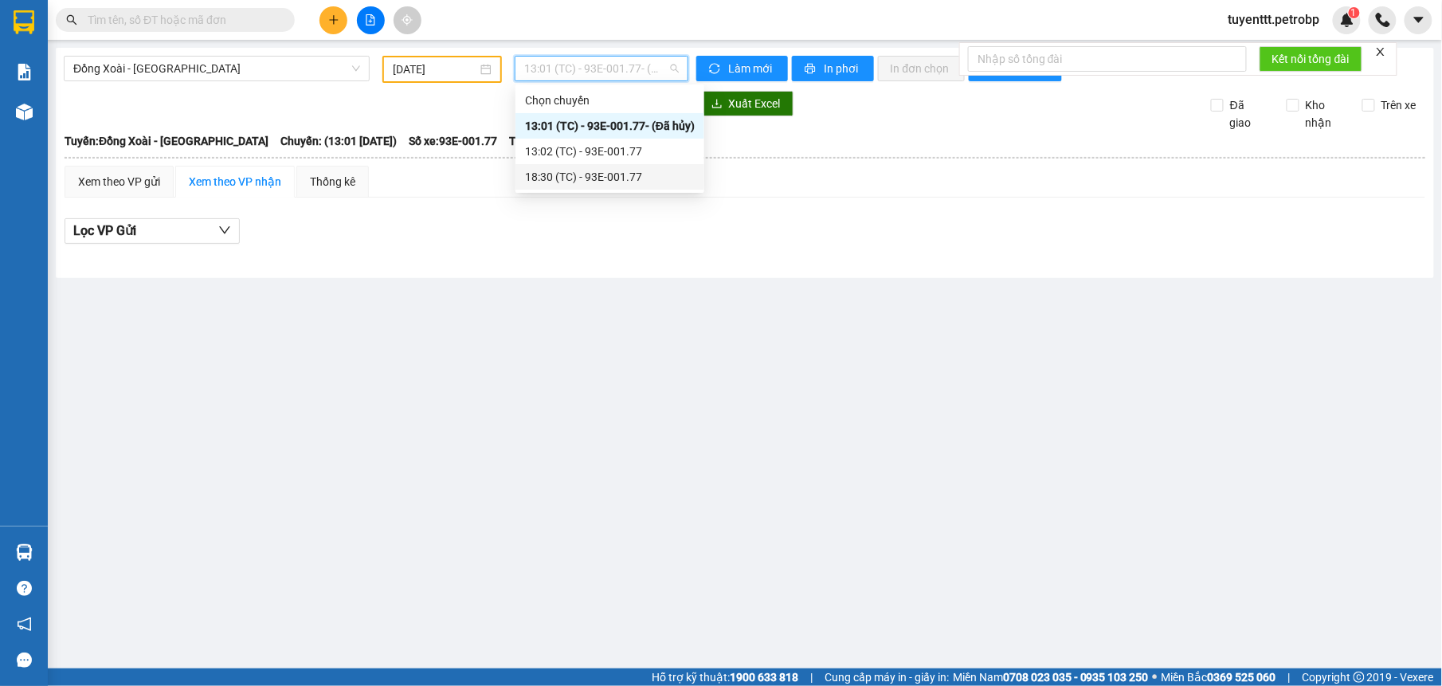
click at [621, 182] on div "18:30 (TC) - 93E-001.77" at bounding box center [610, 177] width 170 height 18
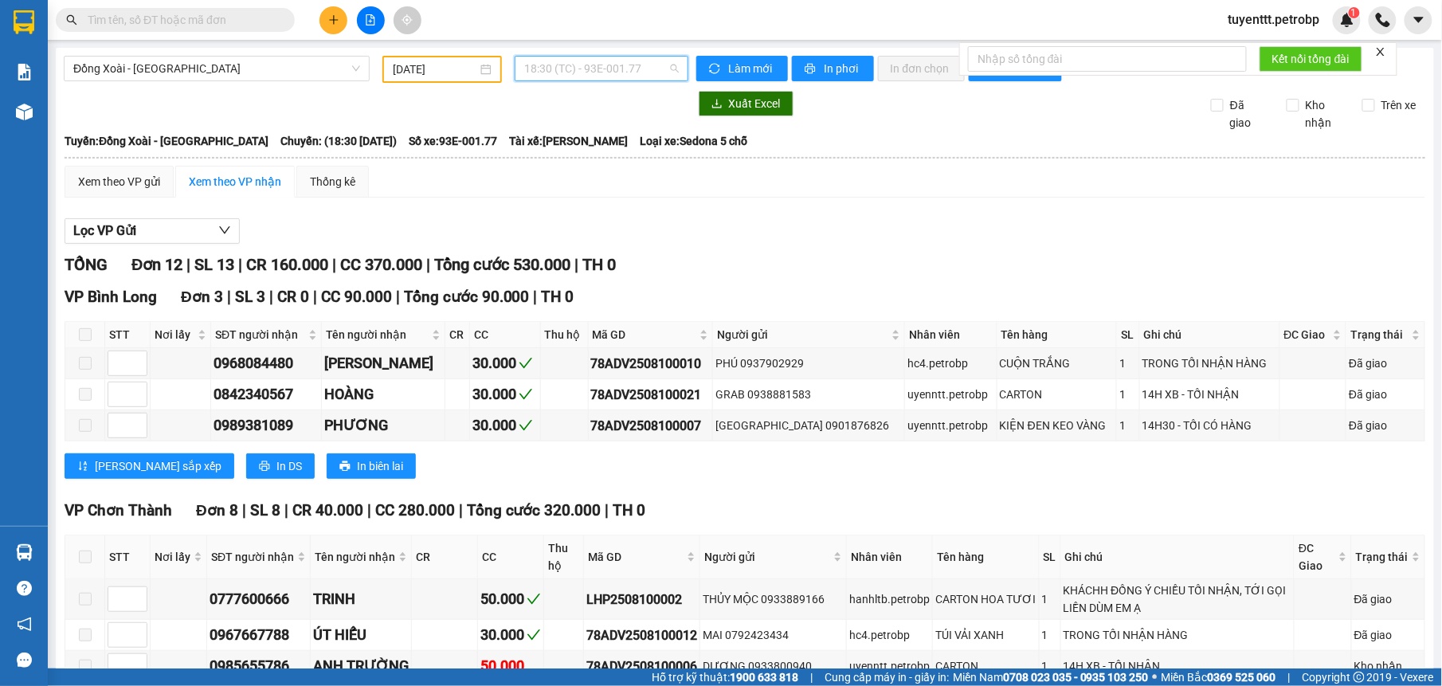
click at [594, 65] on span "18:30 (TC) - 93E-001.77" at bounding box center [601, 69] width 154 height 24
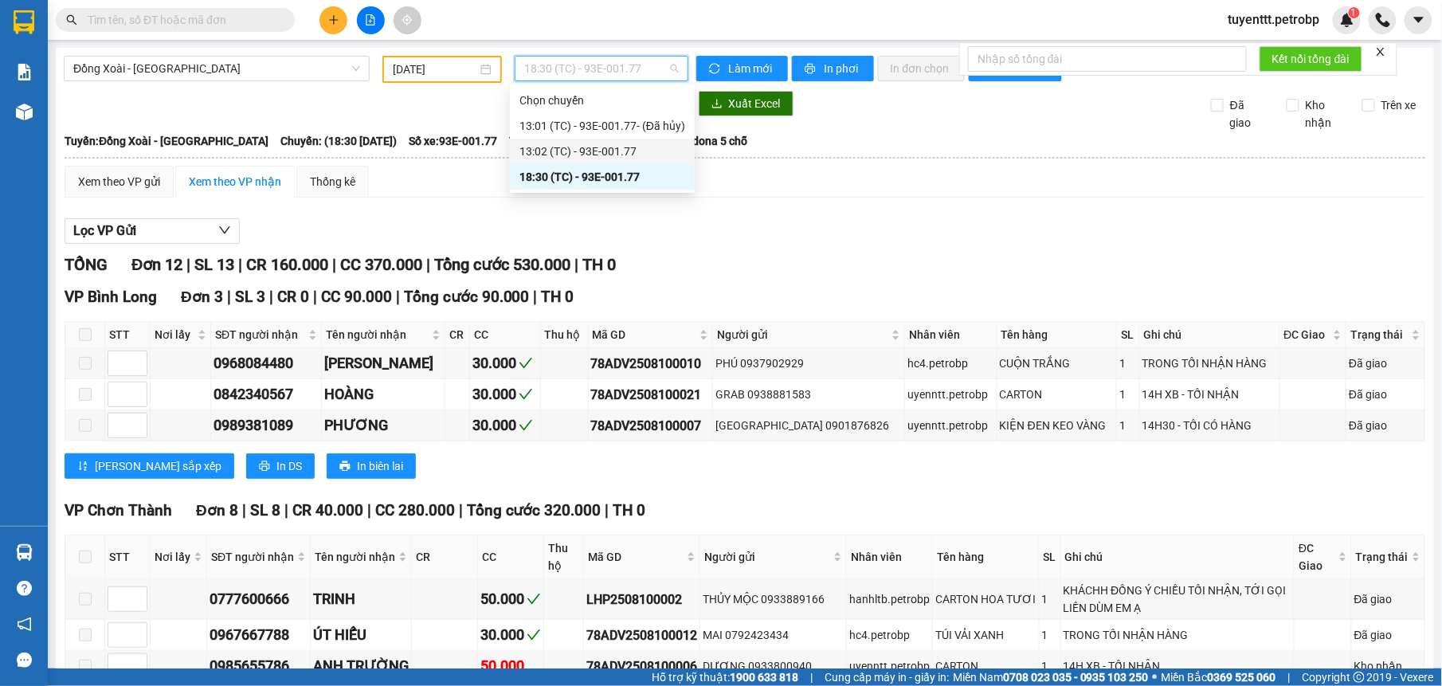
click at [609, 147] on div "13:02 (TC) - 93E-001.77" at bounding box center [602, 152] width 166 height 18
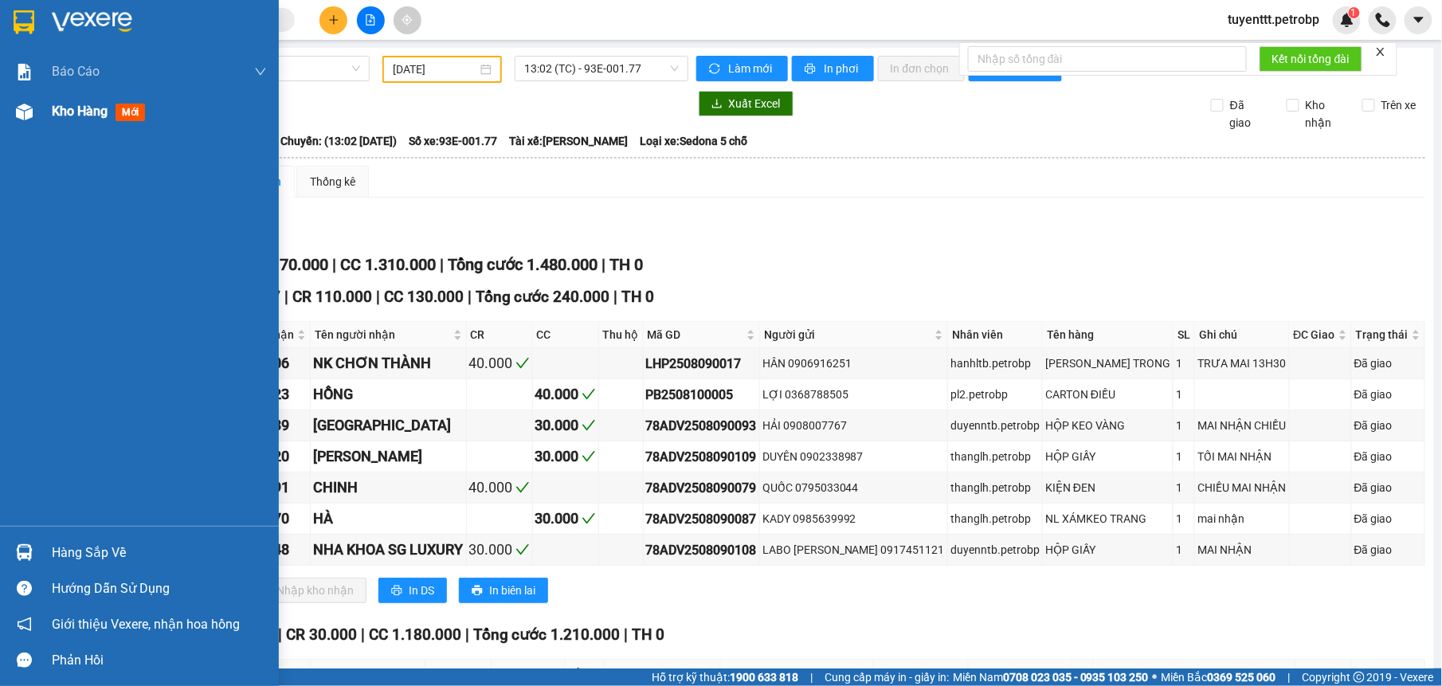
click at [33, 106] on div at bounding box center [24, 112] width 28 height 28
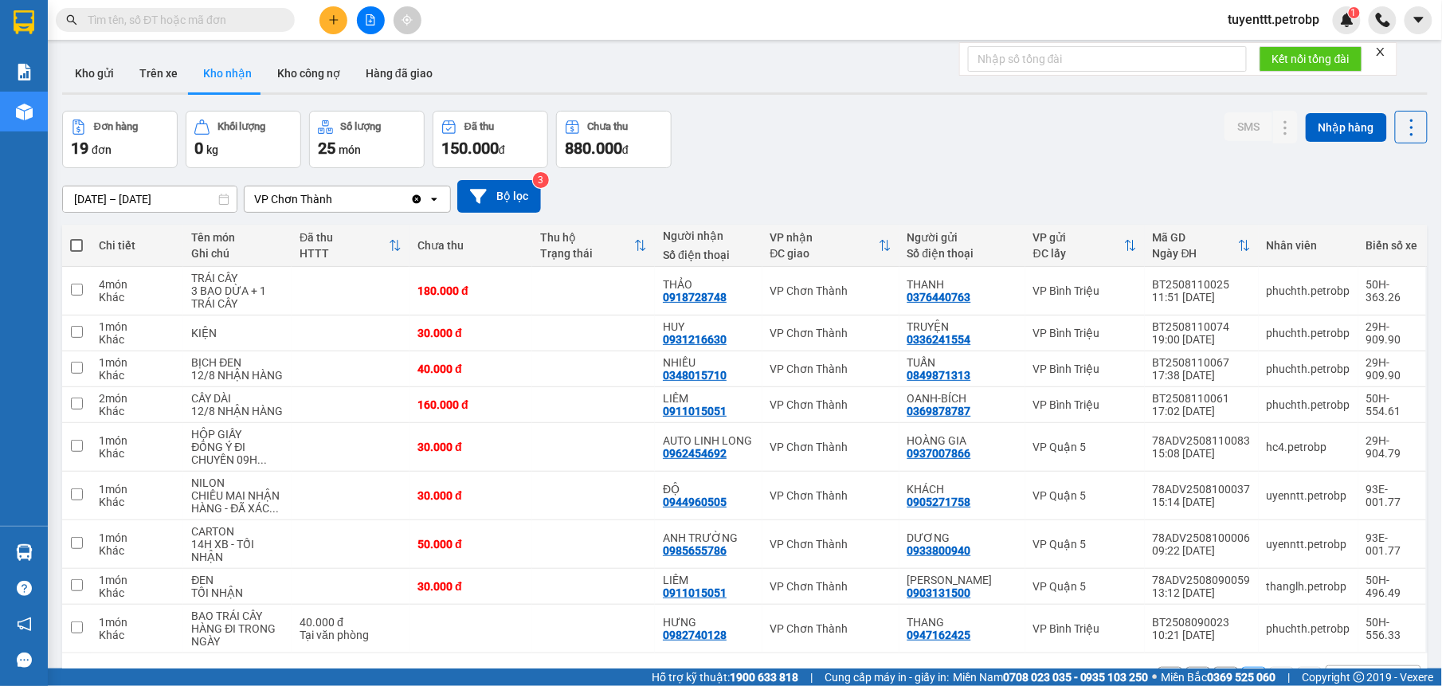
scroll to position [73, 0]
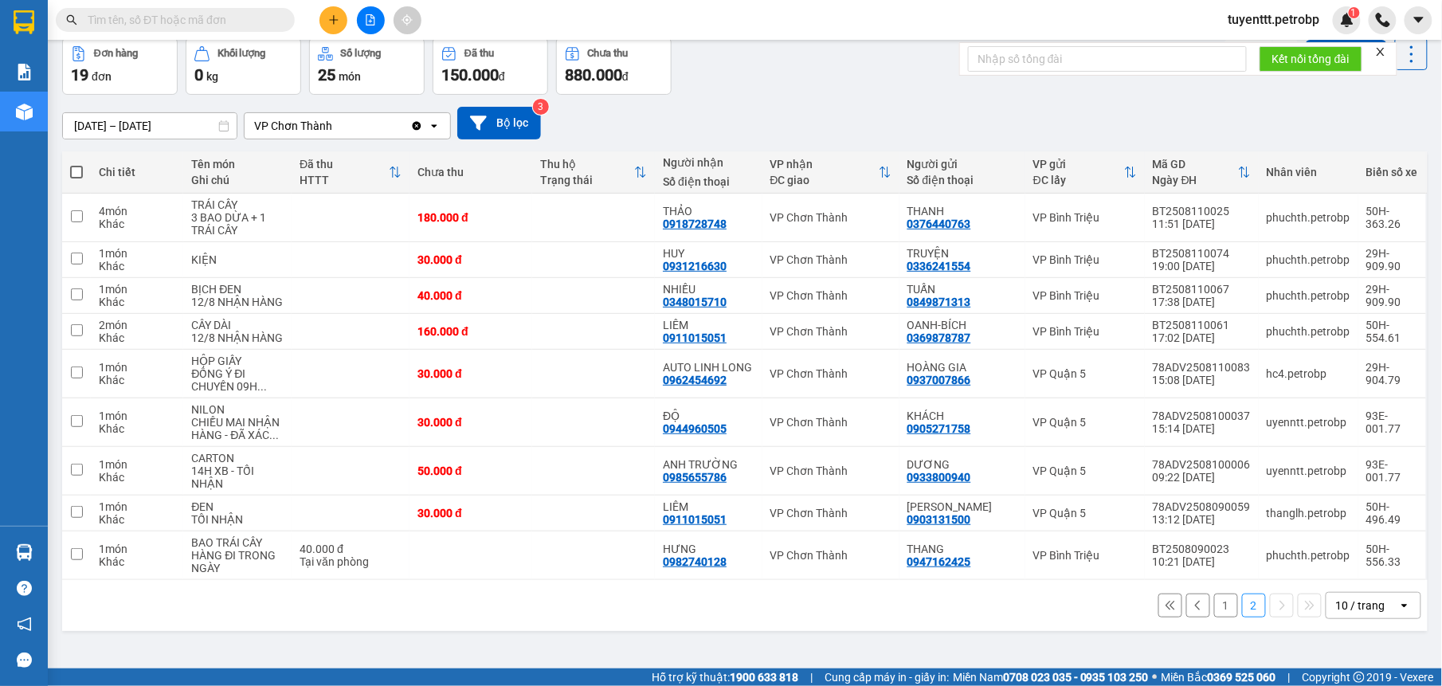
click at [1214, 606] on button "1" at bounding box center [1226, 605] width 24 height 24
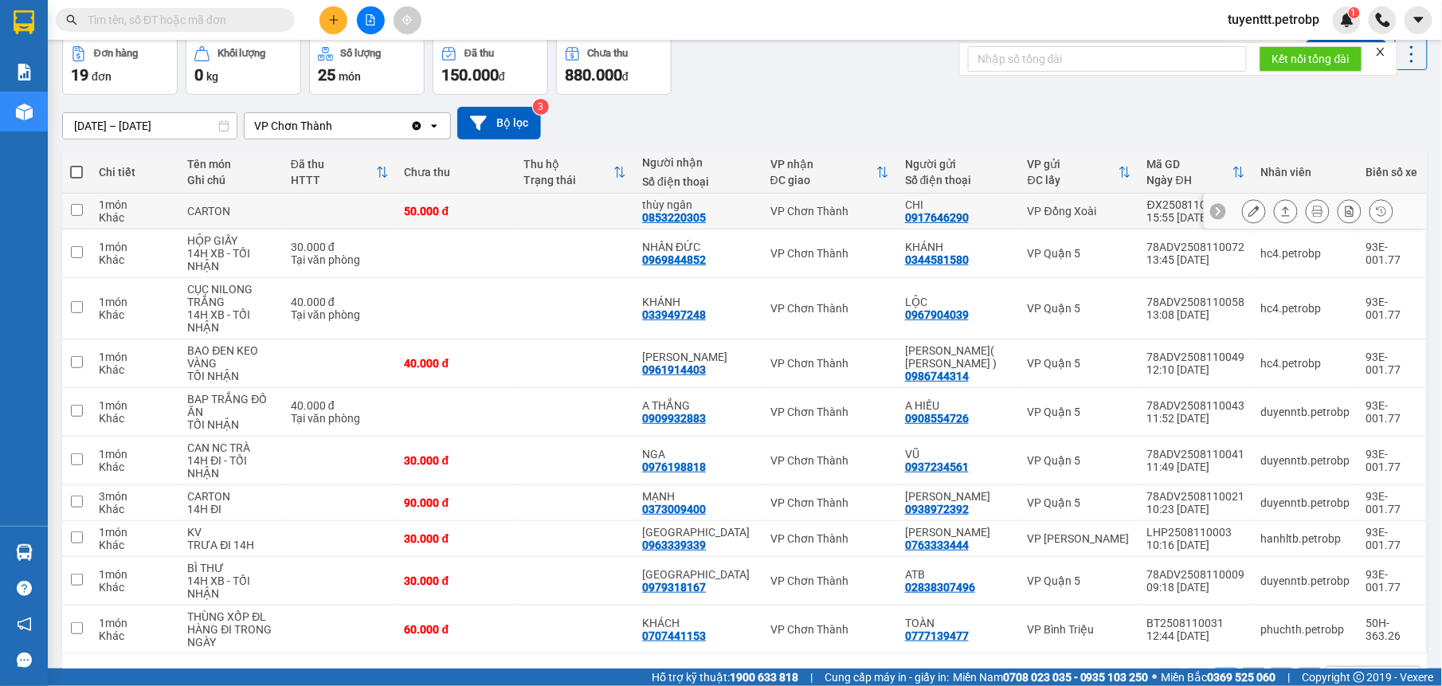
click at [694, 217] on div "0853220305" at bounding box center [674, 217] width 64 height 13
copy div "0853220305"
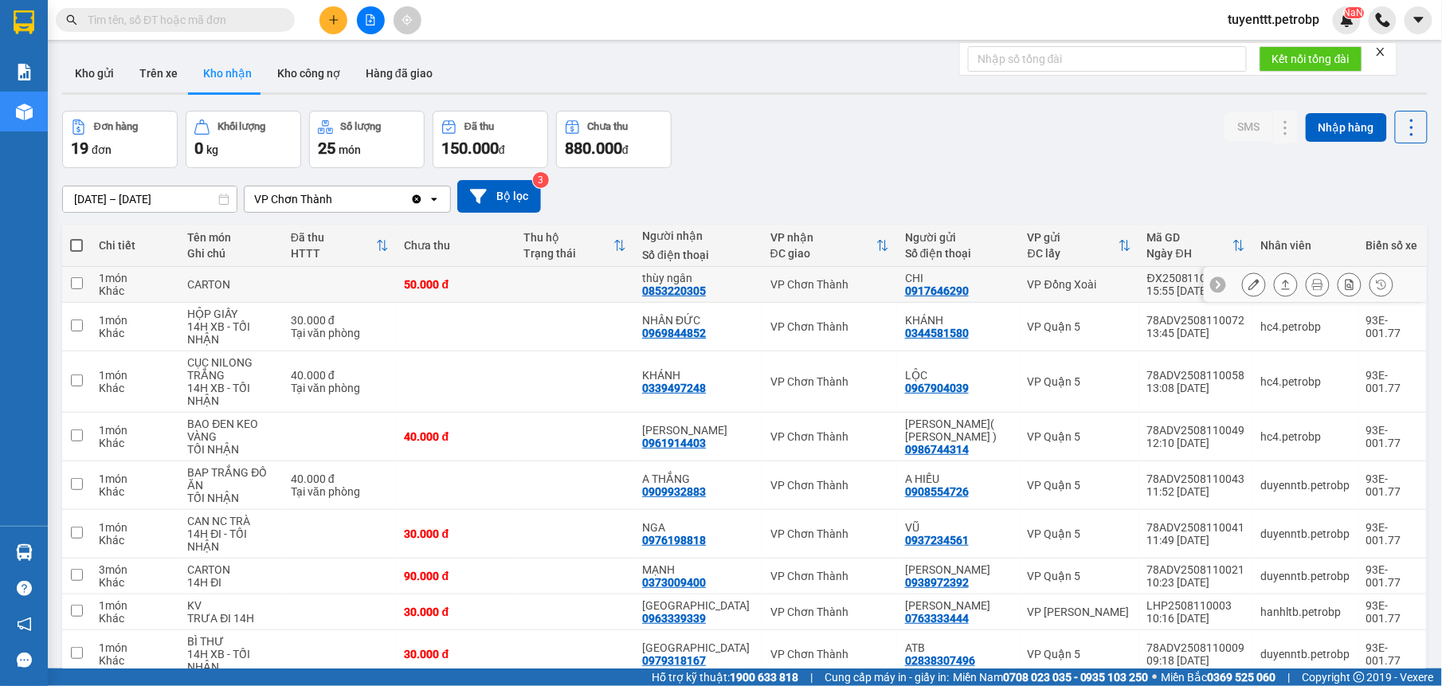
click at [737, 285] on div "thùy ngân 0853220305" at bounding box center [698, 284] width 112 height 25
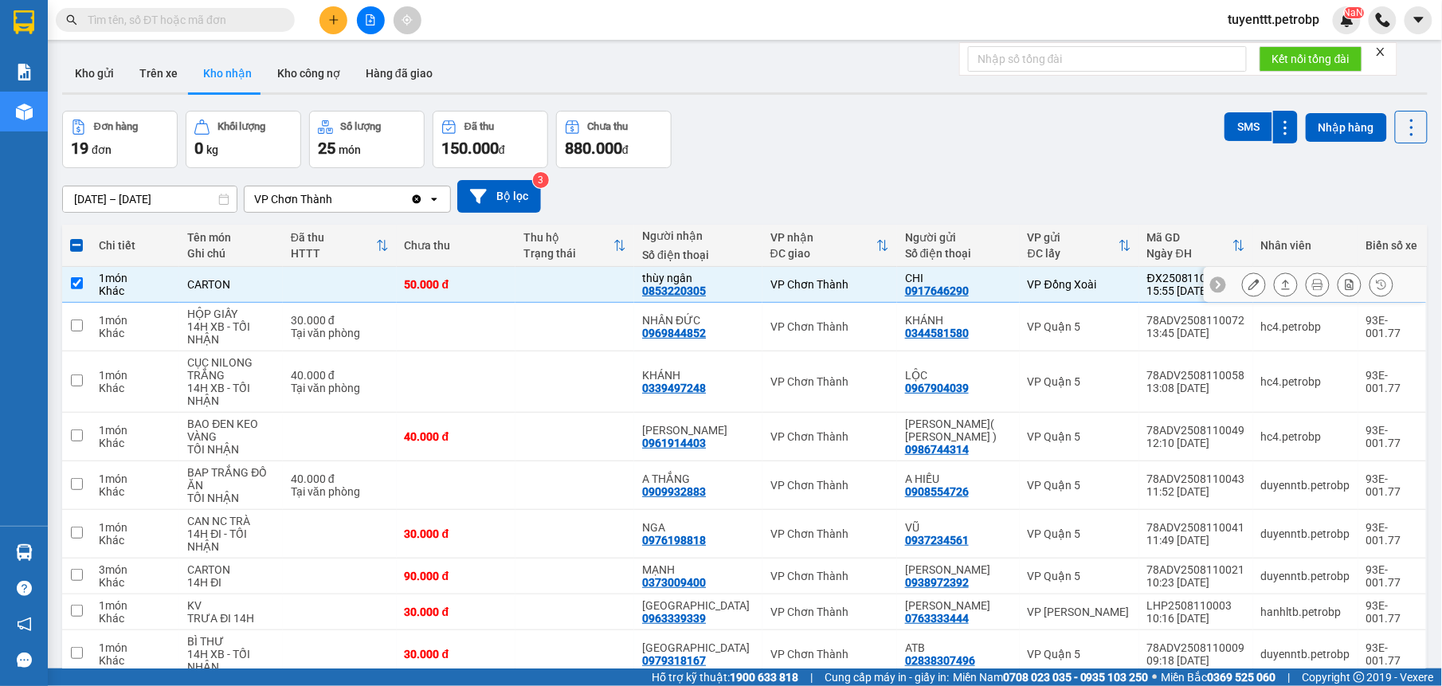
click at [543, 288] on td at bounding box center [574, 285] width 119 height 36
checkbox input "false"
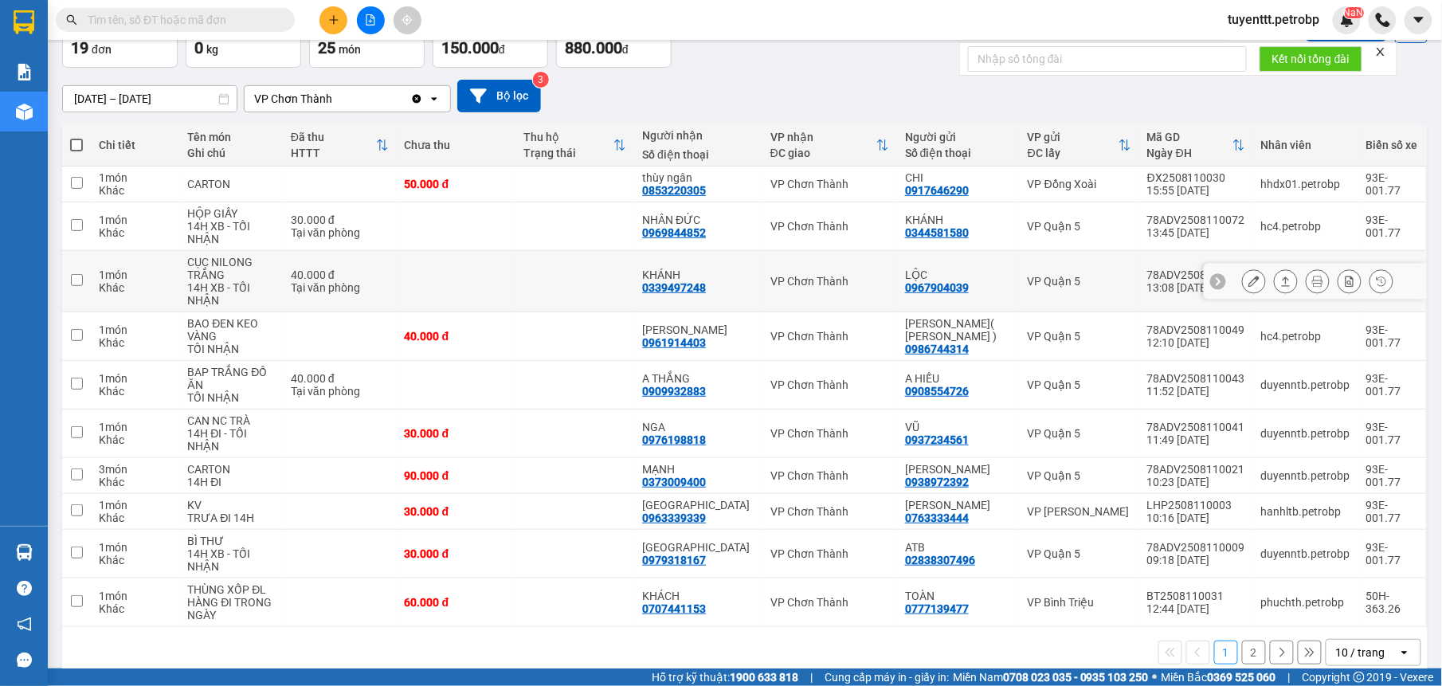
scroll to position [128, 0]
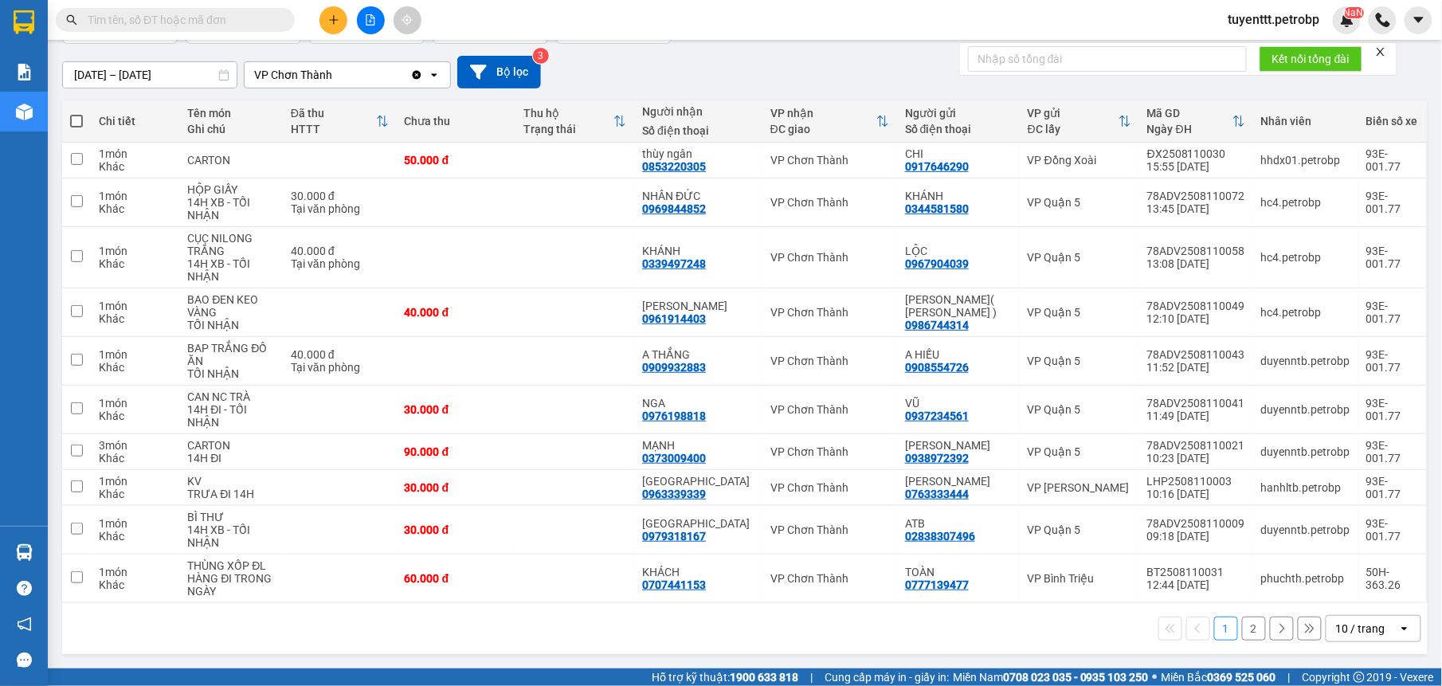
click at [1242, 628] on button "2" at bounding box center [1254, 628] width 24 height 24
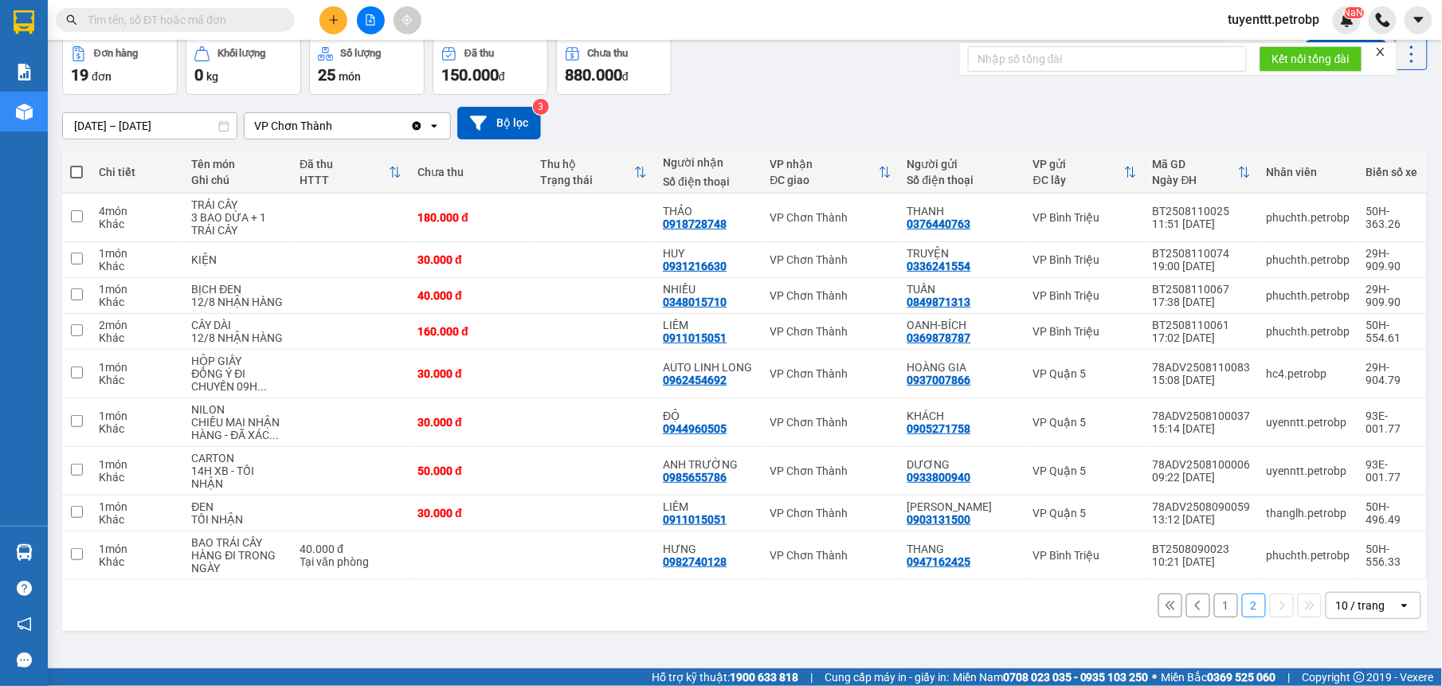
scroll to position [0, 0]
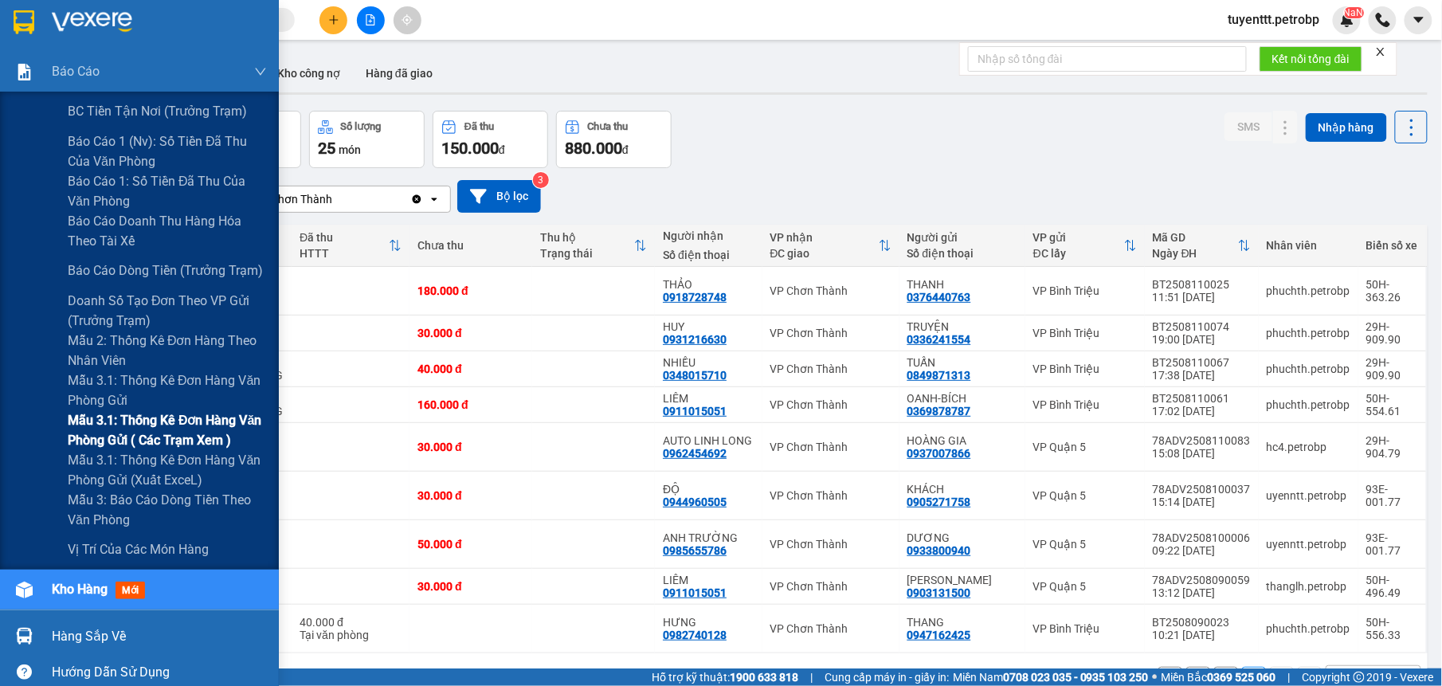
click at [118, 428] on span "Mẫu 3.1: Thống kê đơn hàng văn phòng gửi ( các trạm xem )" at bounding box center [167, 430] width 199 height 40
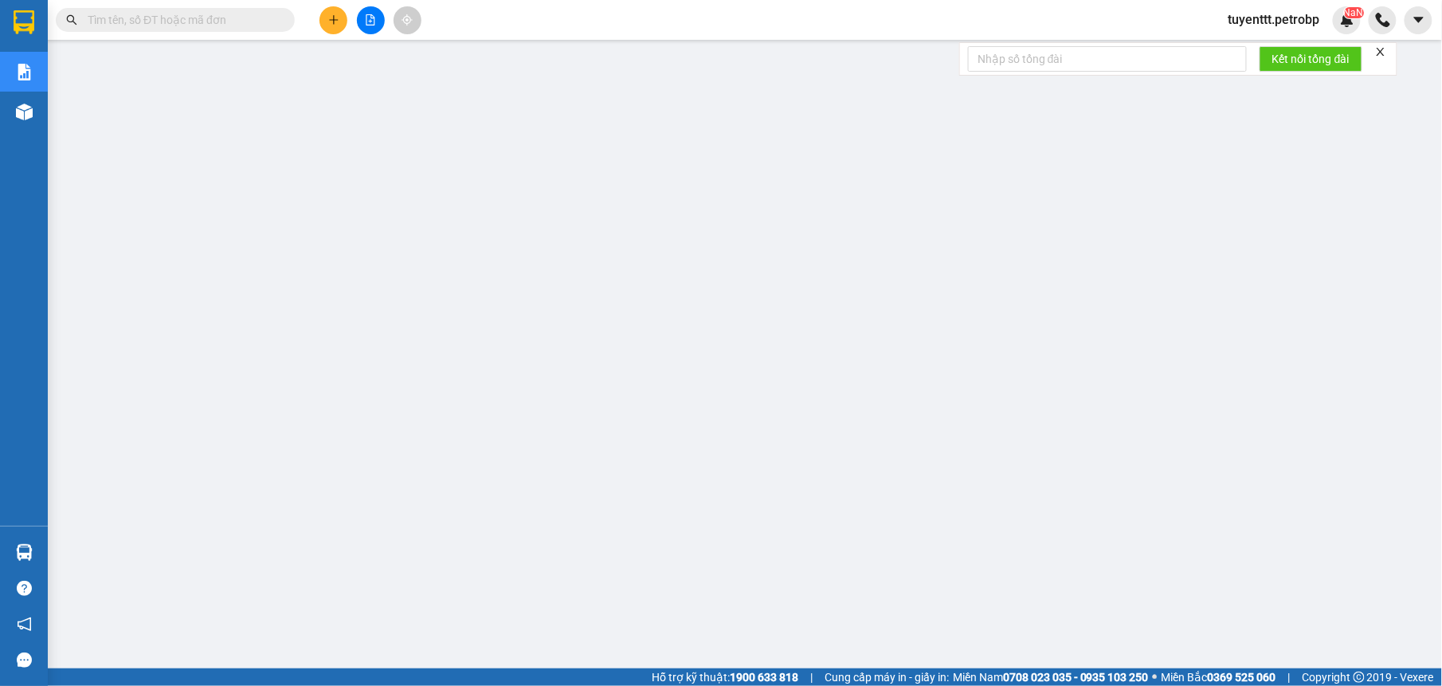
click at [245, 14] on input "text" at bounding box center [182, 20] width 188 height 18
paste input "78ADV2508100037"
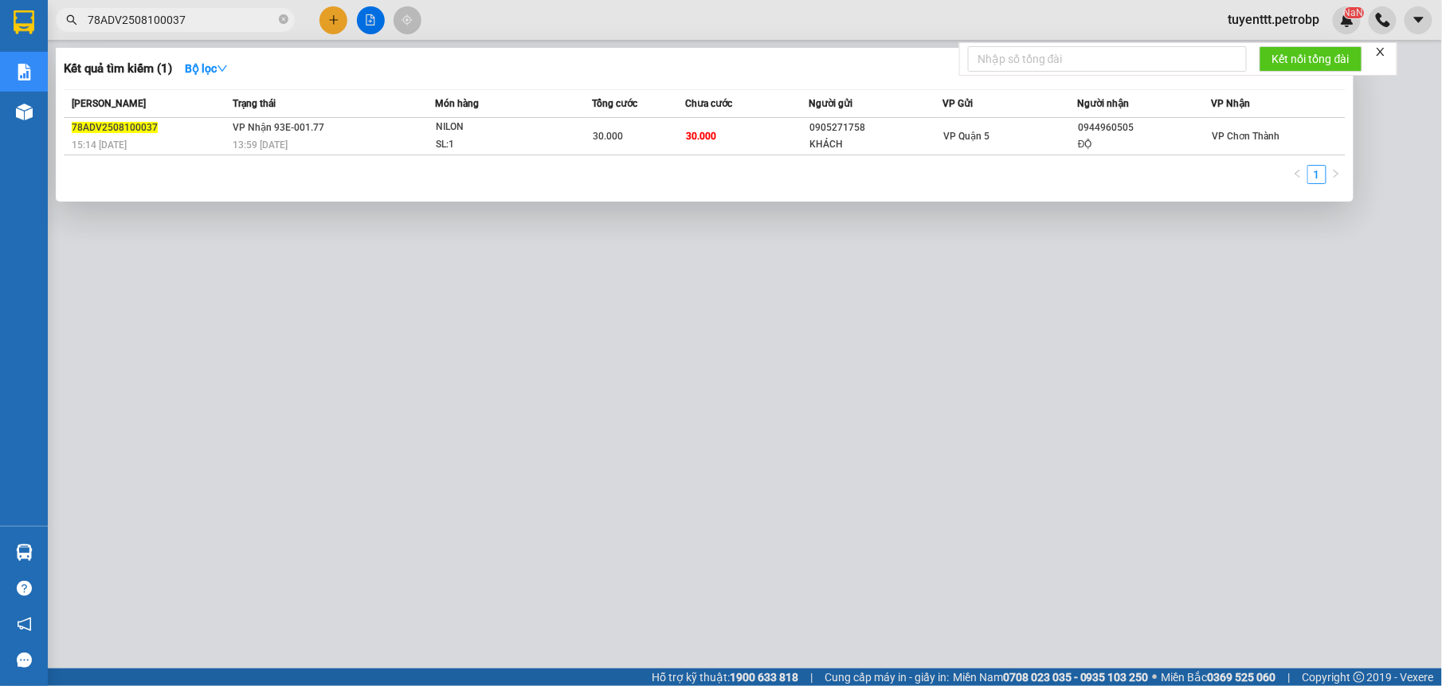
click at [906, 358] on div at bounding box center [721, 343] width 1442 height 686
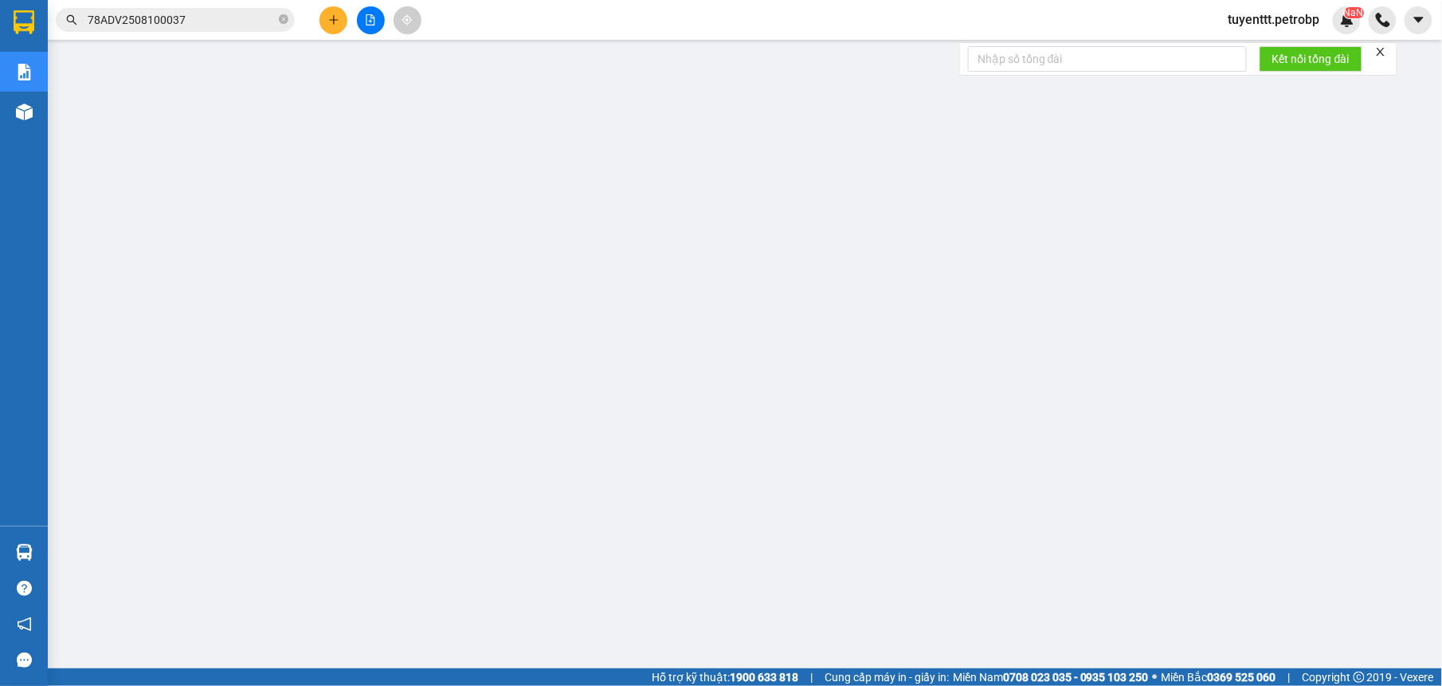
click at [217, 24] on input "78ADV2508100037" at bounding box center [182, 20] width 188 height 18
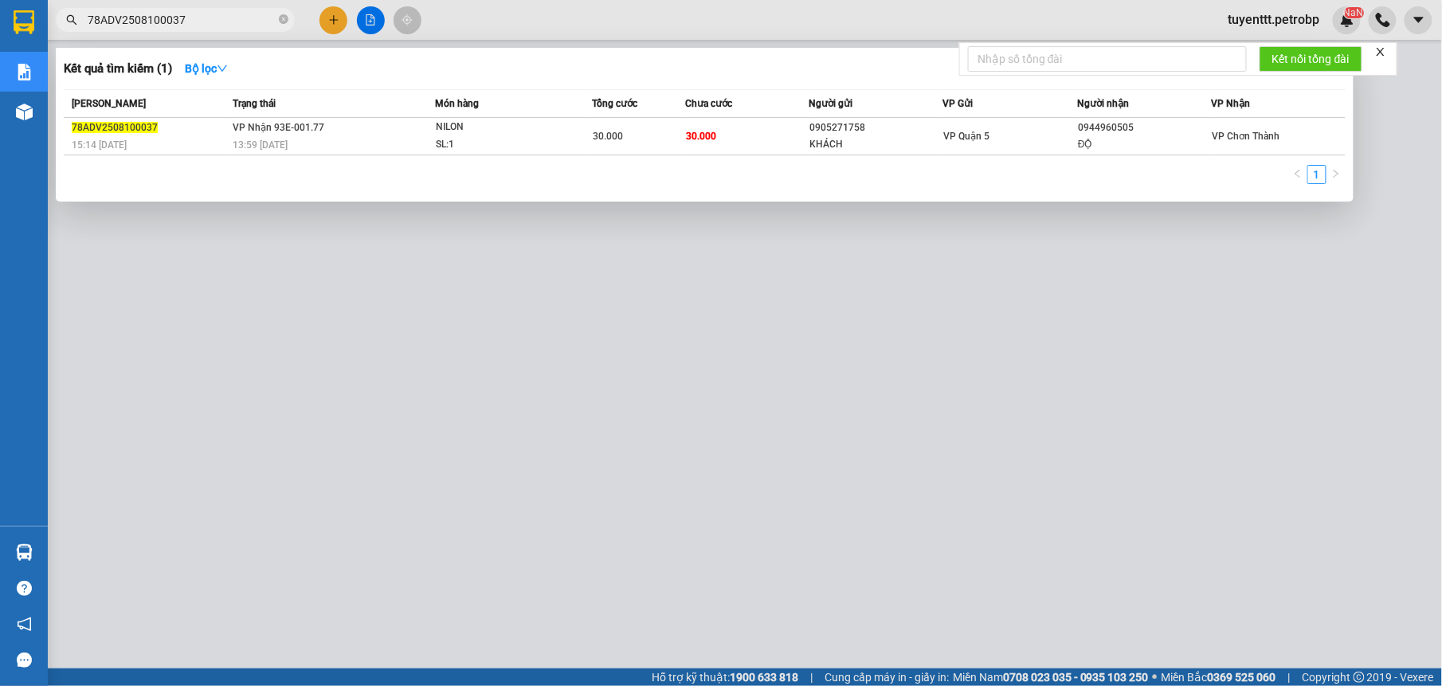
click at [217, 24] on input "78ADV2508100037" at bounding box center [182, 20] width 188 height 18
paste input "06"
click at [784, 284] on div at bounding box center [721, 343] width 1442 height 686
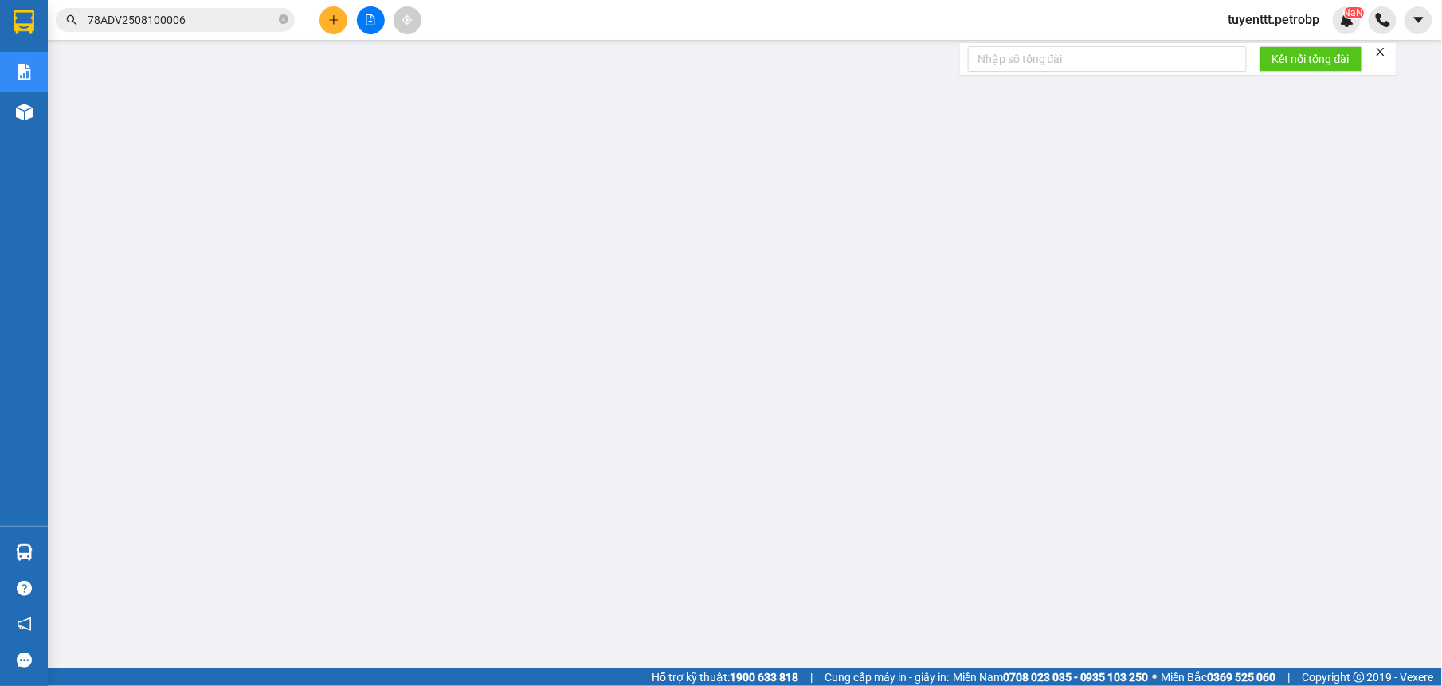
click at [217, 16] on input "78ADV2508100006" at bounding box center [182, 20] width 188 height 18
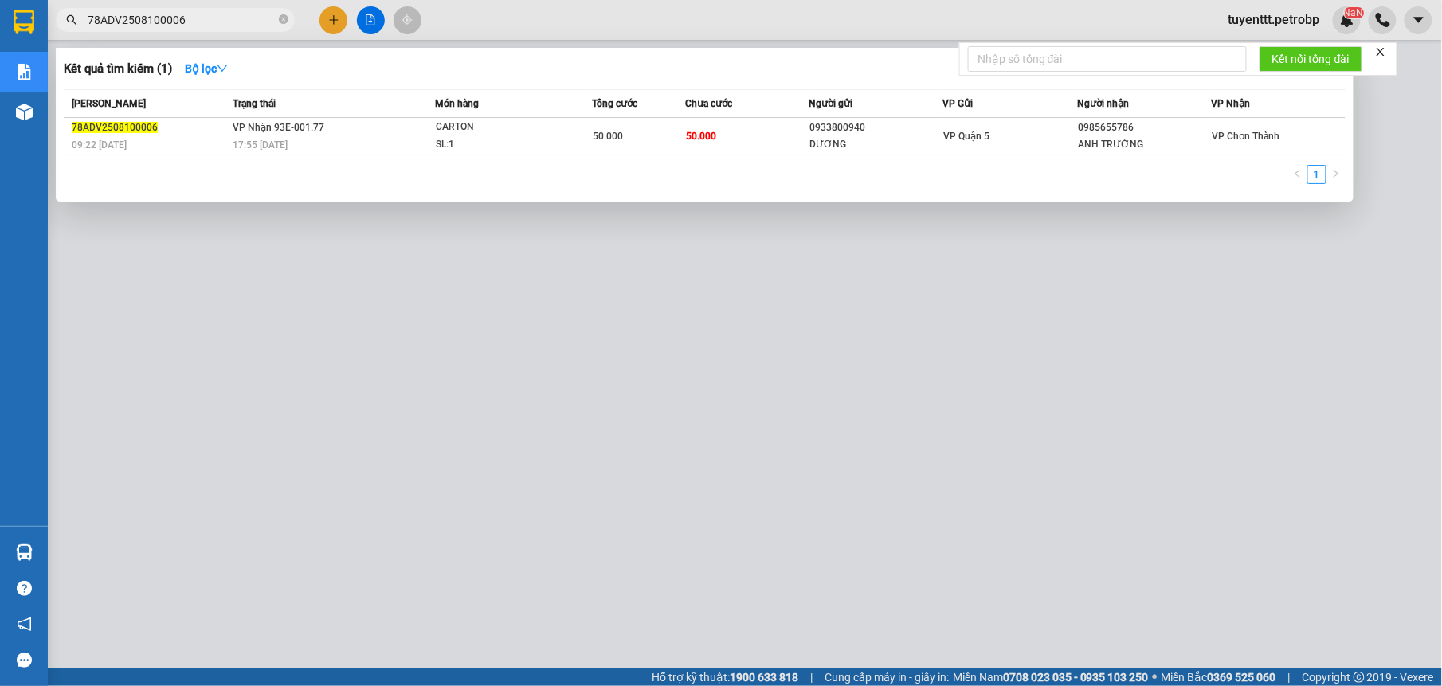
click at [217, 16] on input "78ADV2508100006" at bounding box center [182, 20] width 188 height 18
paste input "CT012508110001"
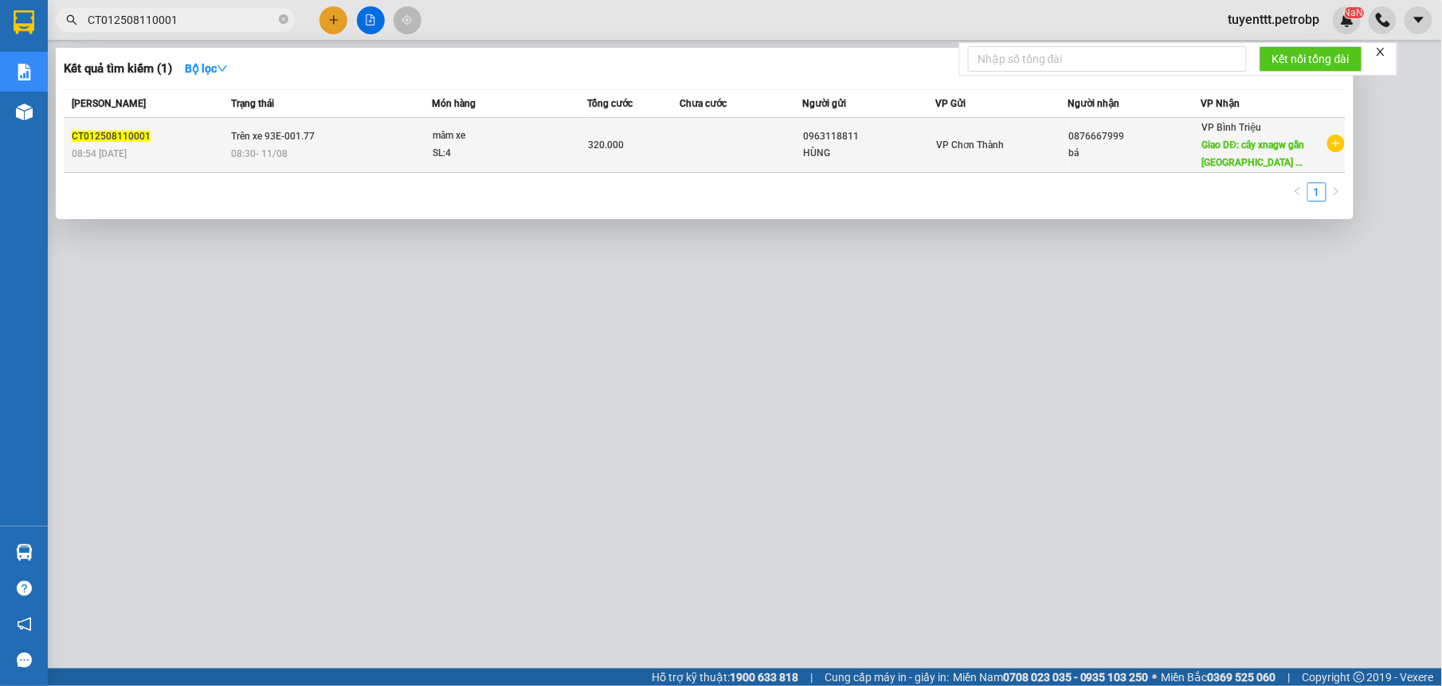
type input "CT012508110001"
click at [507, 134] on div "mâm xe" at bounding box center [491, 136] width 119 height 18
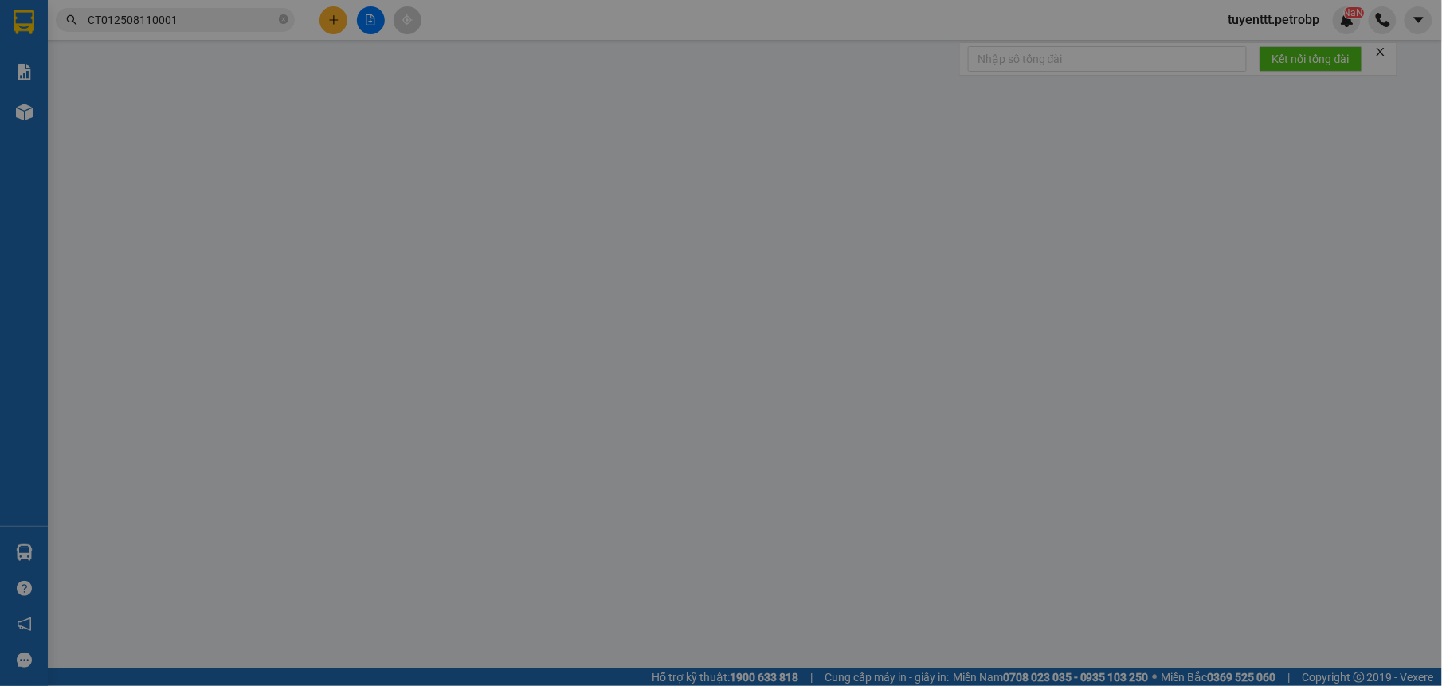
type input "0963118811"
type input "0876667999"
type input "cây xnagw gần [GEOGRAPHIC_DATA]"
type input "320.000"
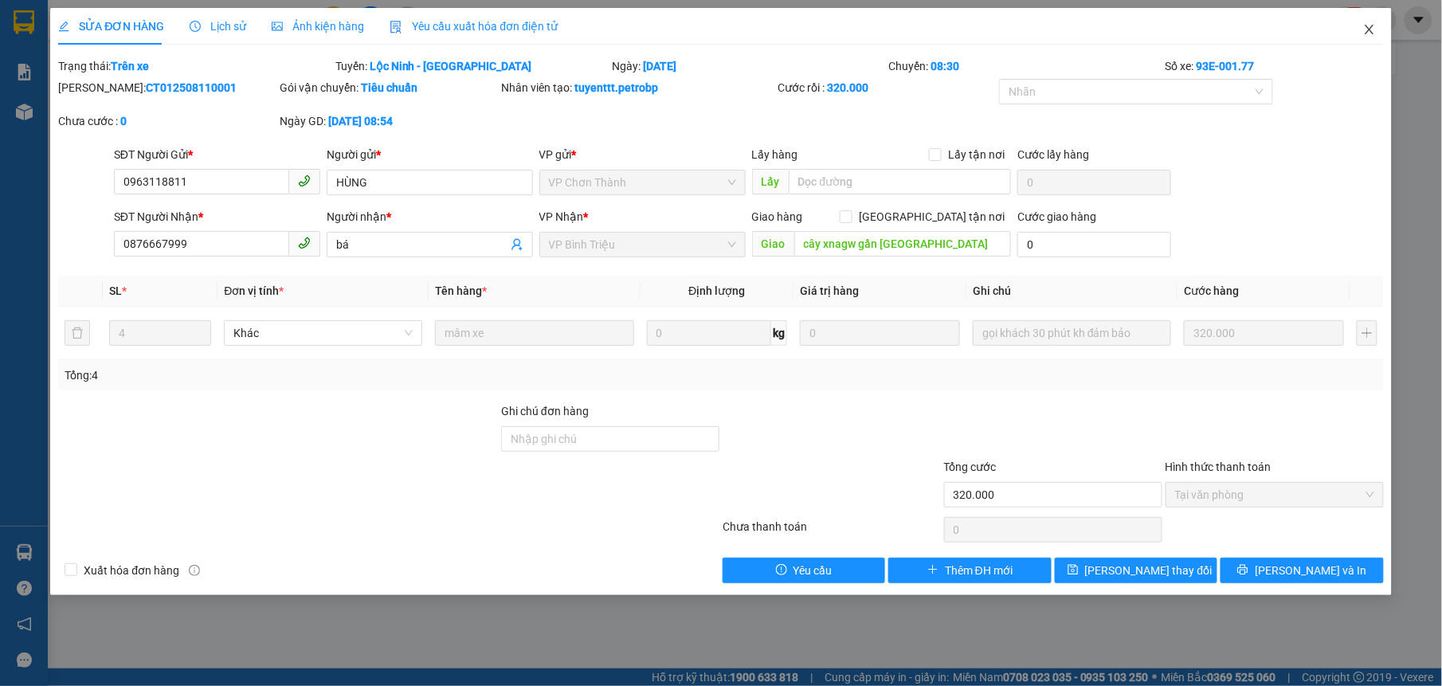
click at [1364, 36] on icon "close" at bounding box center [1369, 29] width 13 height 13
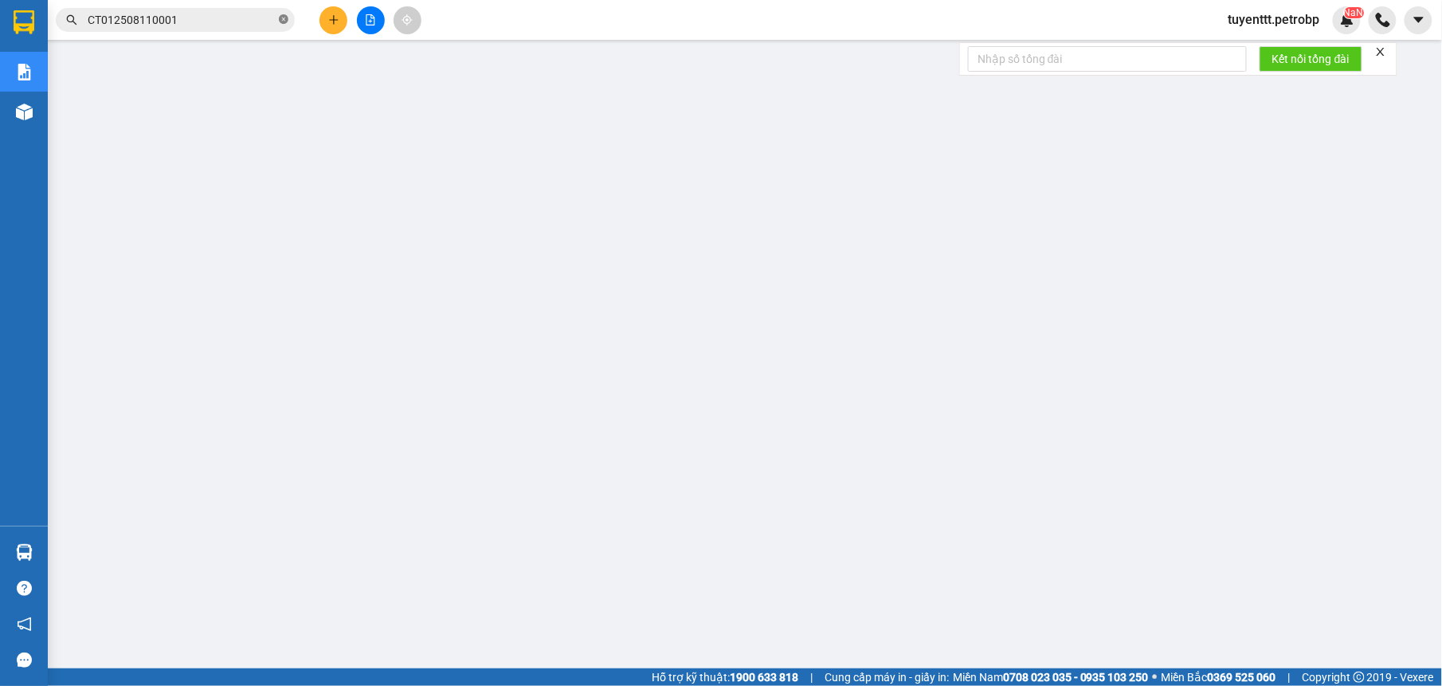
click at [280, 17] on icon "close-circle" at bounding box center [284, 19] width 10 height 10
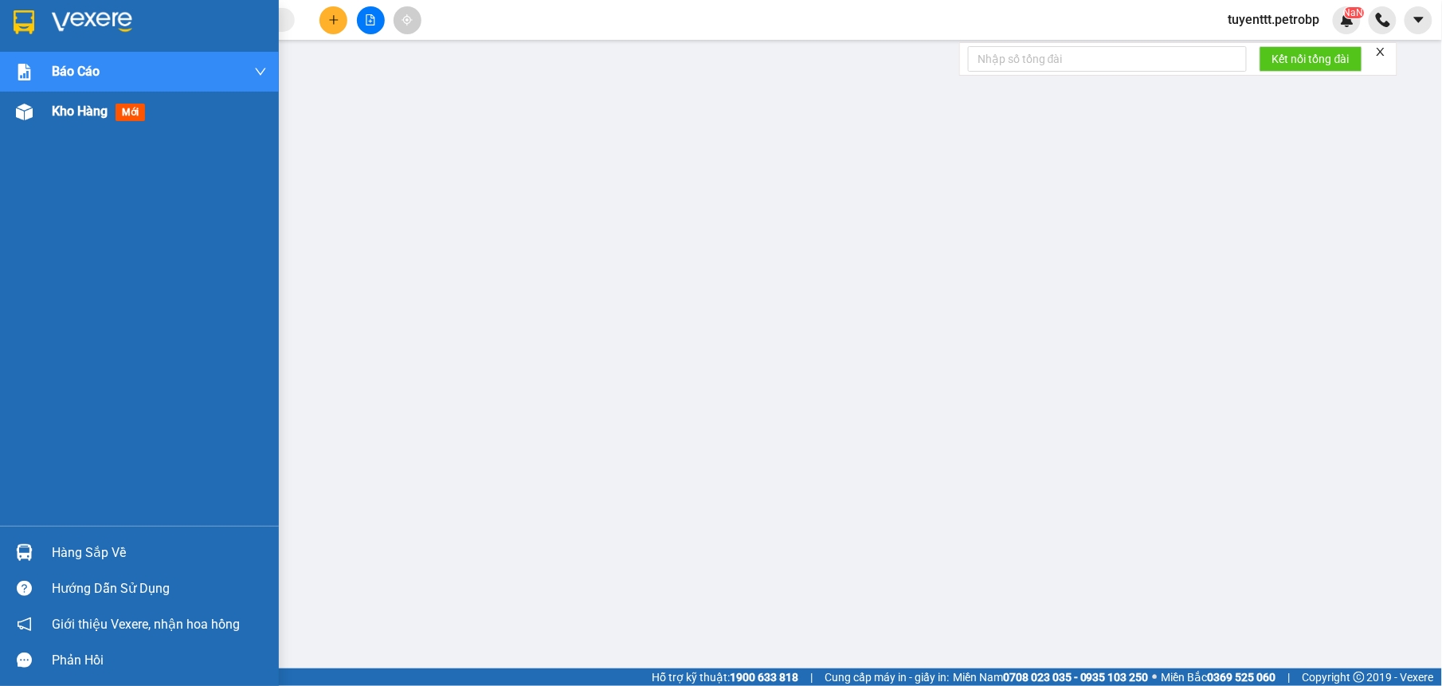
click at [81, 111] on span "Kho hàng" at bounding box center [80, 111] width 56 height 15
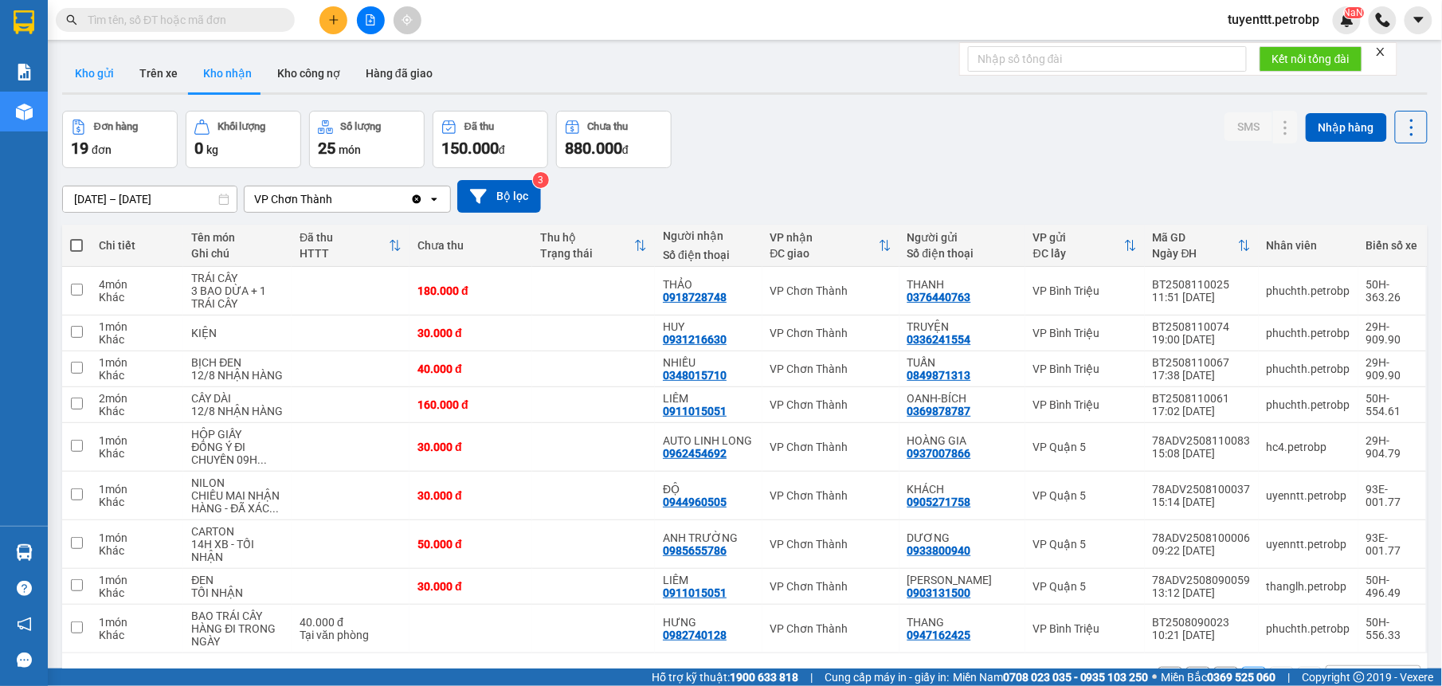
click at [92, 81] on button "Kho gửi" at bounding box center [94, 73] width 65 height 38
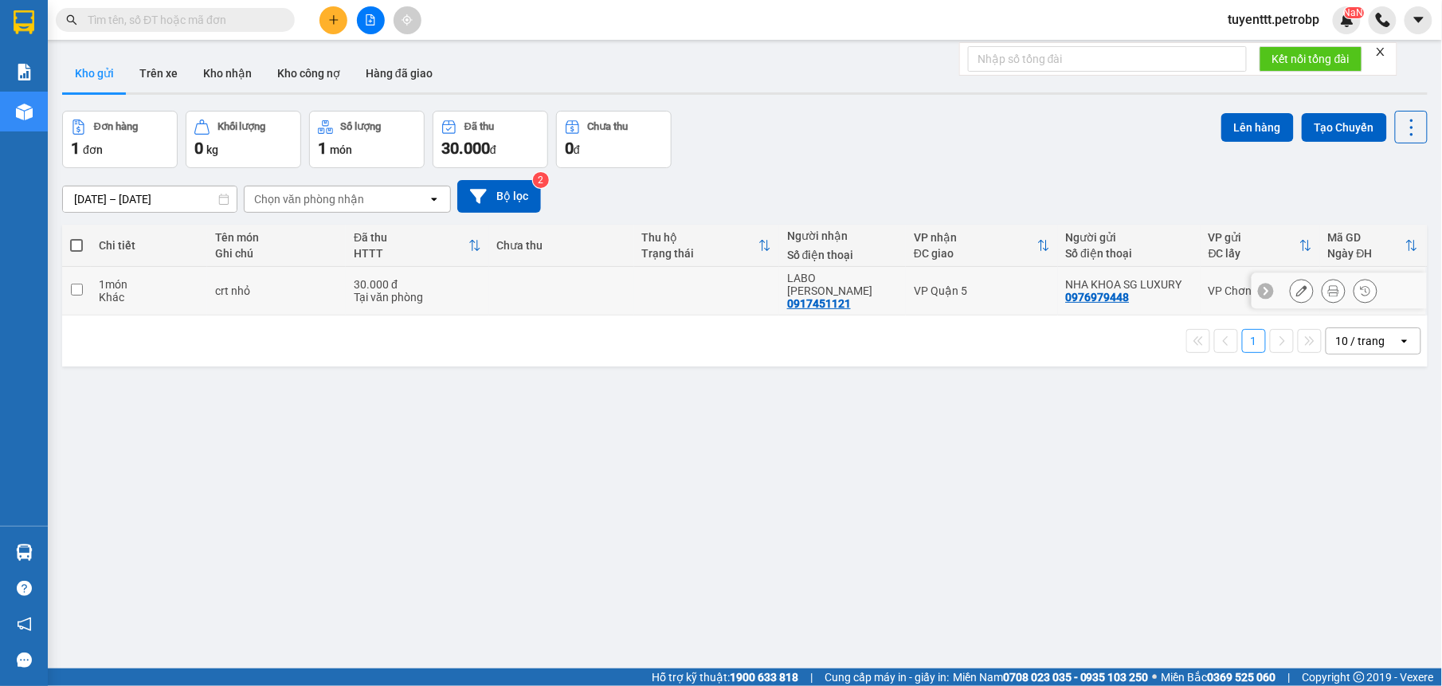
click at [724, 300] on td at bounding box center [706, 291] width 145 height 49
checkbox input "true"
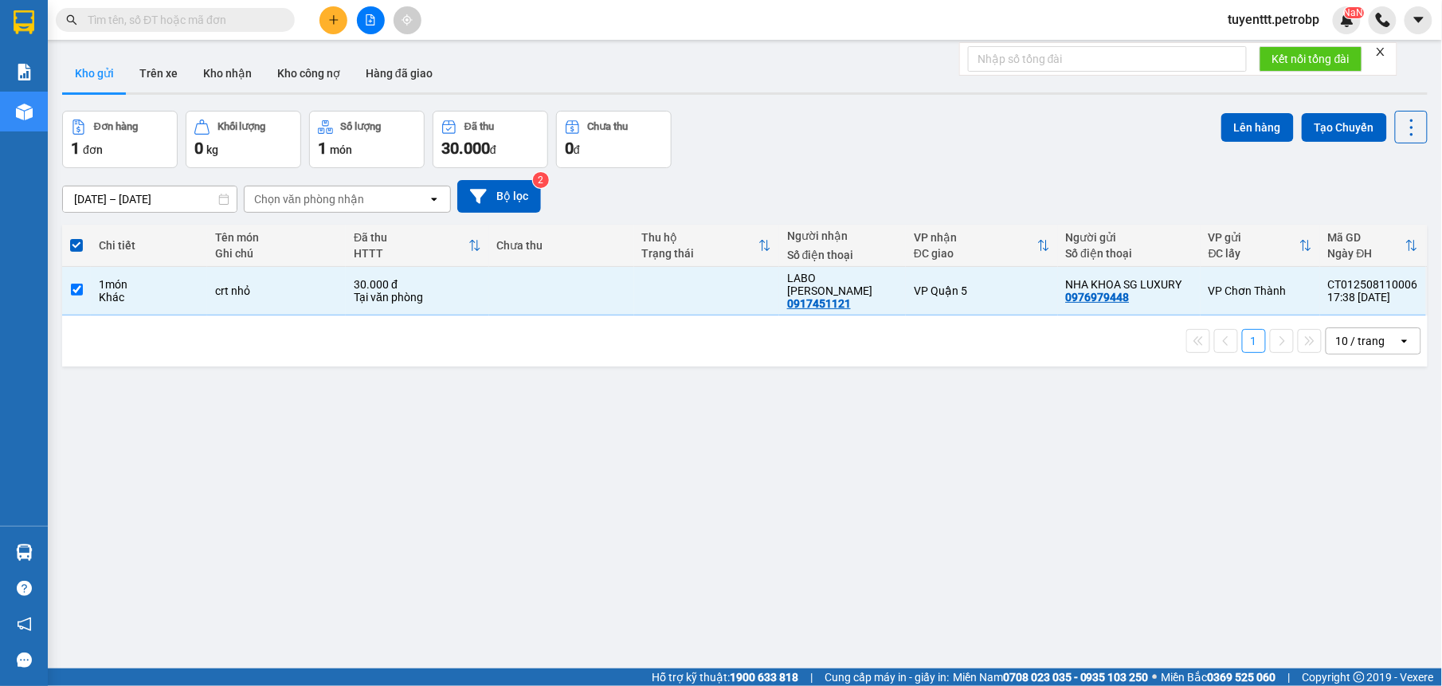
click at [1237, 111] on div "Lên hàng Tạo Chuyến" at bounding box center [1324, 127] width 206 height 33
click at [1247, 131] on button "Lên hàng" at bounding box center [1257, 127] width 72 height 29
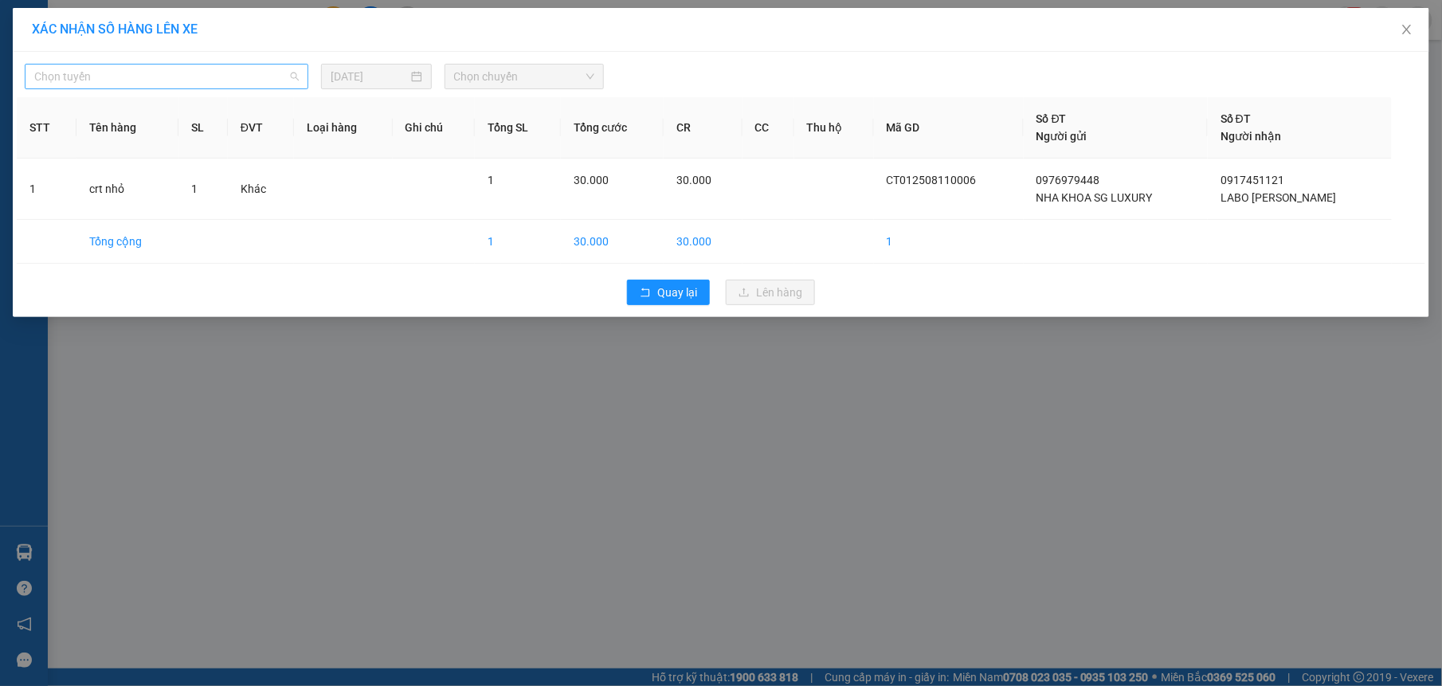
click at [196, 78] on span "Chọn tuyến" at bounding box center [166, 77] width 264 height 24
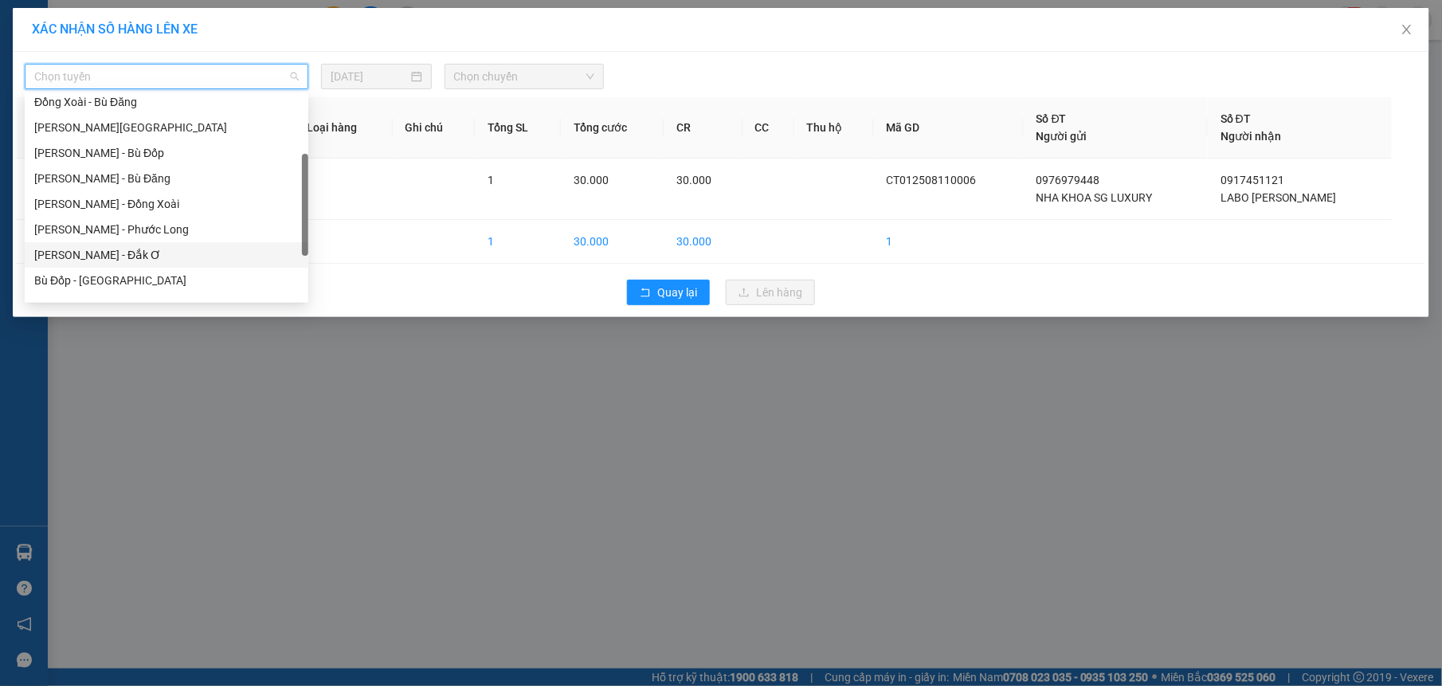
scroll to position [306, 0]
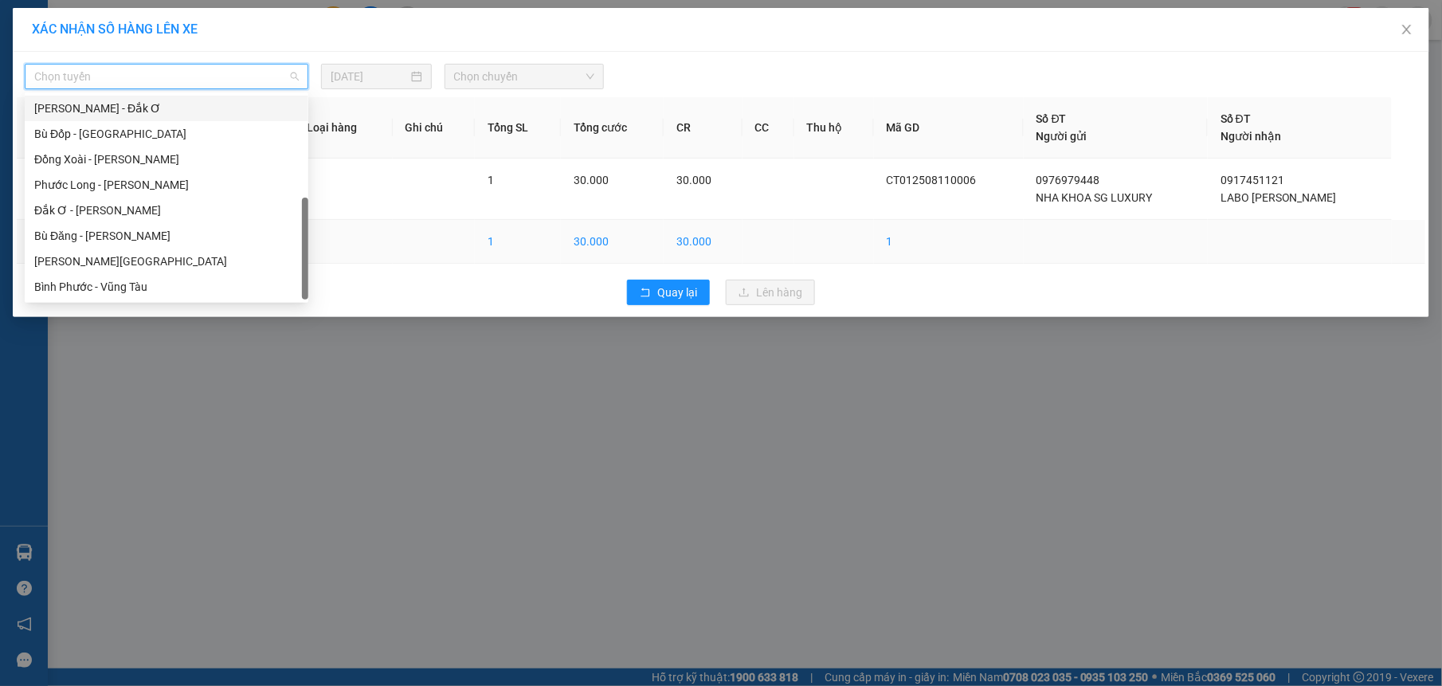
click at [128, 256] on div "[PERSON_NAME][GEOGRAPHIC_DATA]" at bounding box center [166, 261] width 264 height 18
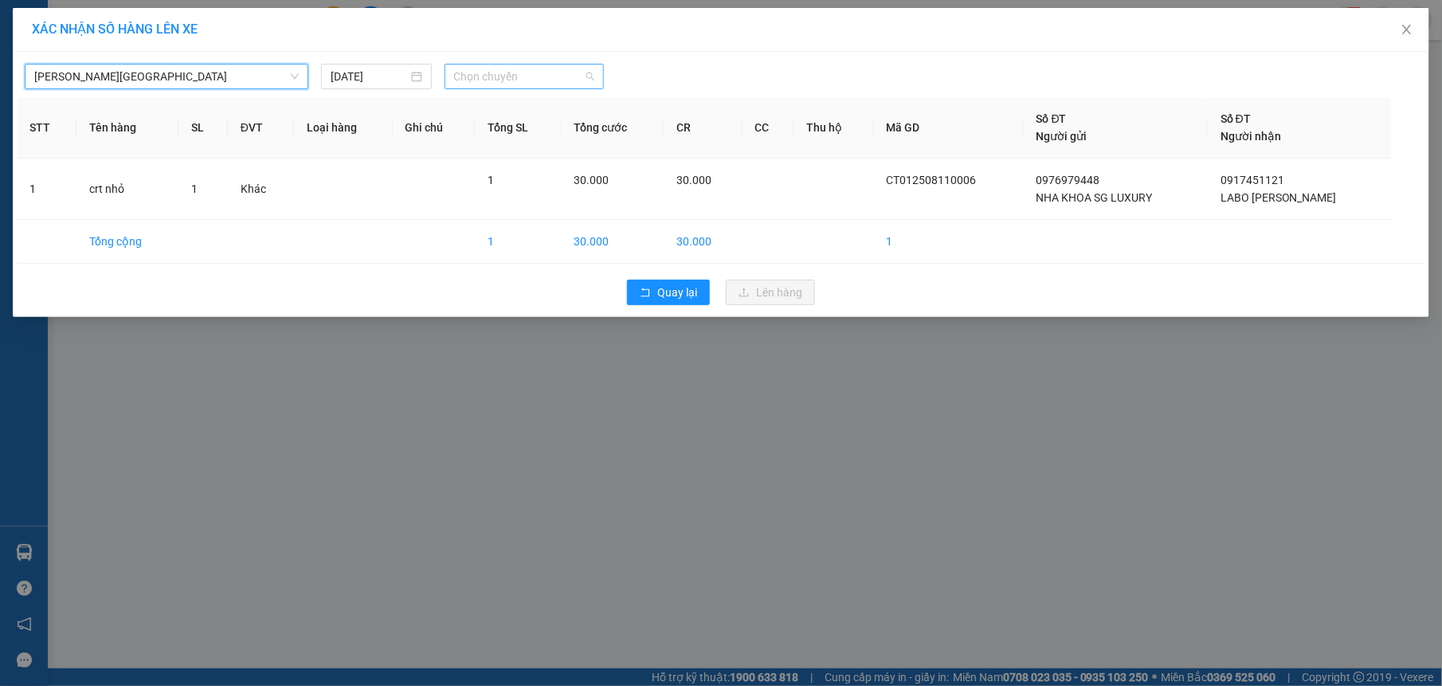
click at [502, 84] on span "Chọn chuyến" at bounding box center [524, 77] width 141 height 24
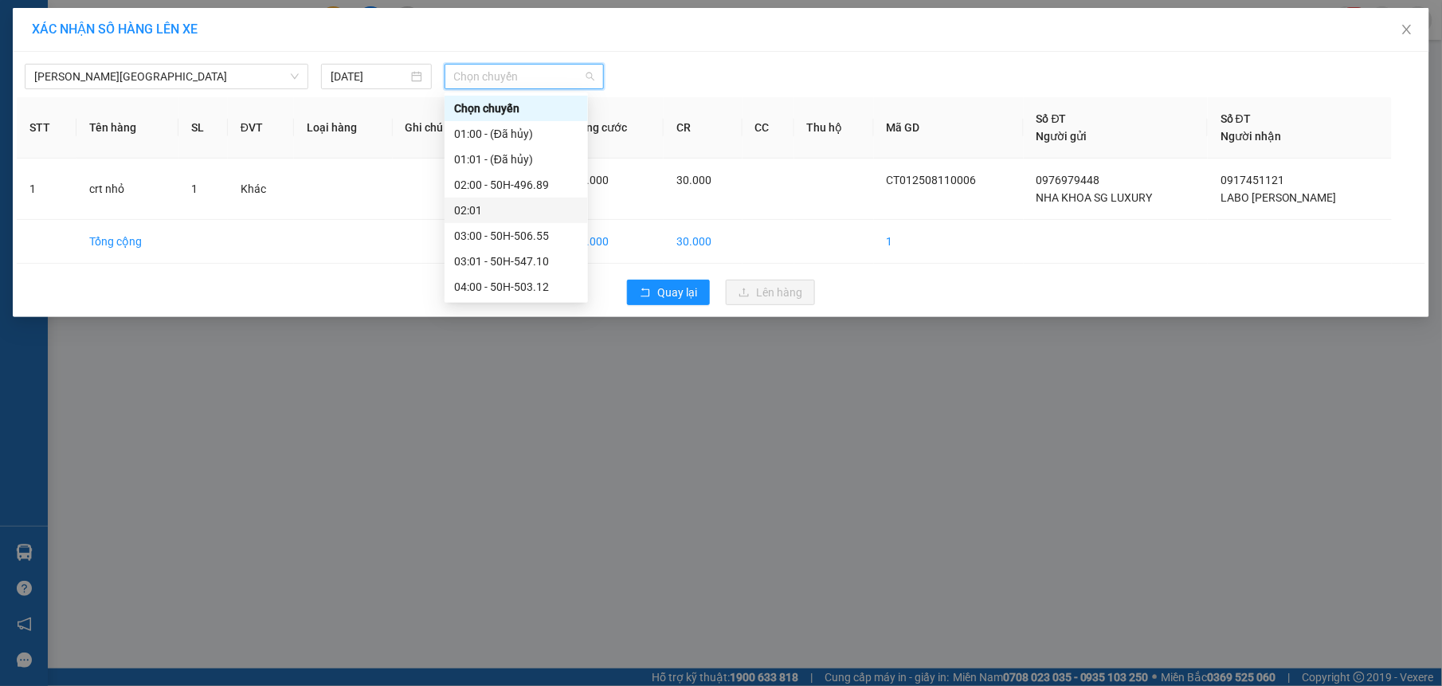
scroll to position [122, 0]
click at [557, 214] on div "04:02 (TC) - 50H-553.30" at bounding box center [516, 216] width 124 height 18
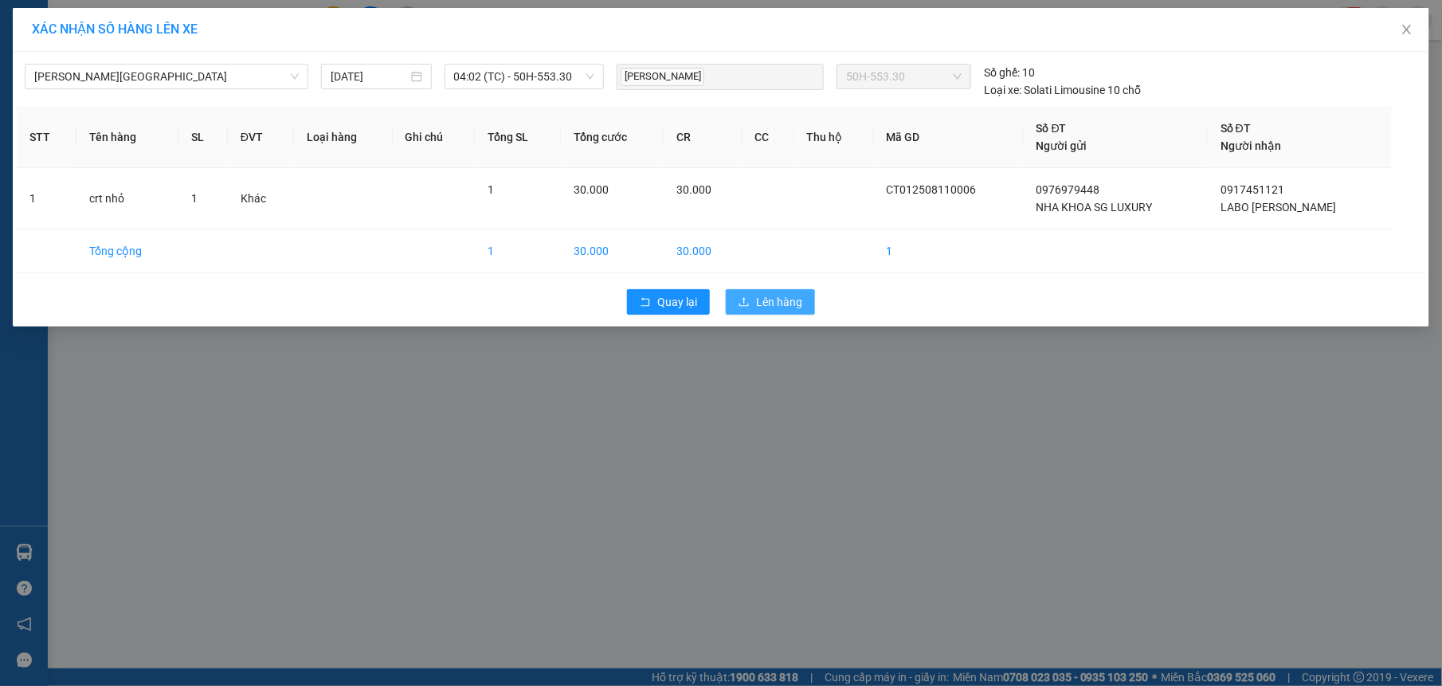
click at [782, 300] on span "Lên hàng" at bounding box center [779, 302] width 46 height 18
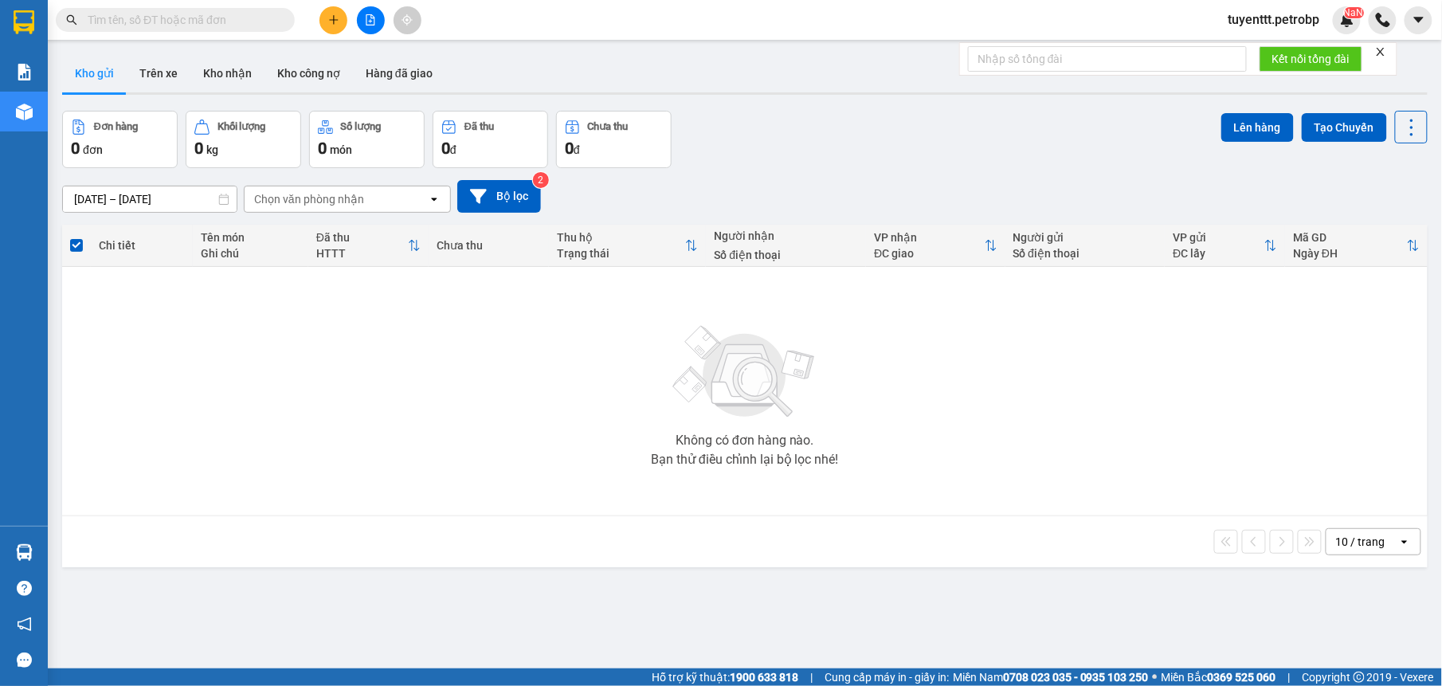
scroll to position [73, 0]
